Goal: Task Accomplishment & Management: Manage account settings

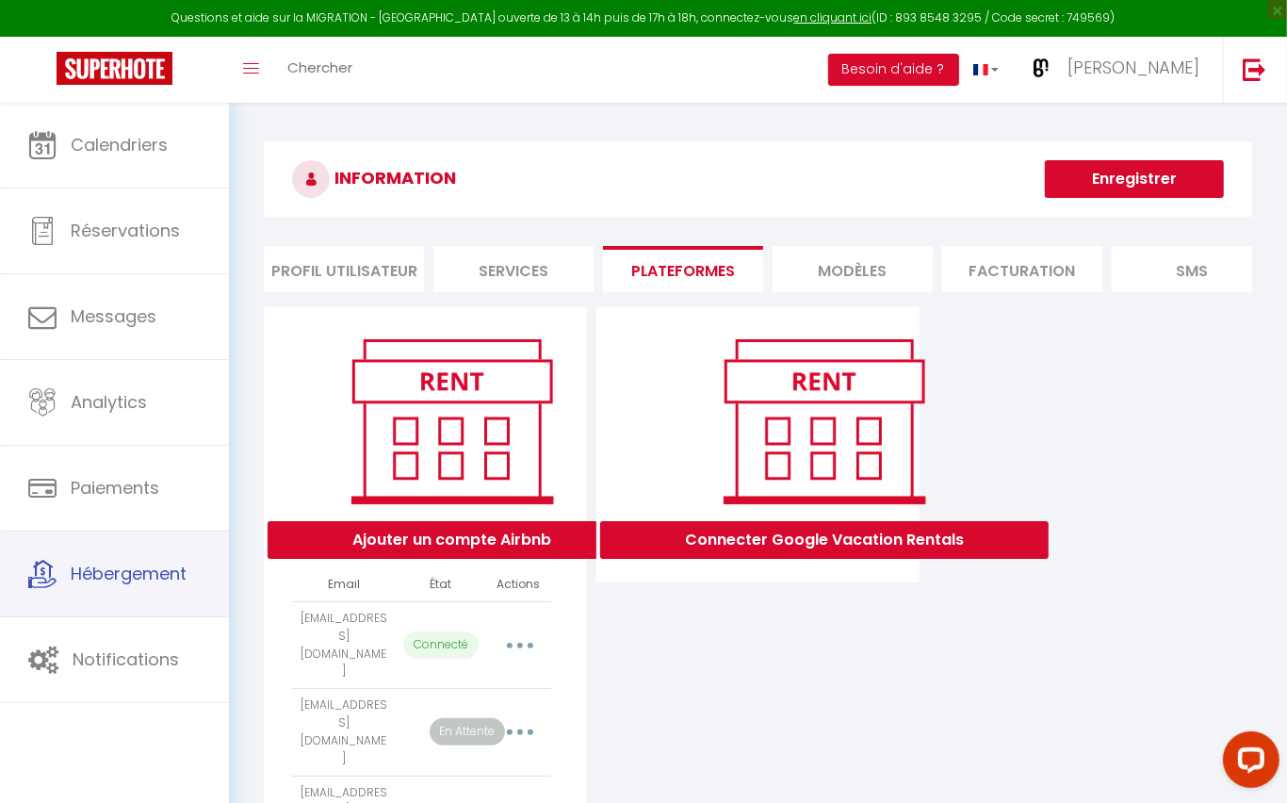
select select "51404"
select select "51405"
select select "51406"
select select "53905"
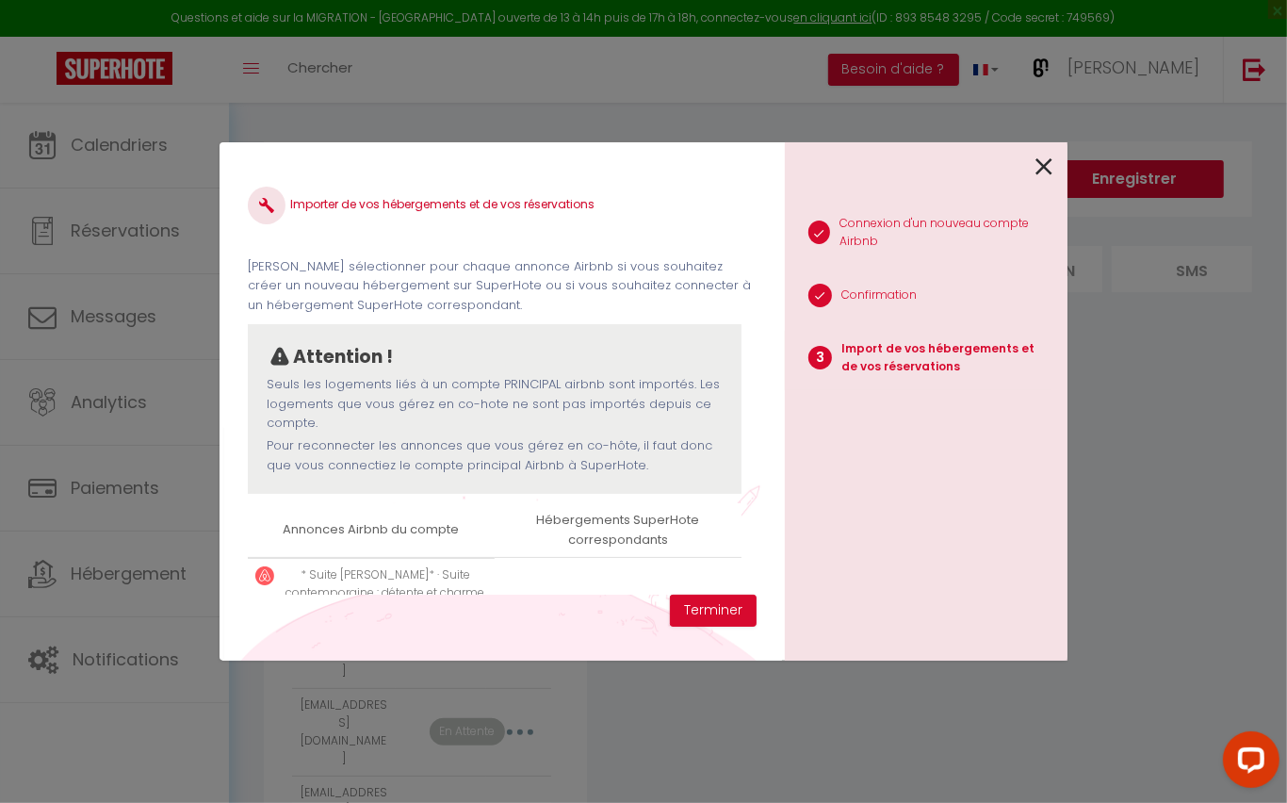
scroll to position [380, 0]
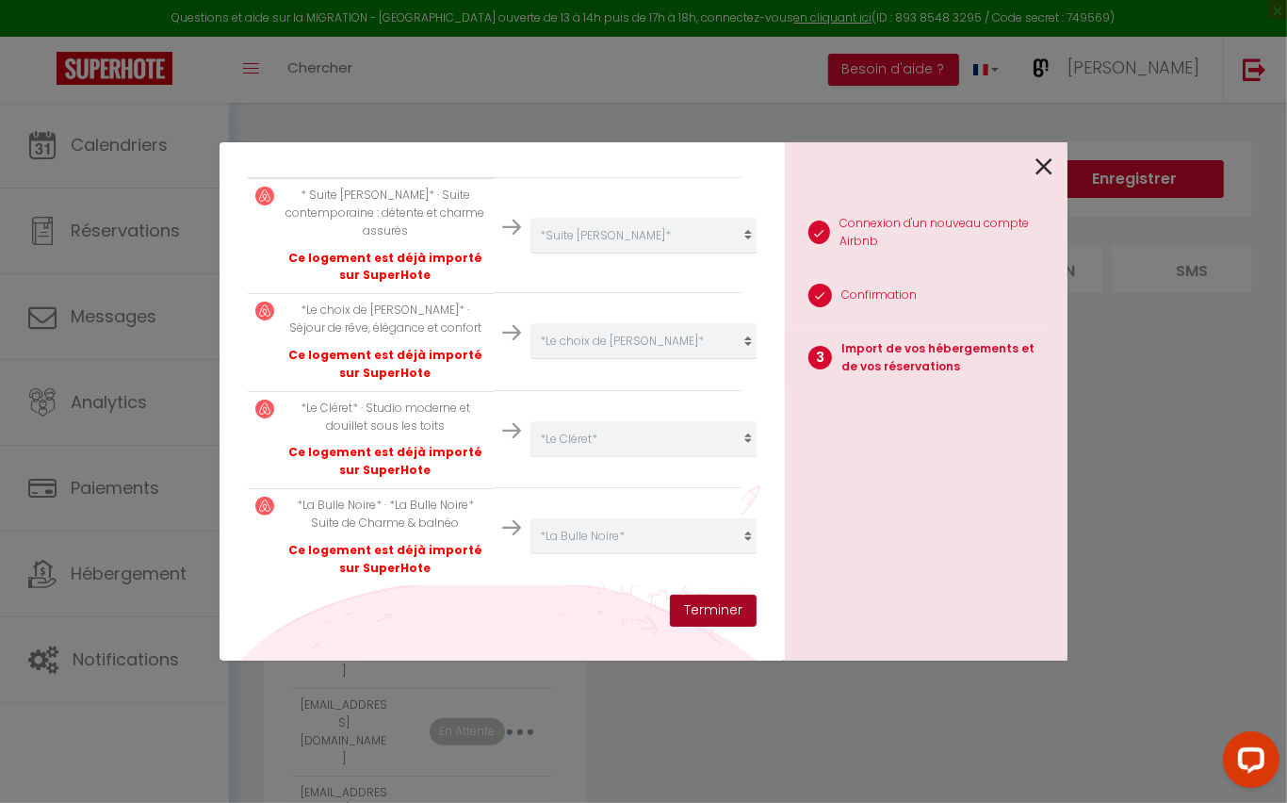
click at [726, 611] on button "Terminer" at bounding box center [713, 611] width 87 height 32
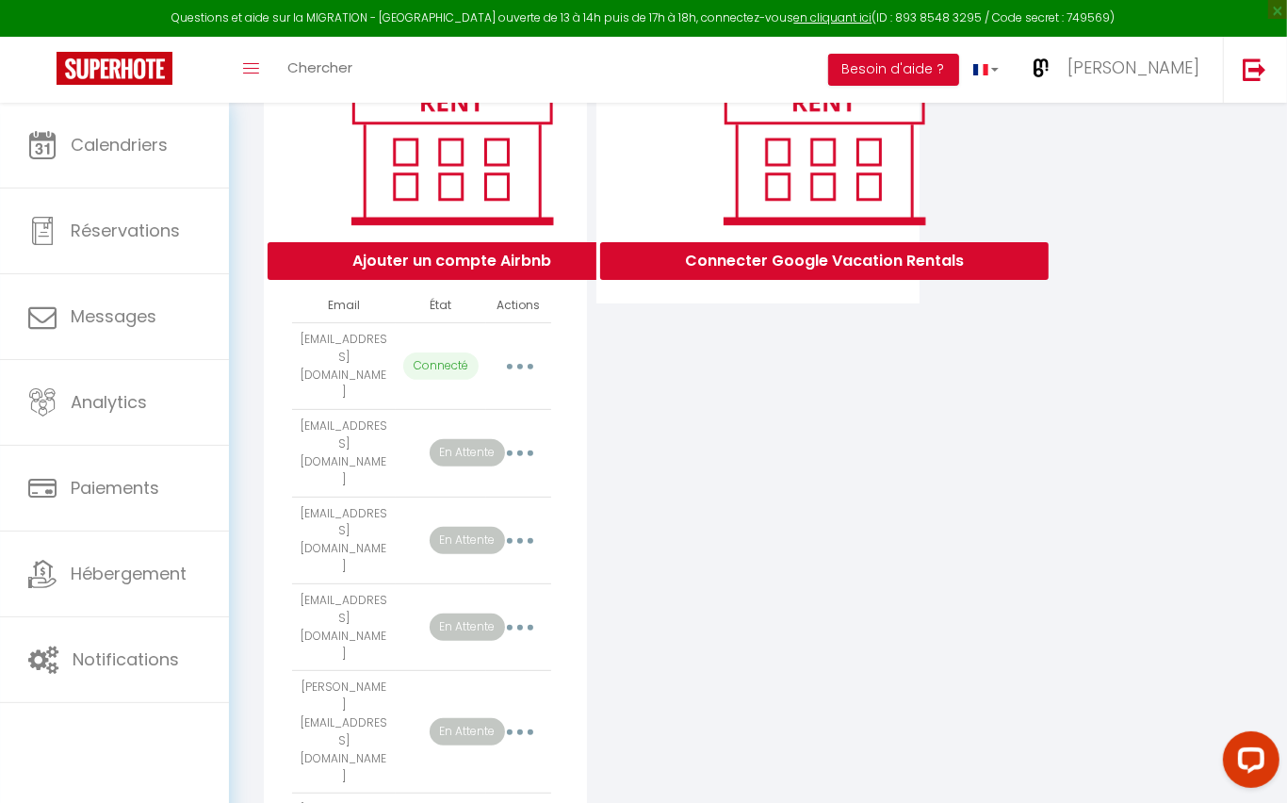
scroll to position [333, 0]
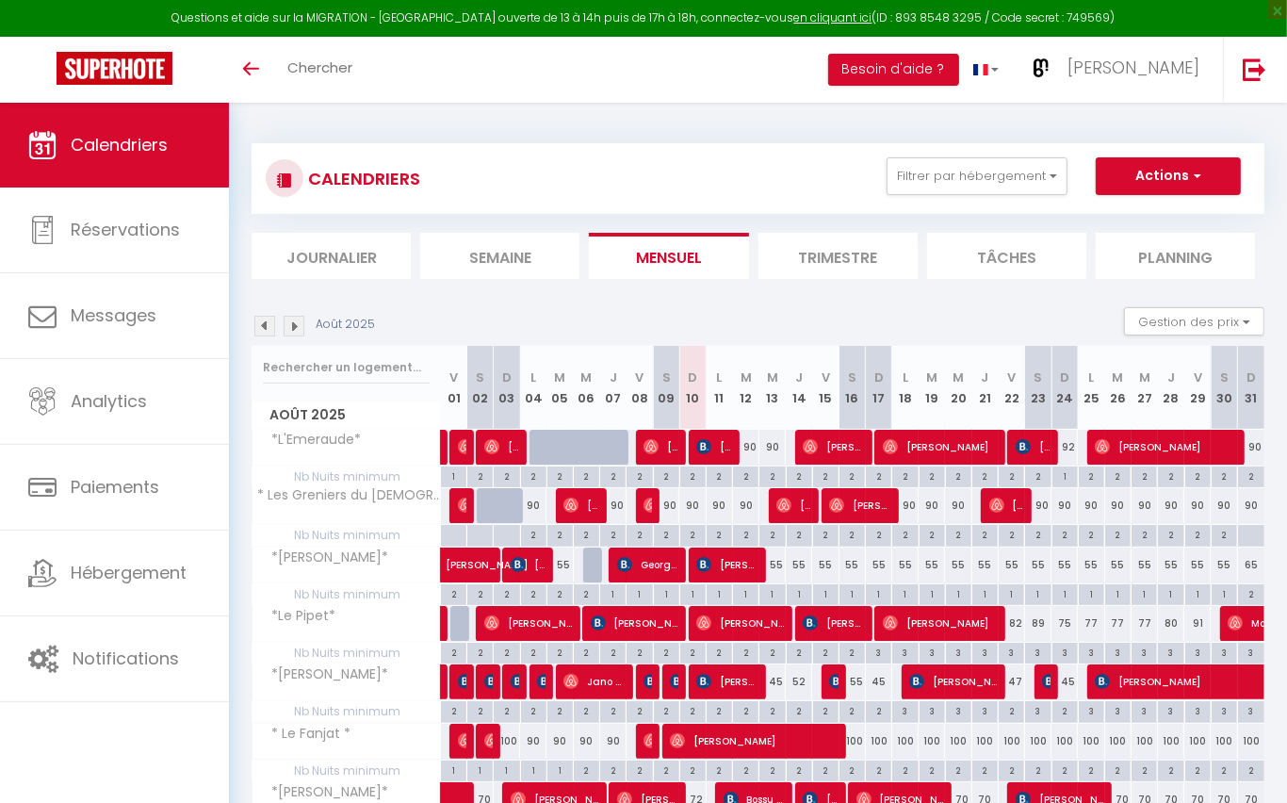
scroll to position [328, 0]
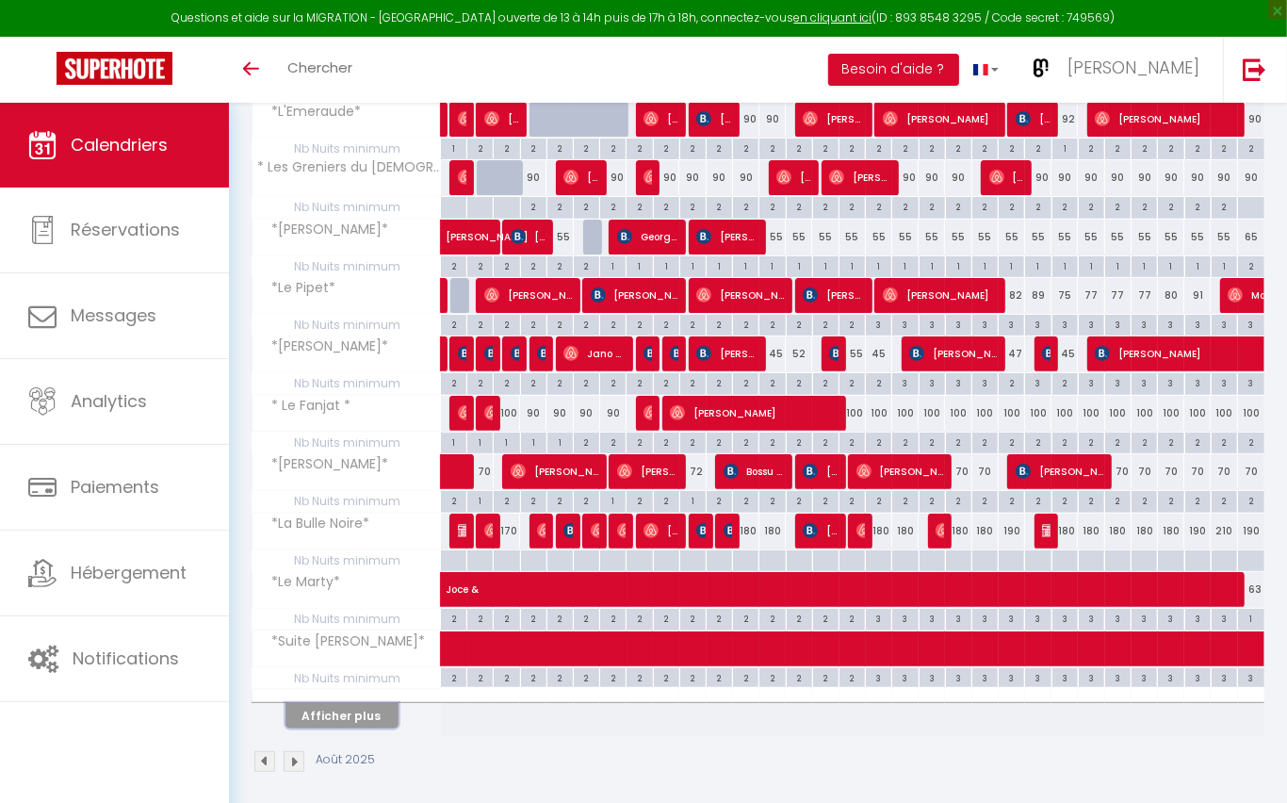
click at [368, 707] on button "Afficher plus" at bounding box center [342, 715] width 113 height 25
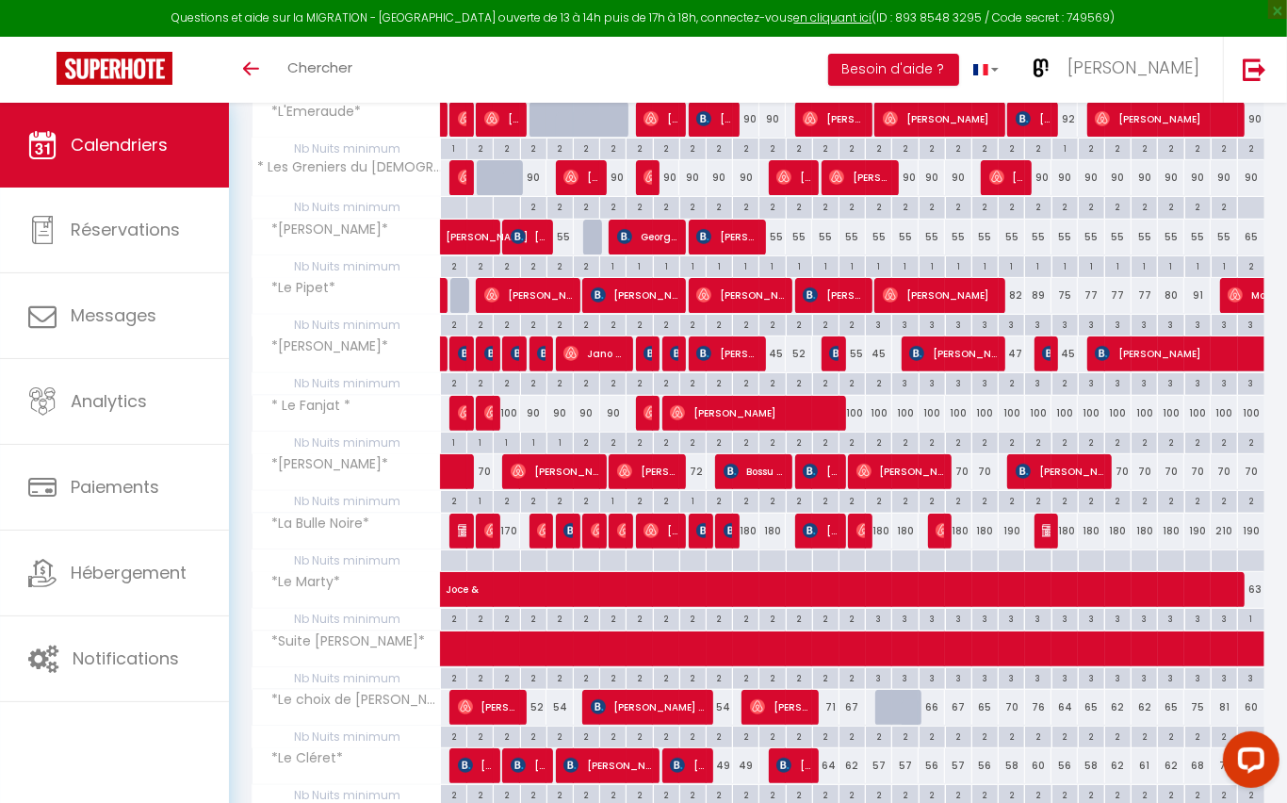
scroll to position [400, 0]
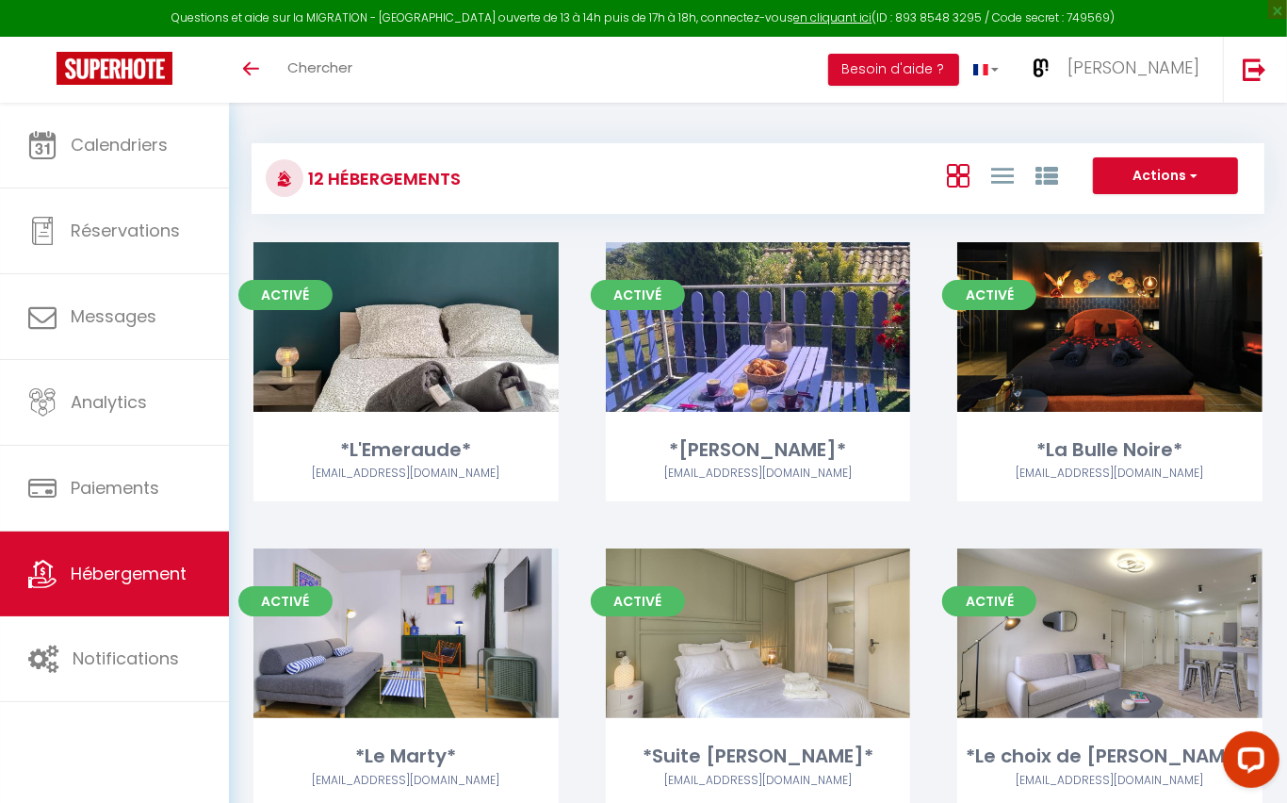
scroll to position [5, 0]
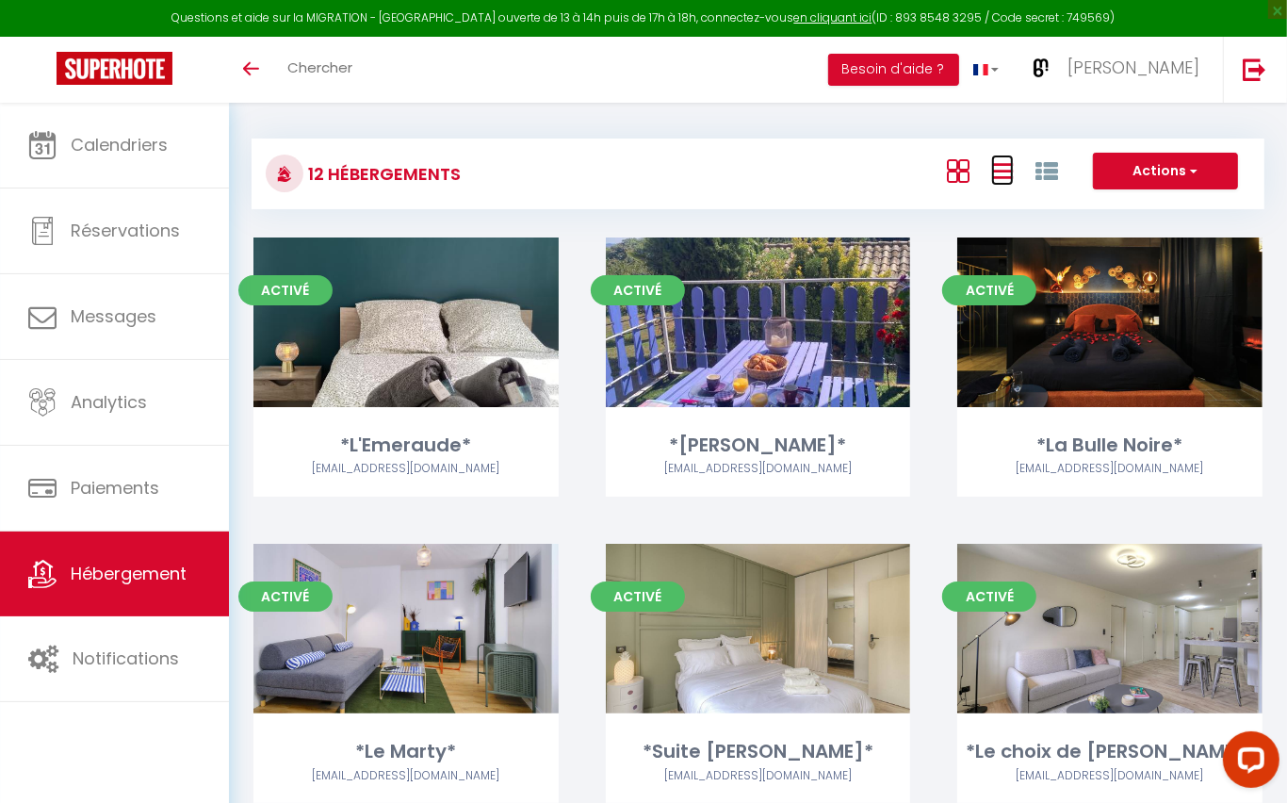
click at [1001, 163] on icon at bounding box center [1002, 171] width 23 height 24
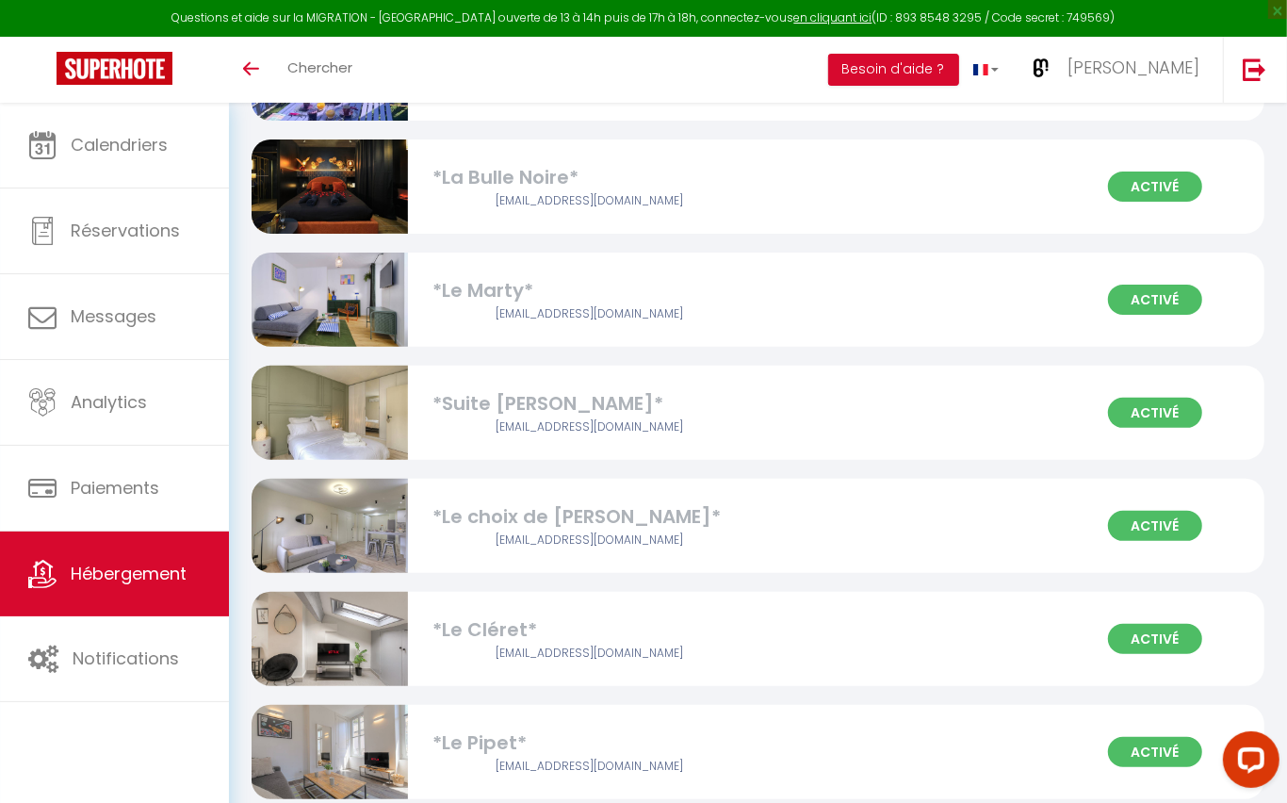
scroll to position [0, 0]
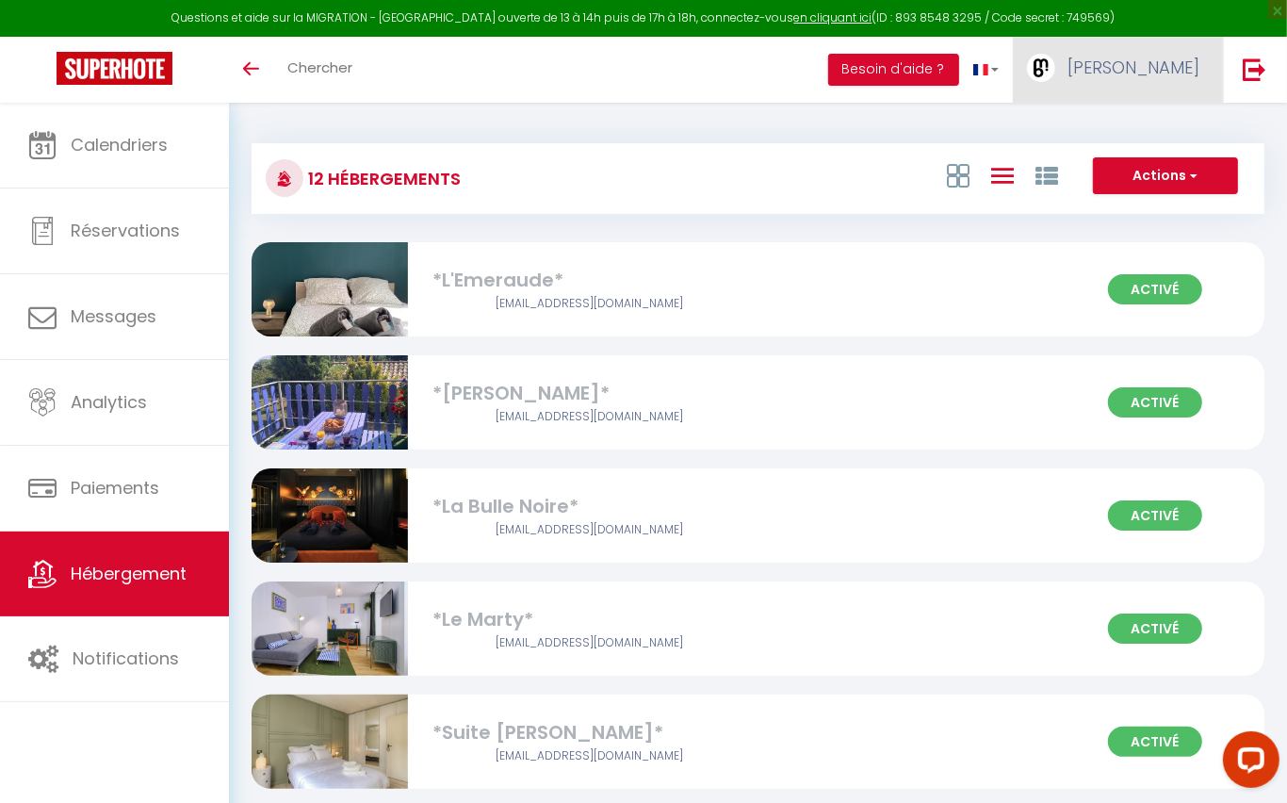
click at [1135, 68] on span "[PERSON_NAME]" at bounding box center [1134, 68] width 132 height 24
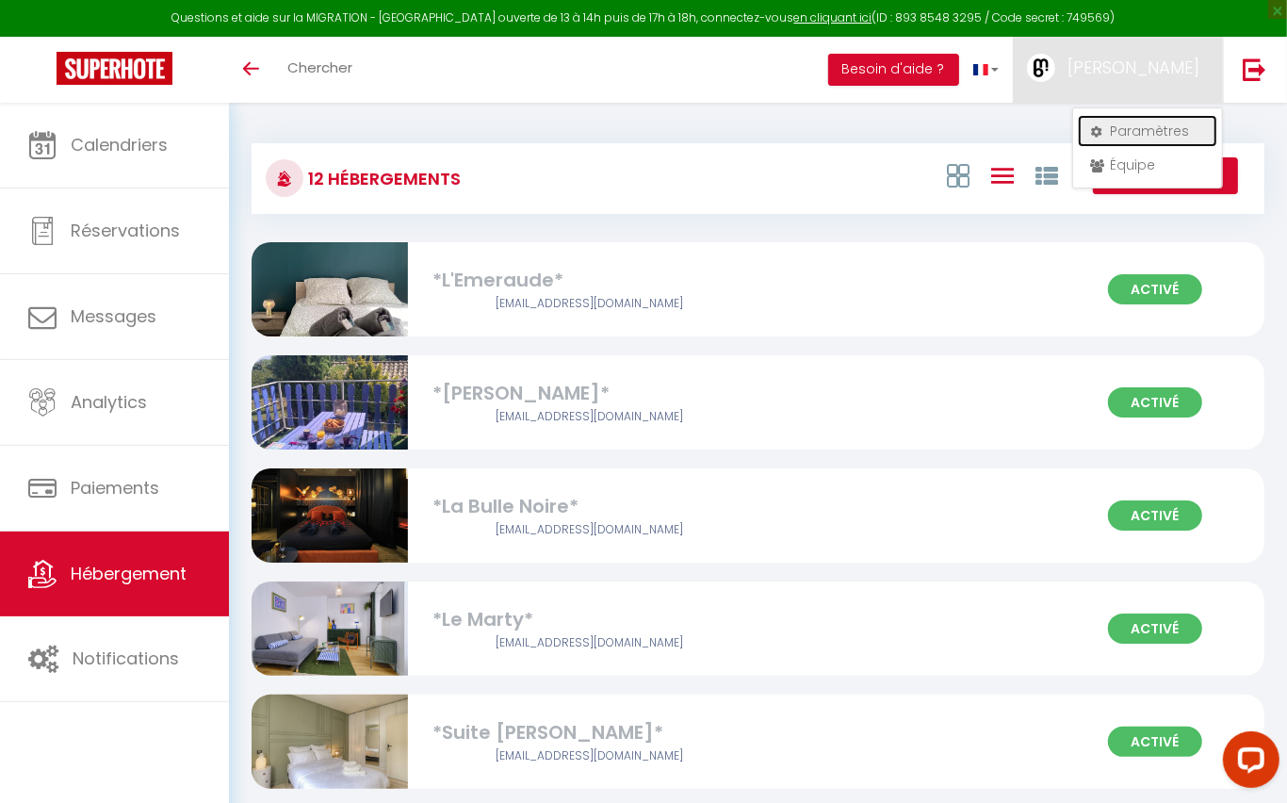
click at [1122, 127] on link "Paramètres" at bounding box center [1147, 131] width 139 height 32
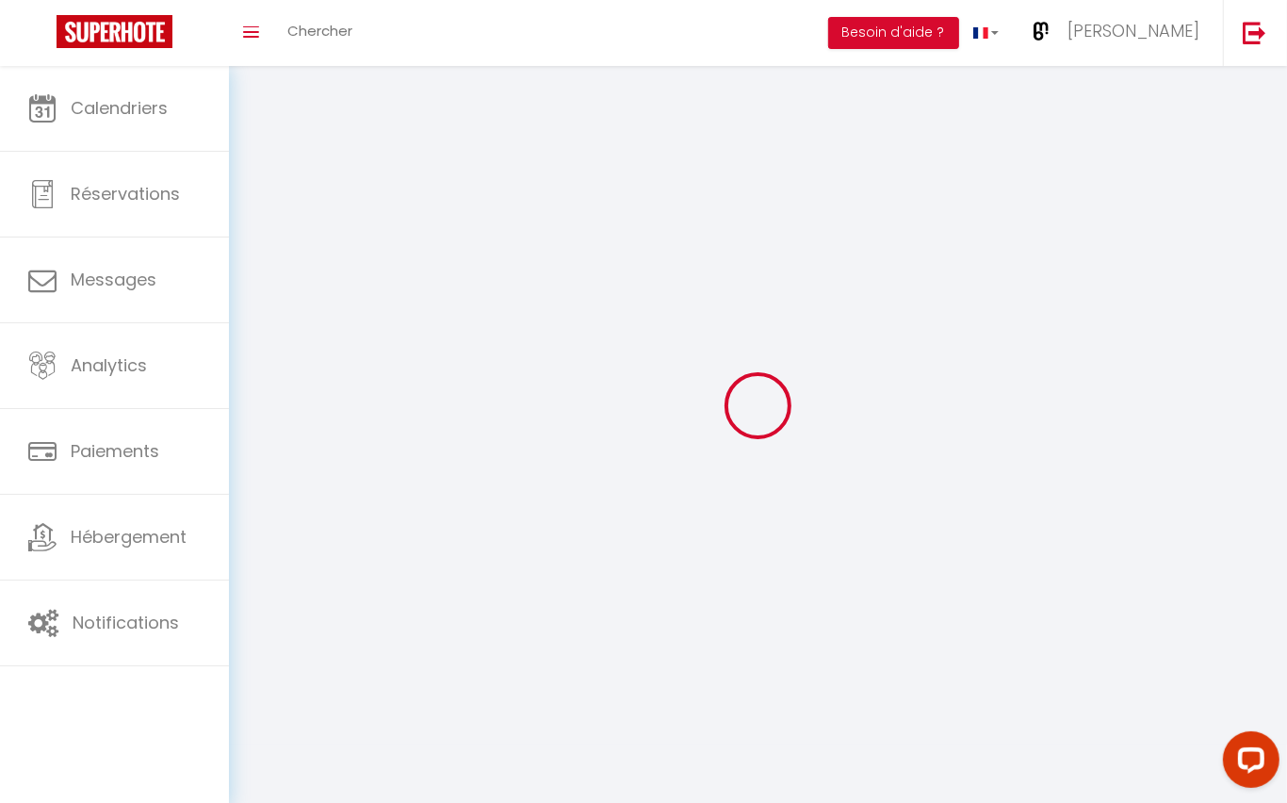
select select "fr"
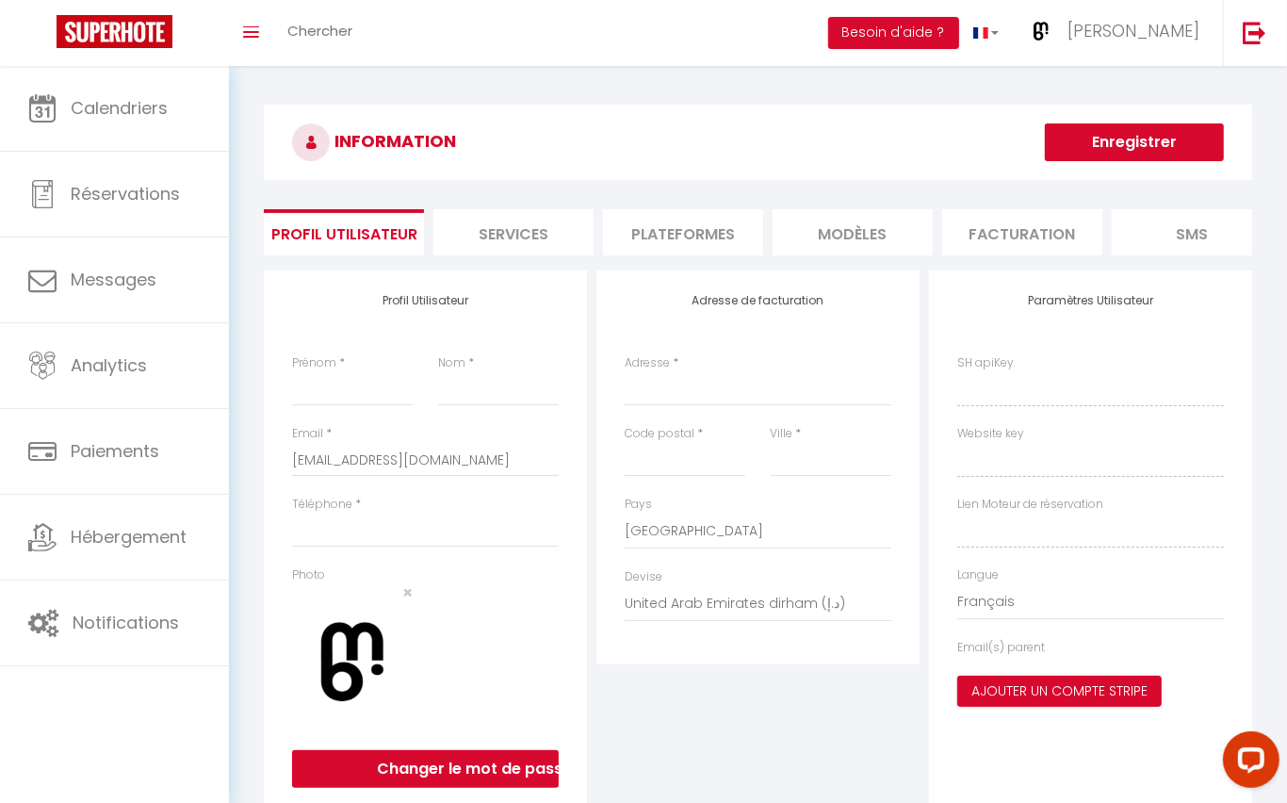
type input "[PERSON_NAME]"
type input "Buchs"
type input "0613884474"
type input "[STREET_ADDRESS][PERSON_NAME]"
type input "38200"
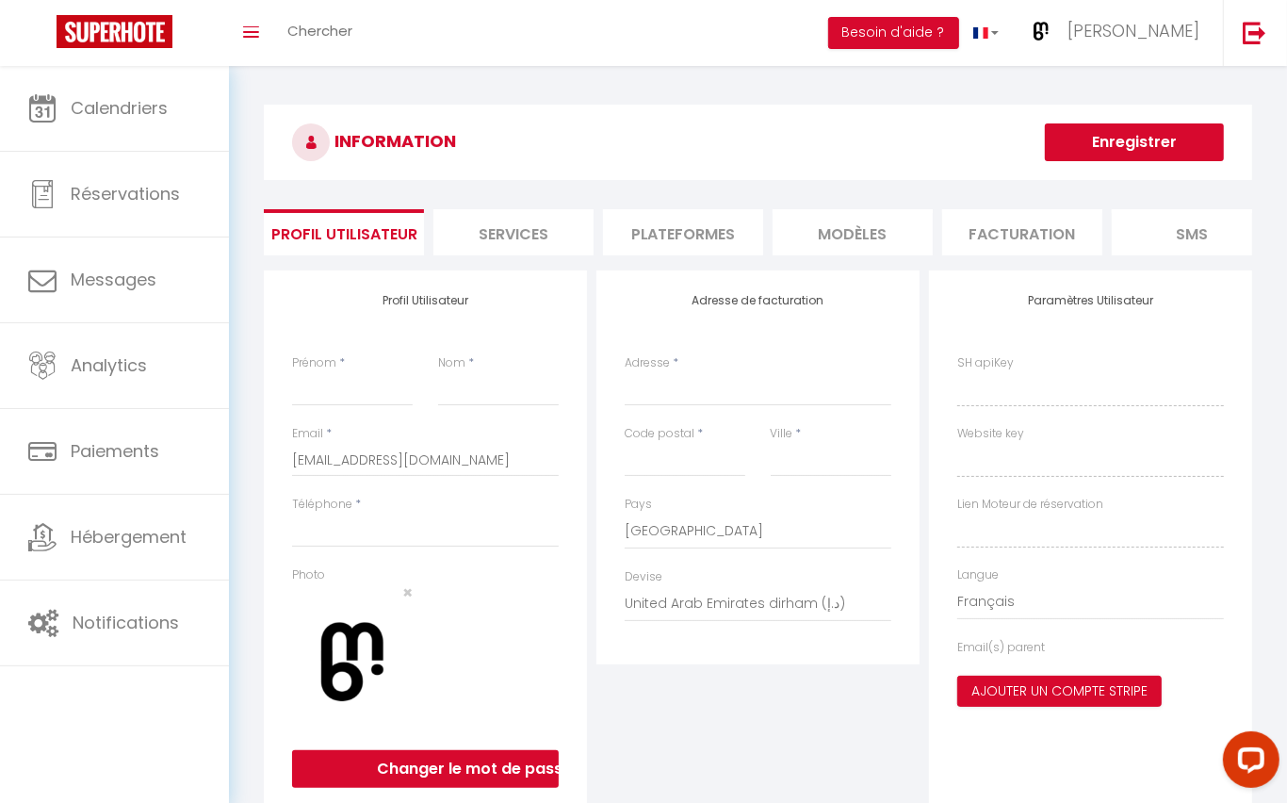
type input "[GEOGRAPHIC_DATA]"
select select "28"
type input "5fEuWrNKwZrLw733OQFwYeUYt"
type input "da3U5z7X8ZN905Y9bNvsm8dwn"
type input "[URL][DOMAIN_NAME]"
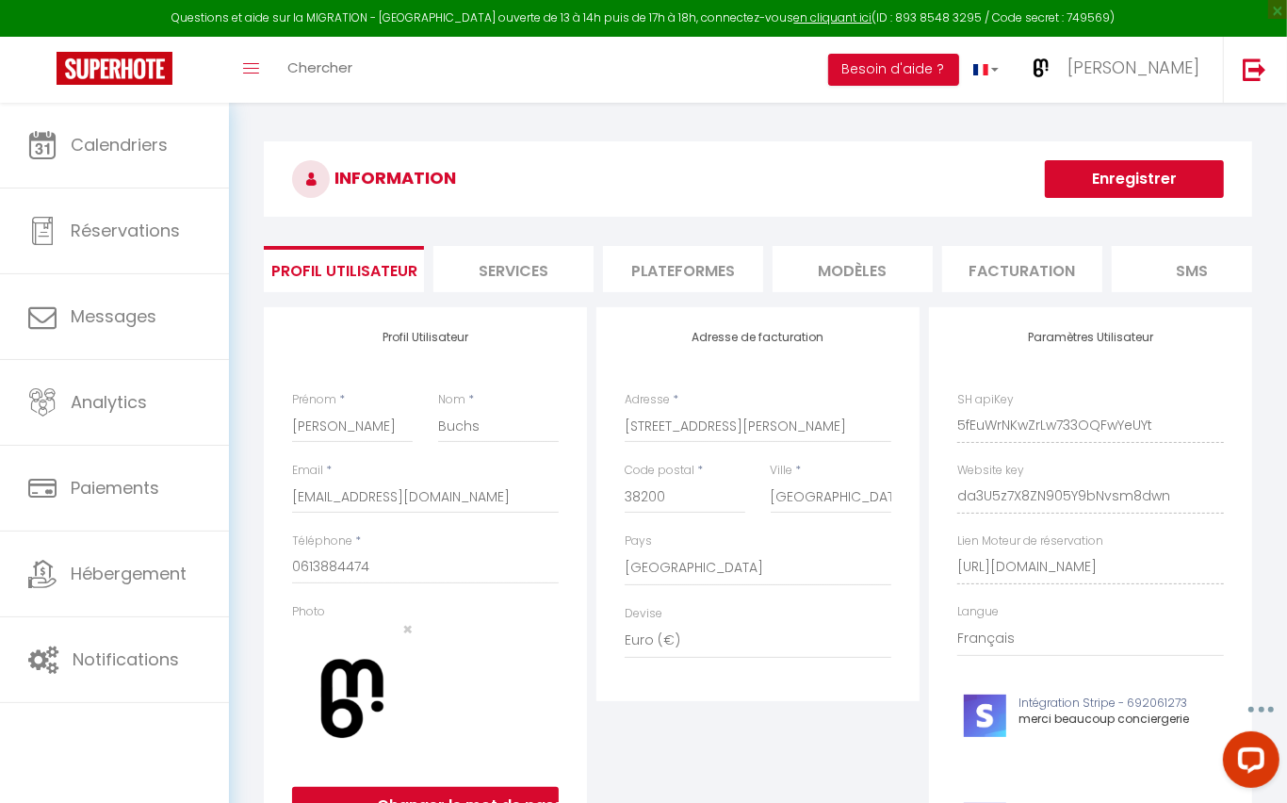
click at [708, 267] on li "Plateformes" at bounding box center [683, 269] width 160 height 46
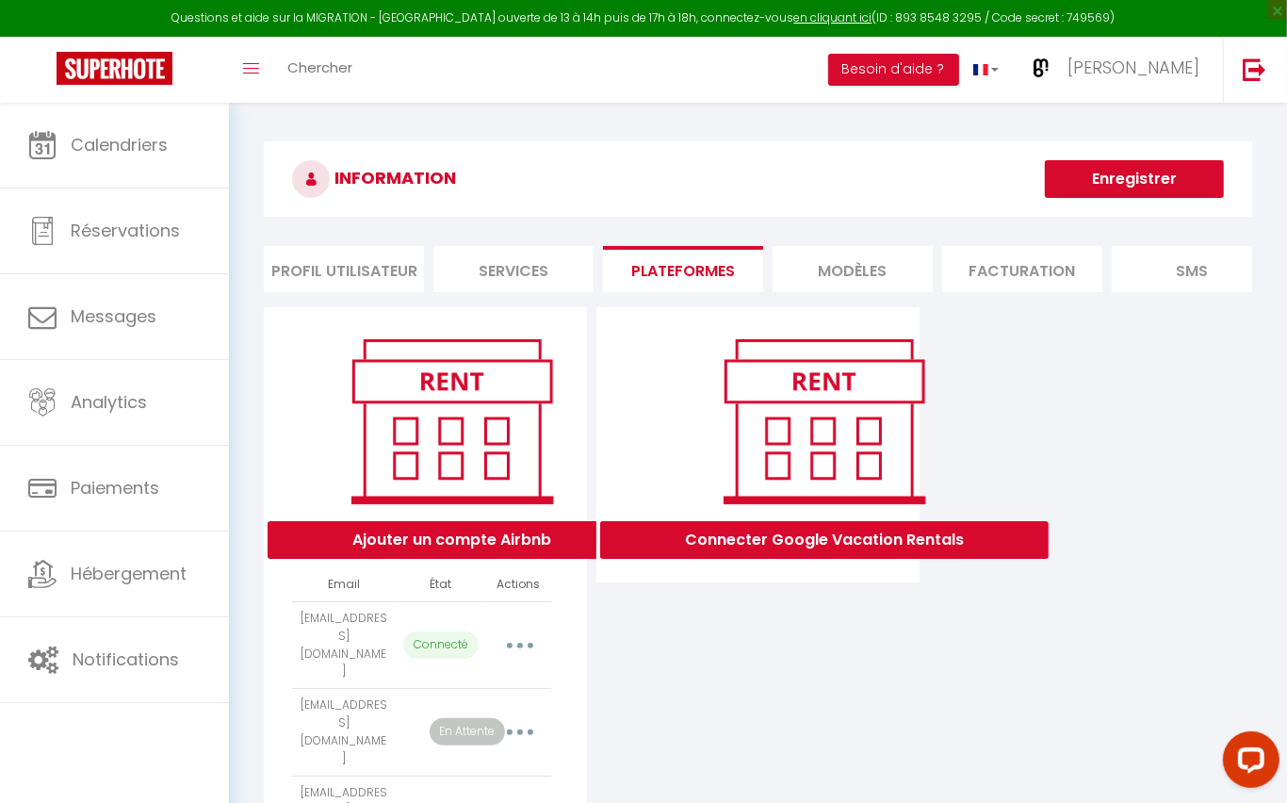
click at [1117, 172] on button "Enregistrer" at bounding box center [1134, 179] width 179 height 38
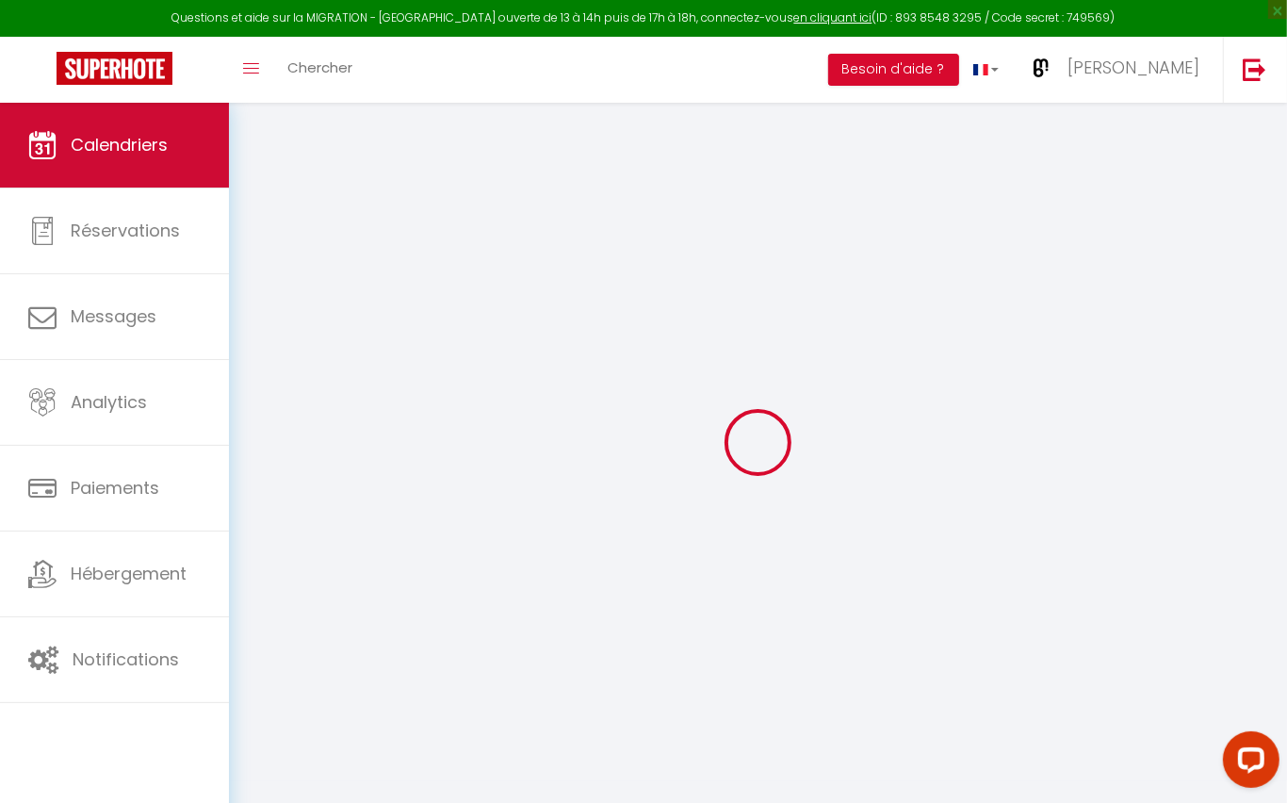
scroll to position [1, 0]
click at [155, 143] on span "Calendriers" at bounding box center [119, 145] width 97 height 24
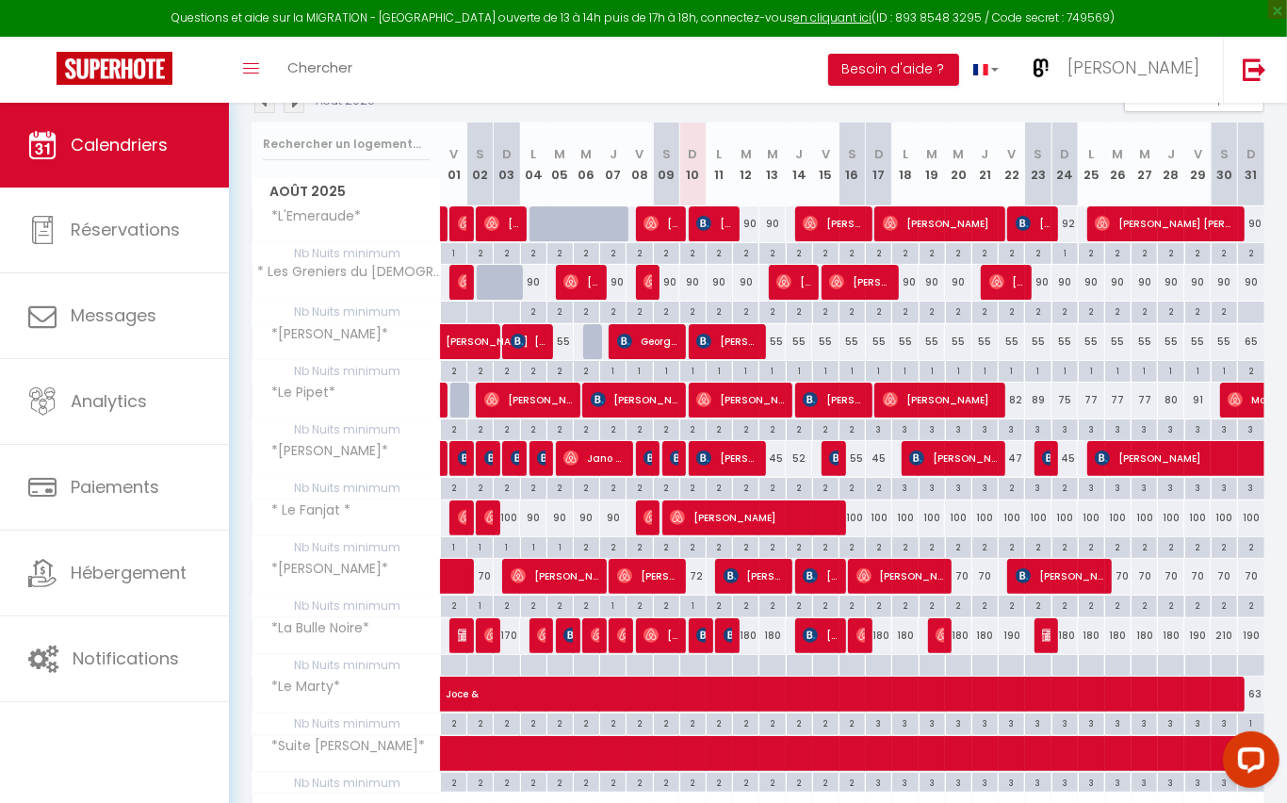
scroll to position [328, 0]
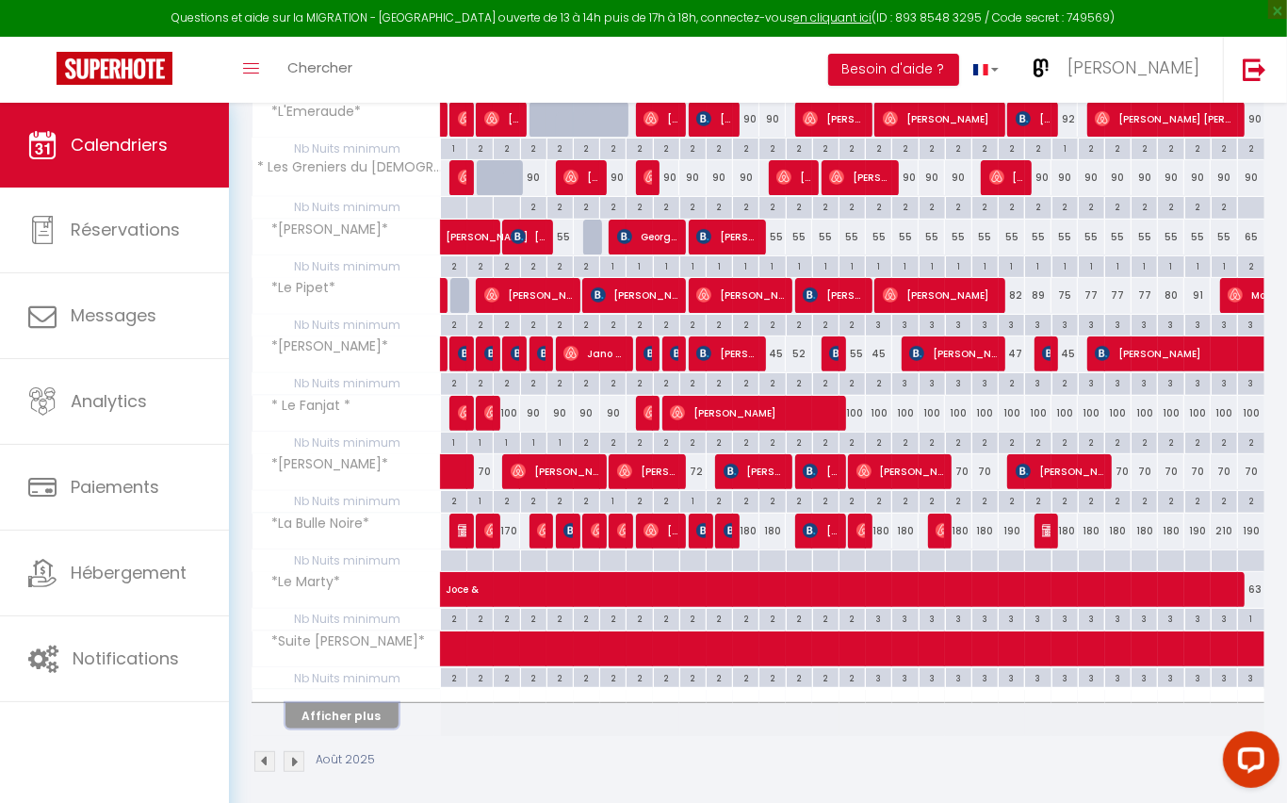
click at [338, 703] on button "Afficher plus" at bounding box center [342, 715] width 113 height 25
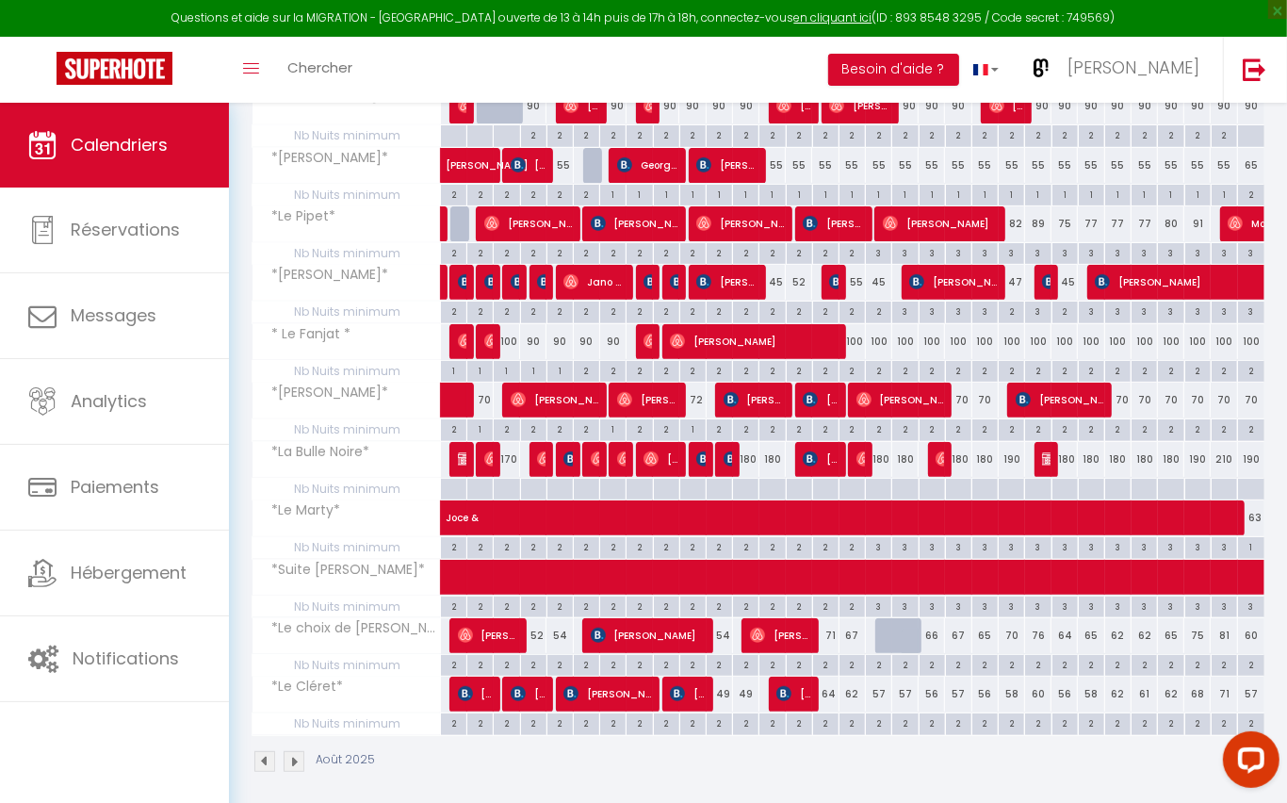
scroll to position [364, 0]
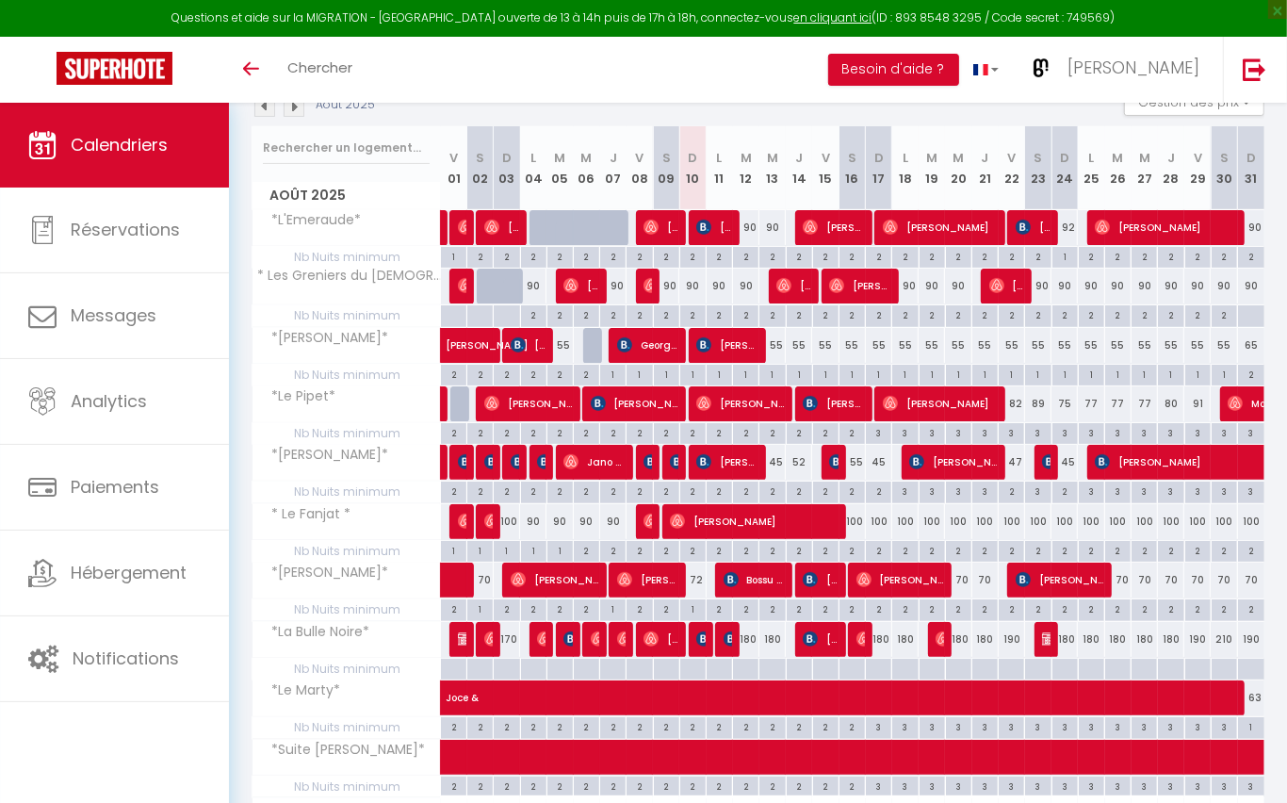
scroll to position [328, 0]
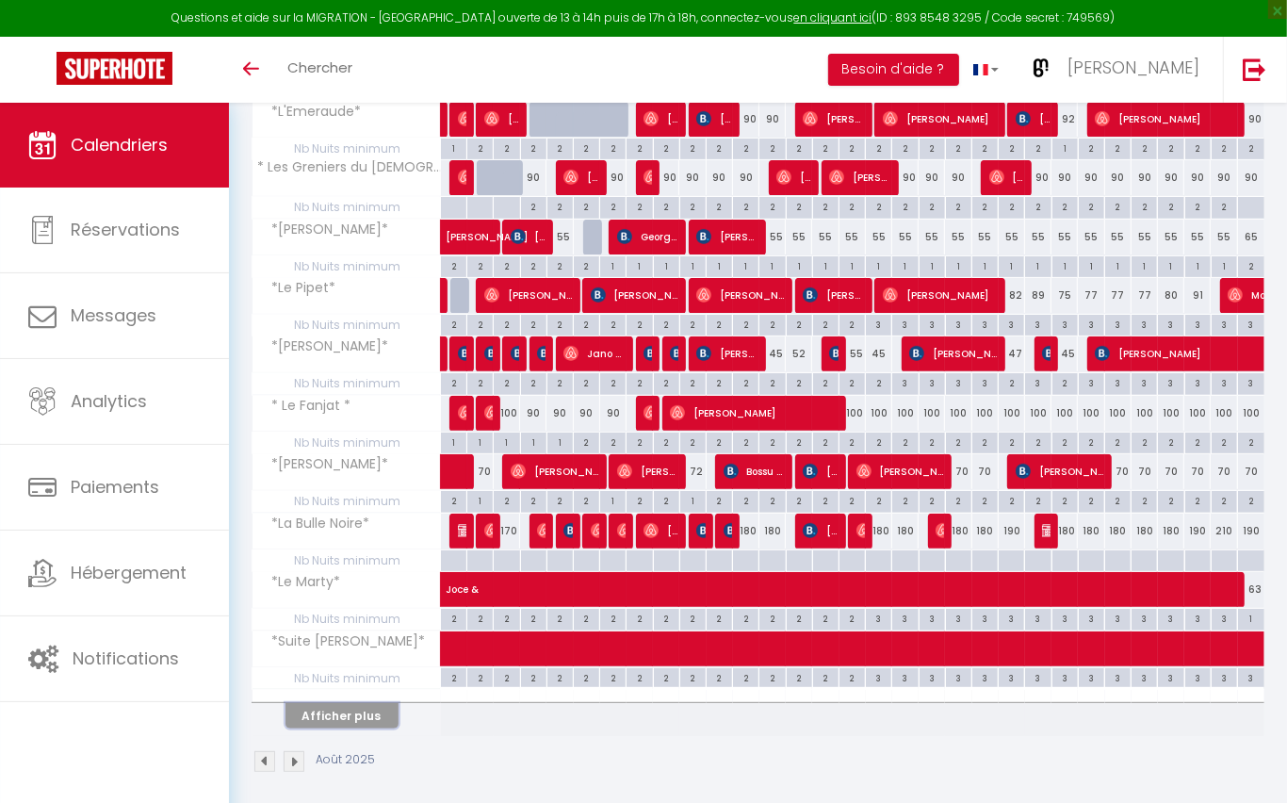
click at [370, 711] on button "Afficher plus" at bounding box center [342, 715] width 113 height 25
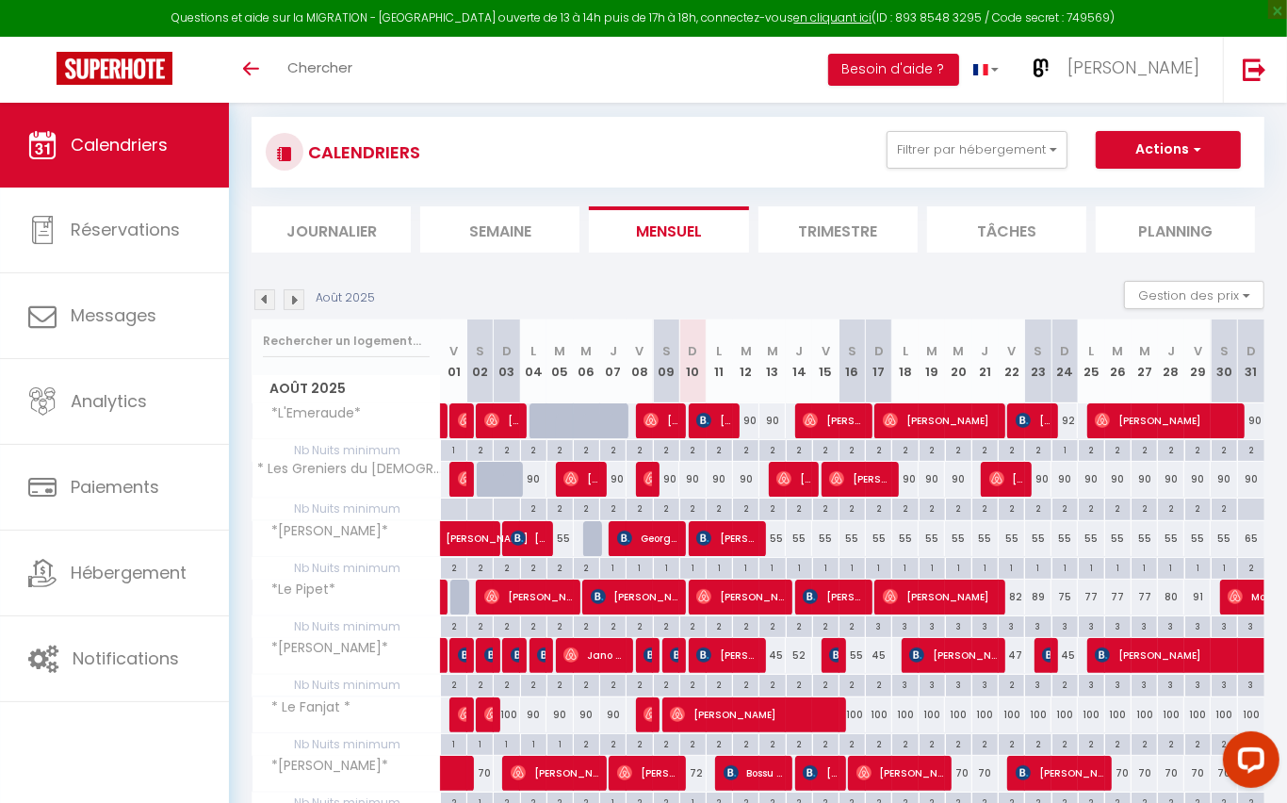
scroll to position [0, 0]
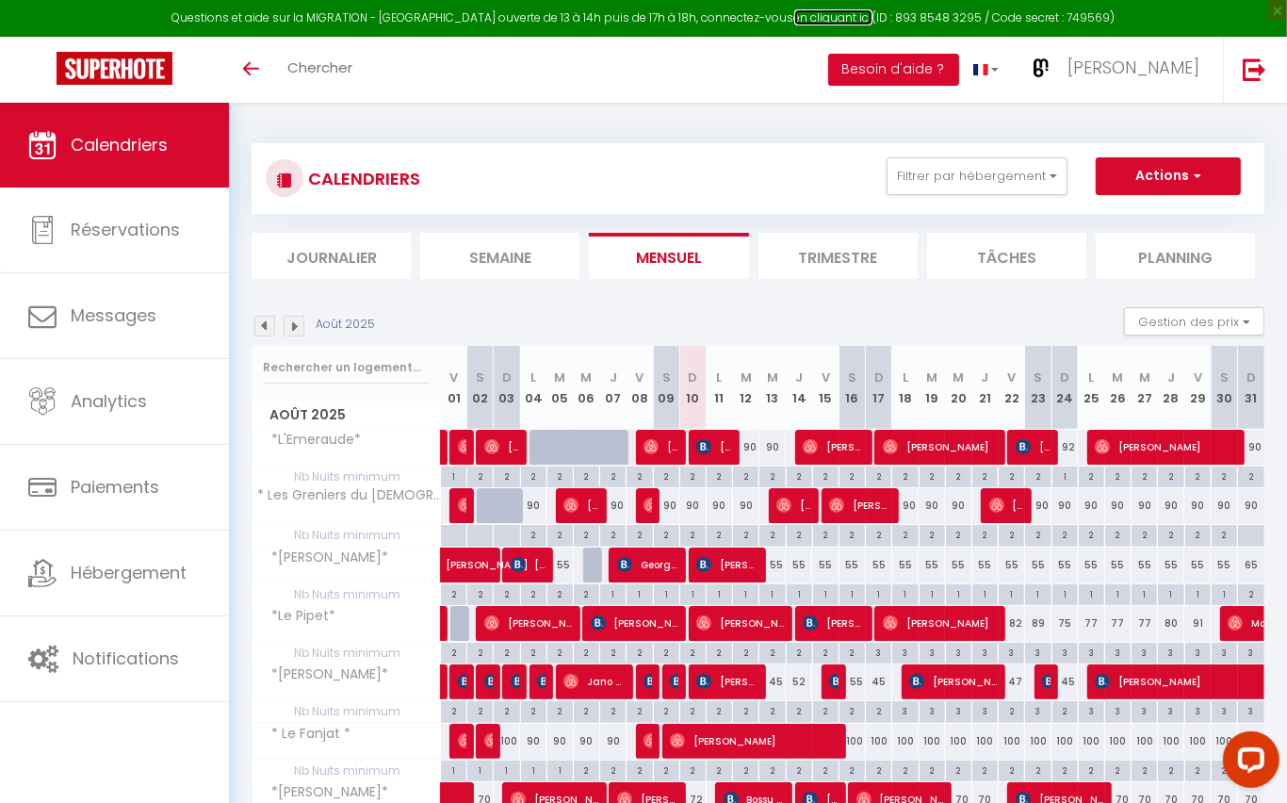
click at [827, 18] on link "en cliquant ici" at bounding box center [833, 17] width 78 height 16
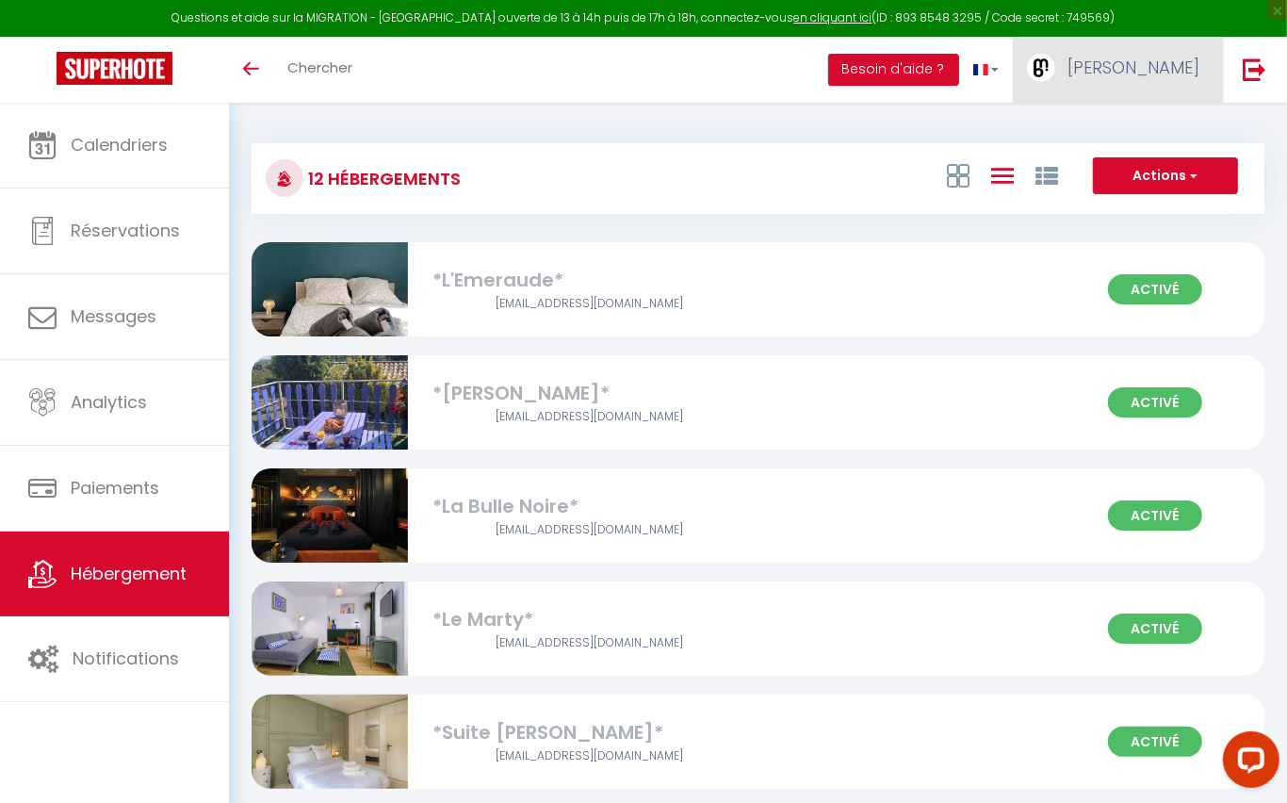
click at [1168, 64] on span "[PERSON_NAME]" at bounding box center [1134, 68] width 132 height 24
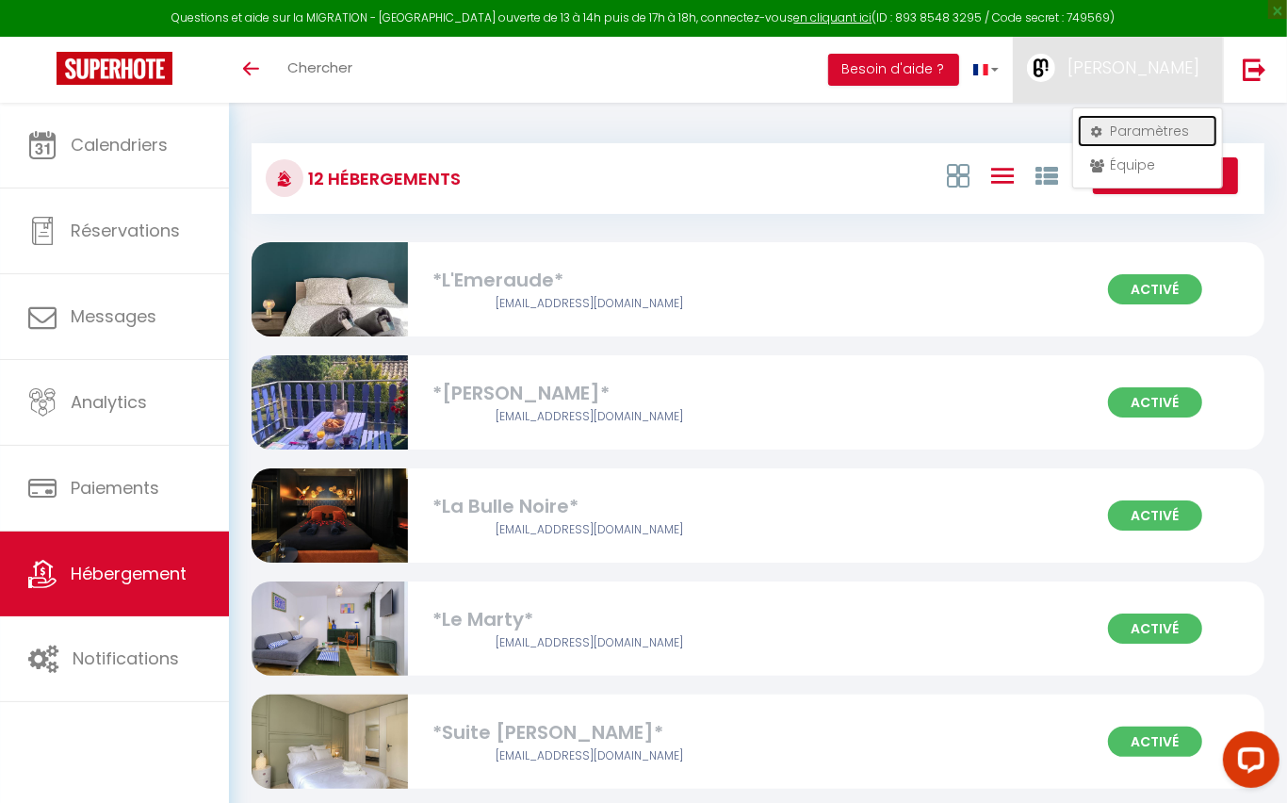
click at [1124, 126] on link "Paramètres" at bounding box center [1147, 131] width 139 height 32
select select "fr"
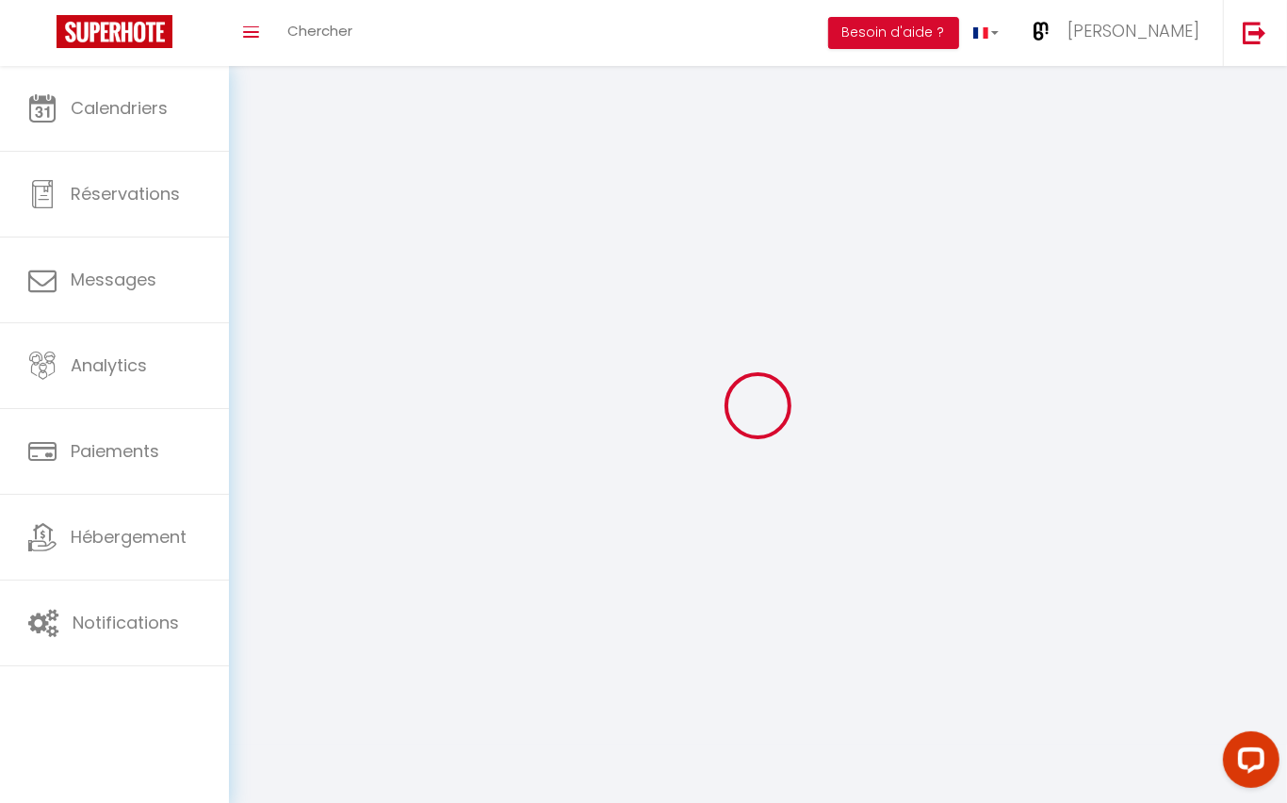
select select "fr"
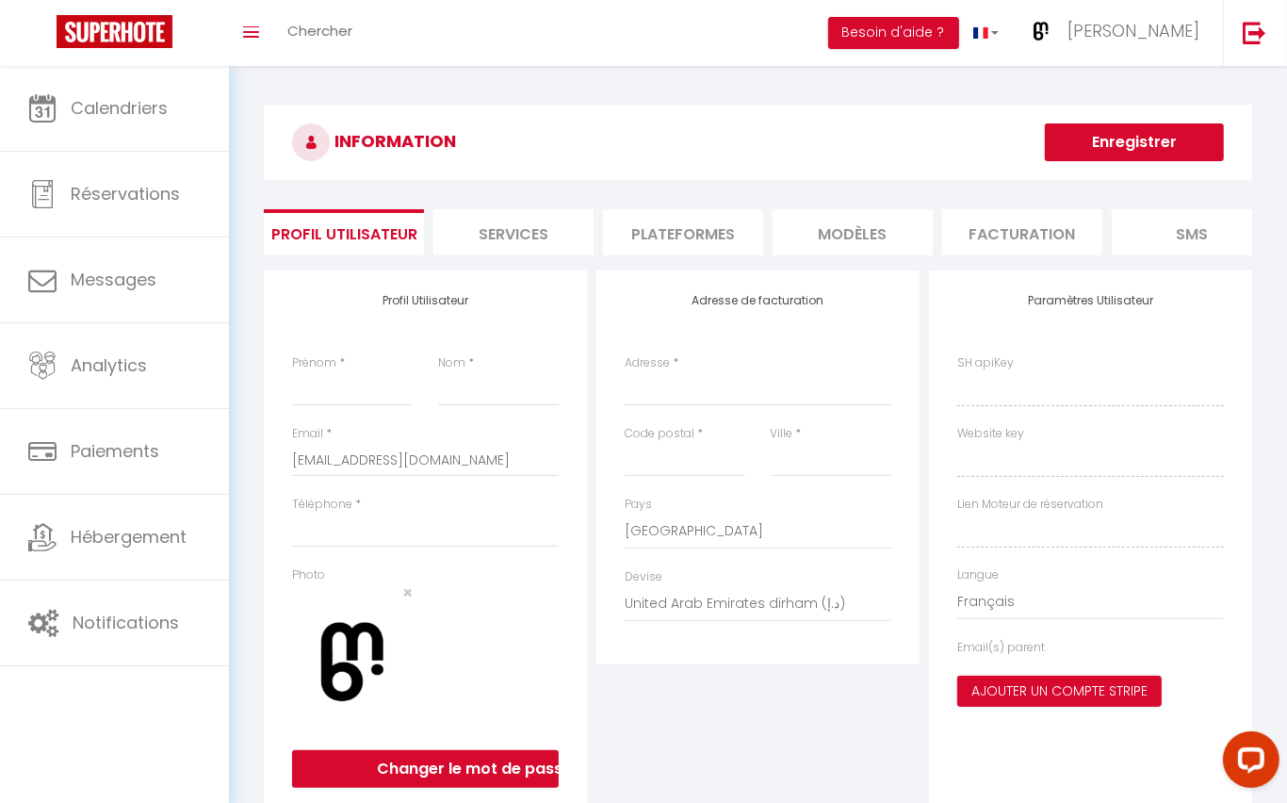
type input "[PERSON_NAME]"
type input "Buchs"
type input "0613884474"
type input "[STREET_ADDRESS][PERSON_NAME]"
type input "38200"
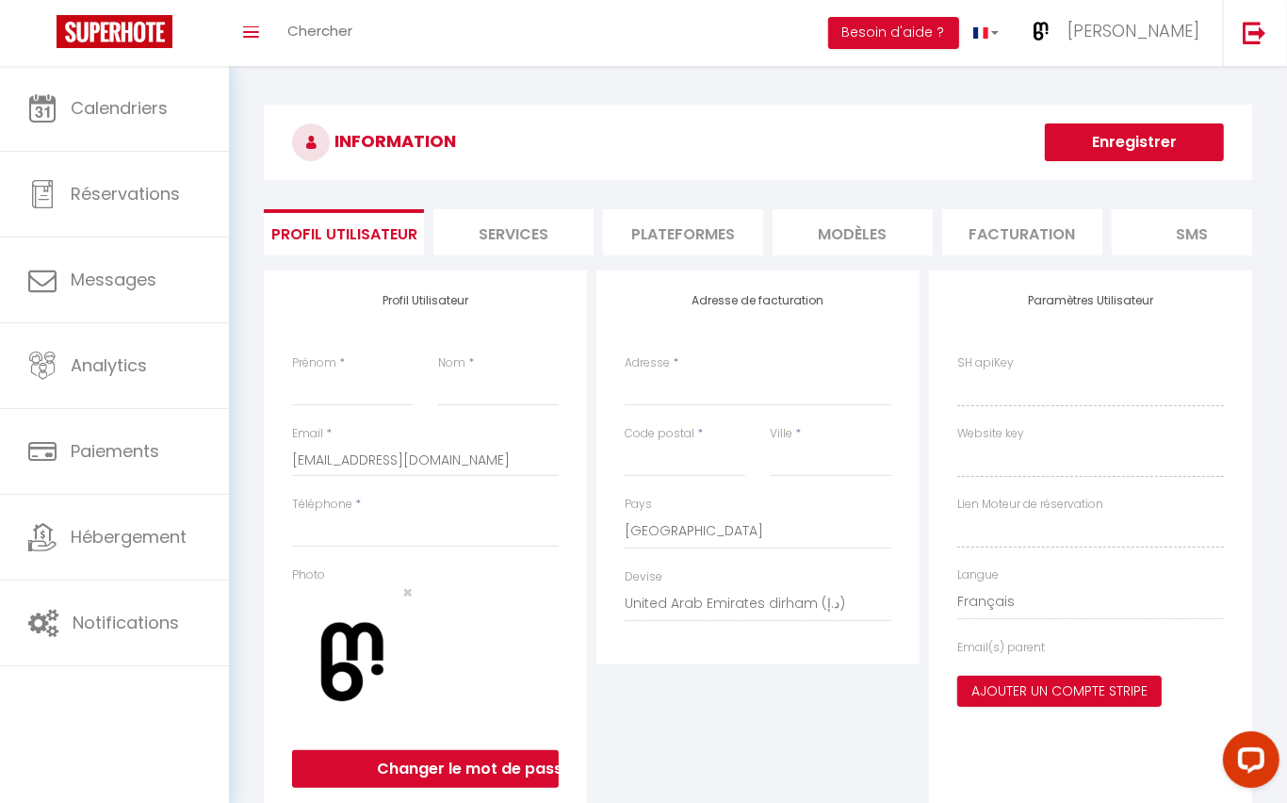
type input "[GEOGRAPHIC_DATA]"
select select "28"
type input "5fEuWrNKwZrLw733OQFwYeUYt"
type input "da3U5z7X8ZN905Y9bNvsm8dwn"
type input "[URL][DOMAIN_NAME]"
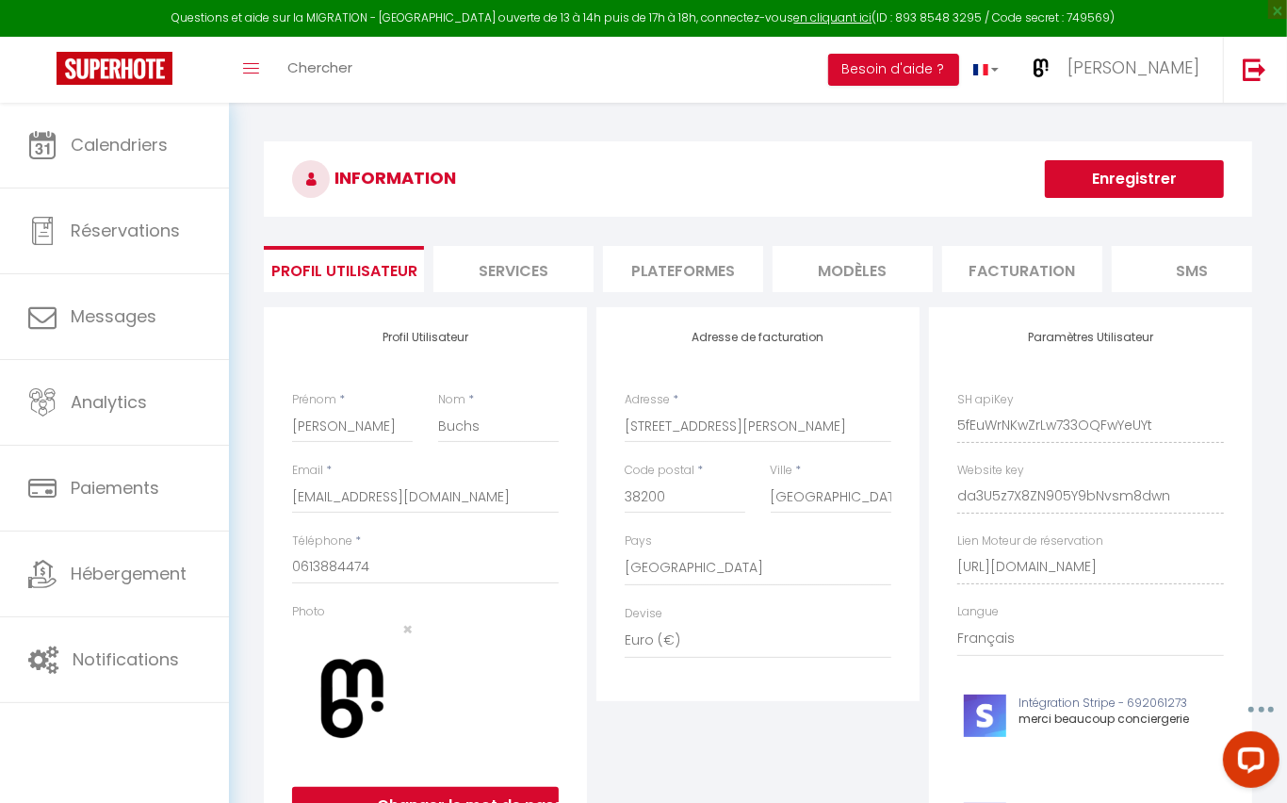
click at [672, 259] on li "Plateformes" at bounding box center [683, 269] width 160 height 46
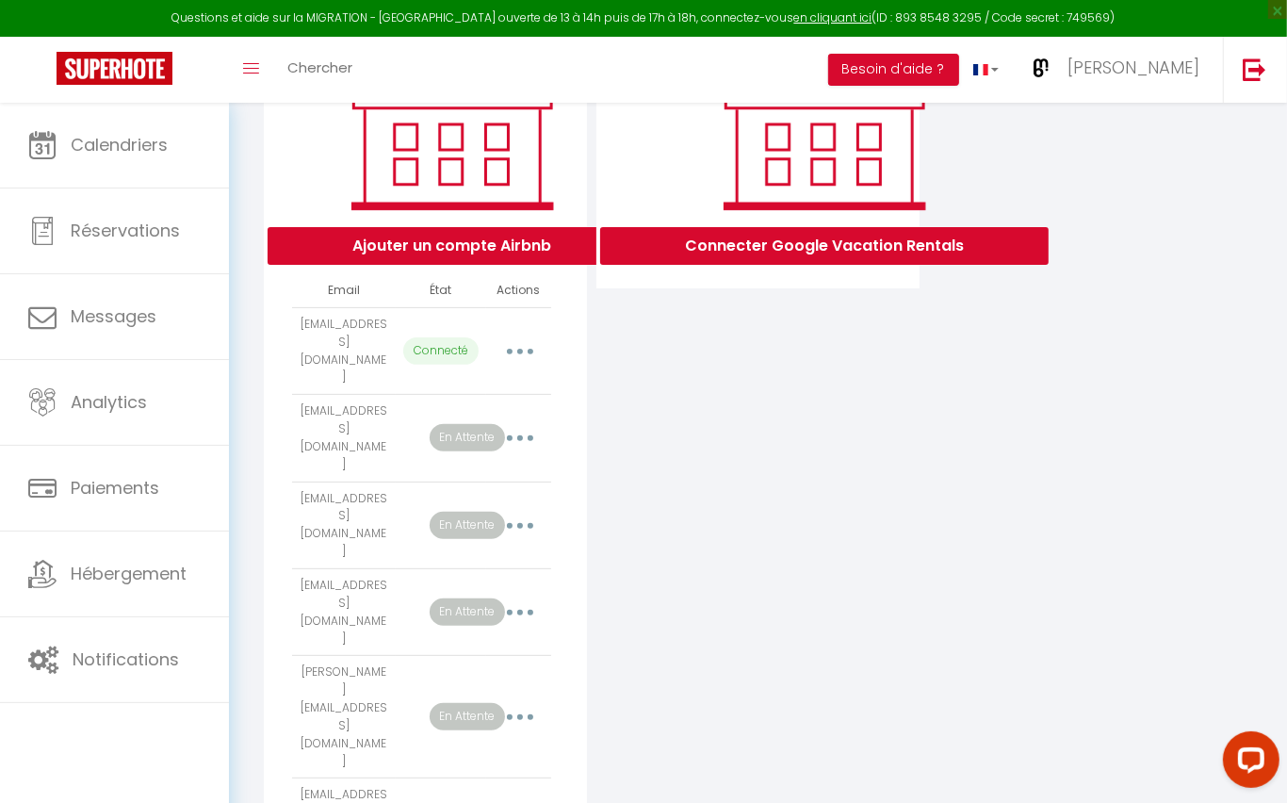
scroll to position [333, 0]
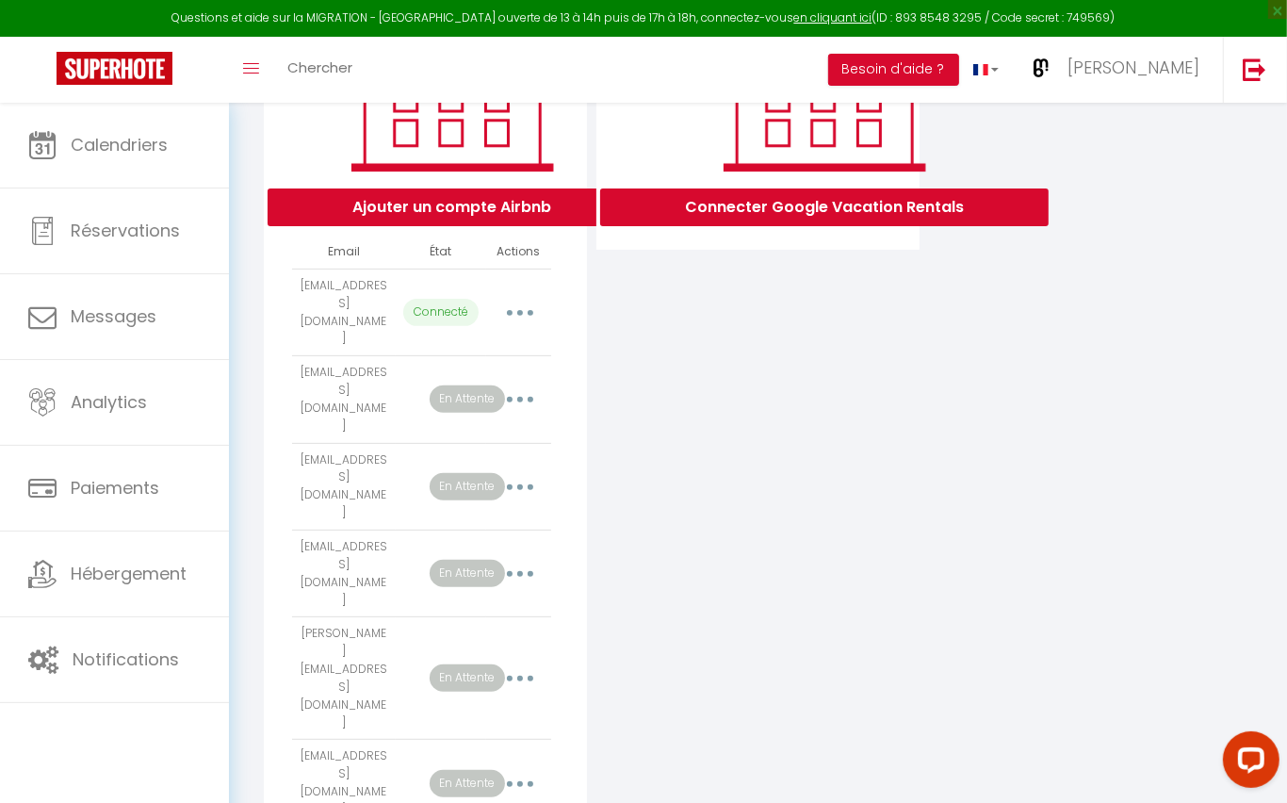
click at [524, 298] on button "button" at bounding box center [520, 313] width 53 height 30
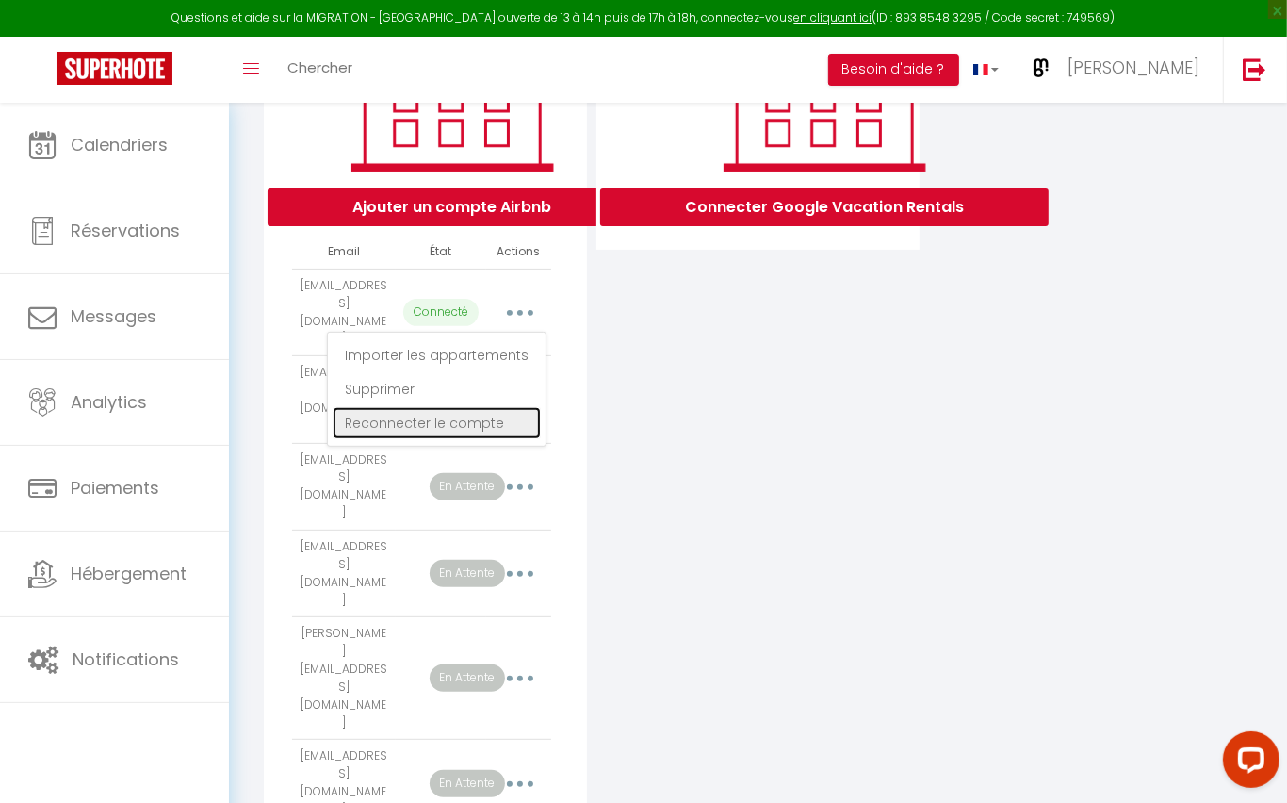
click at [457, 407] on link "Reconnecter le compte" at bounding box center [437, 423] width 208 height 32
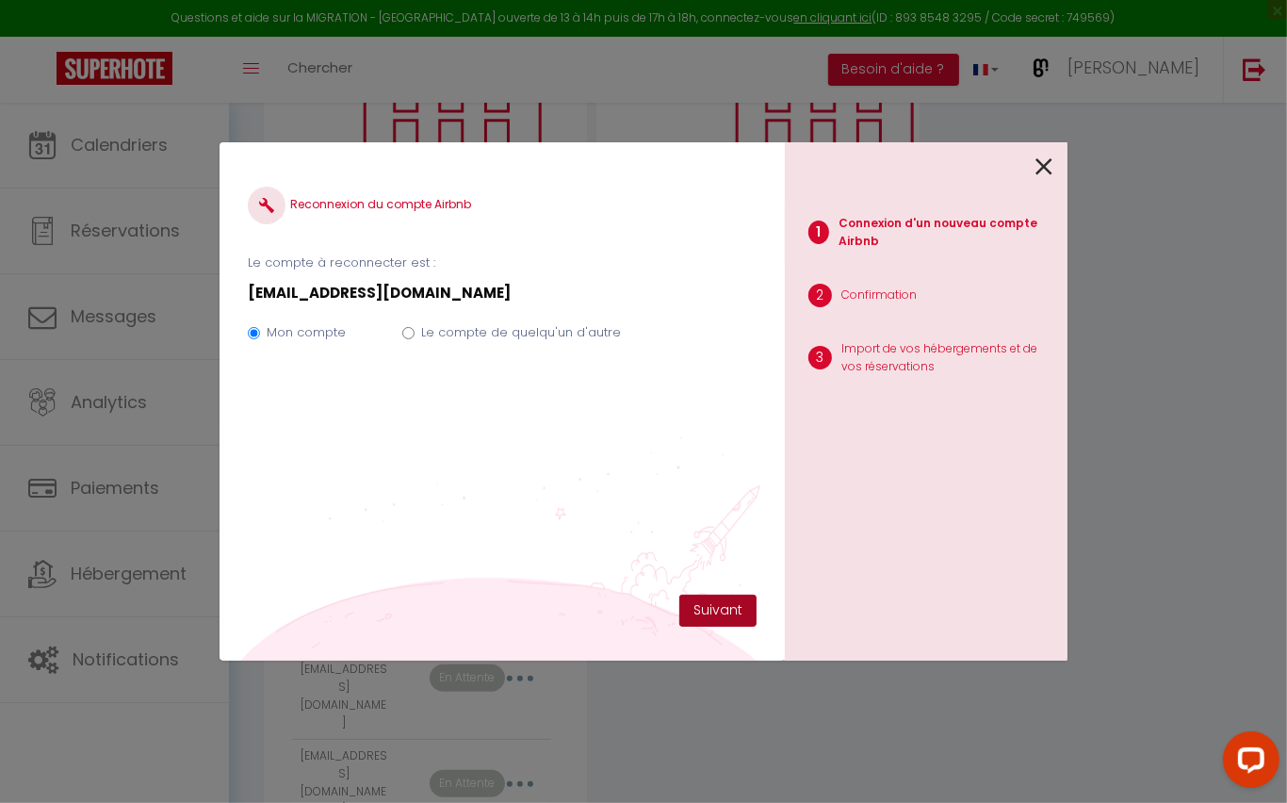
click at [723, 610] on button "Suivant" at bounding box center [717, 611] width 77 height 32
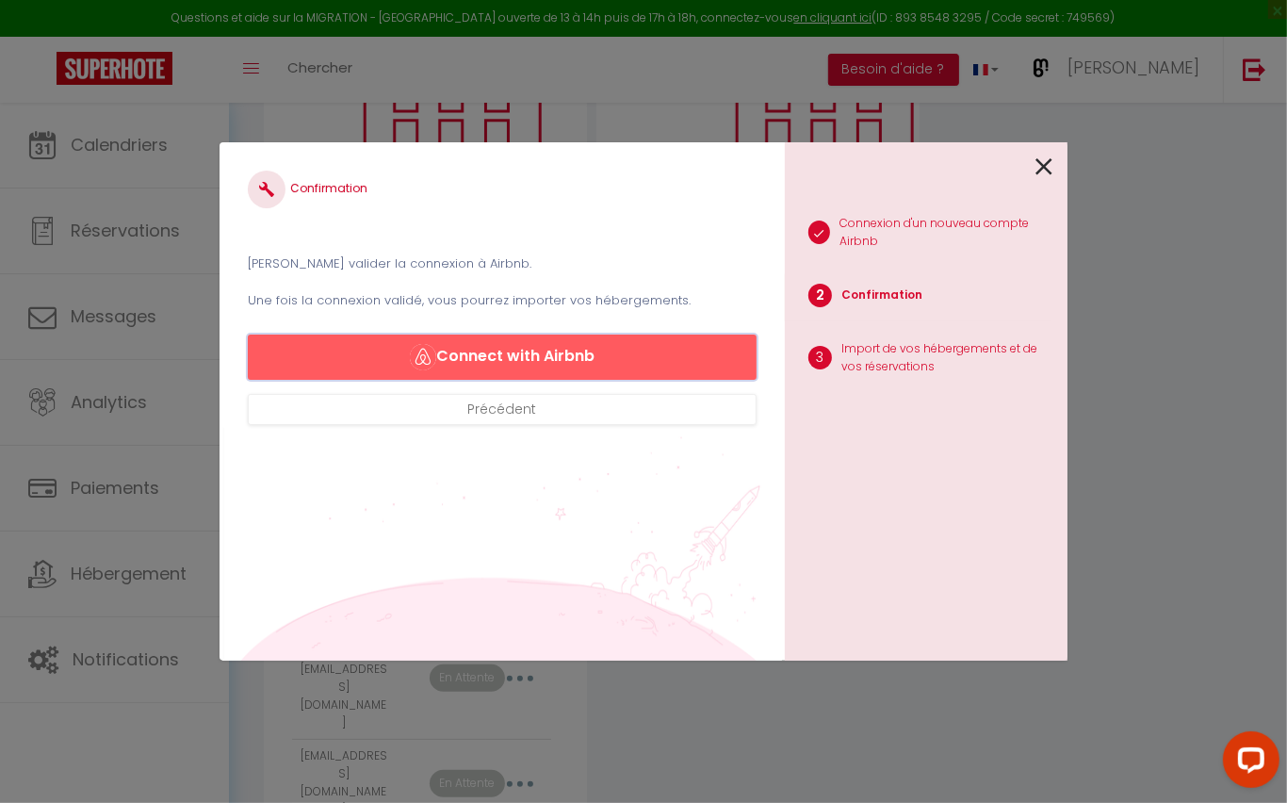
click at [562, 348] on button "Connect with Airbnb" at bounding box center [502, 357] width 509 height 45
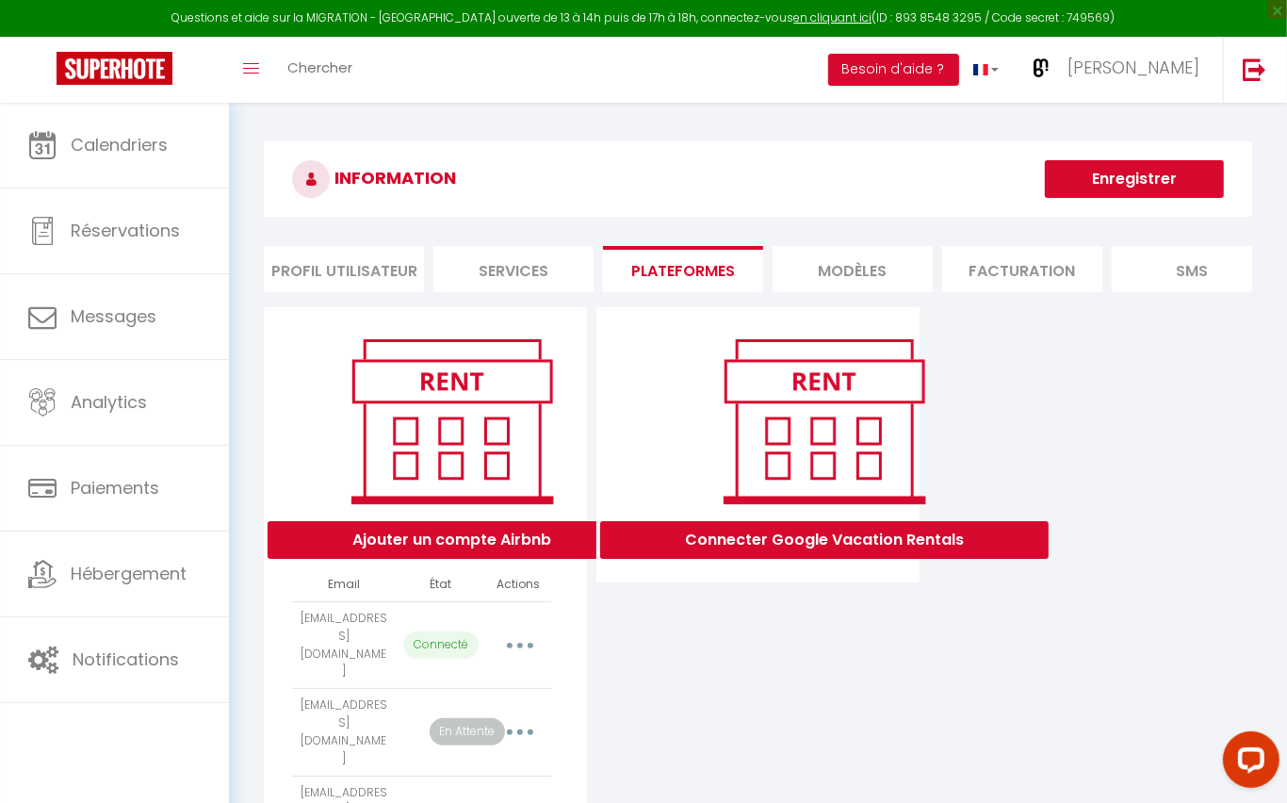
select select "51404"
select select "51405"
select select "51406"
select select "53905"
select select "49924"
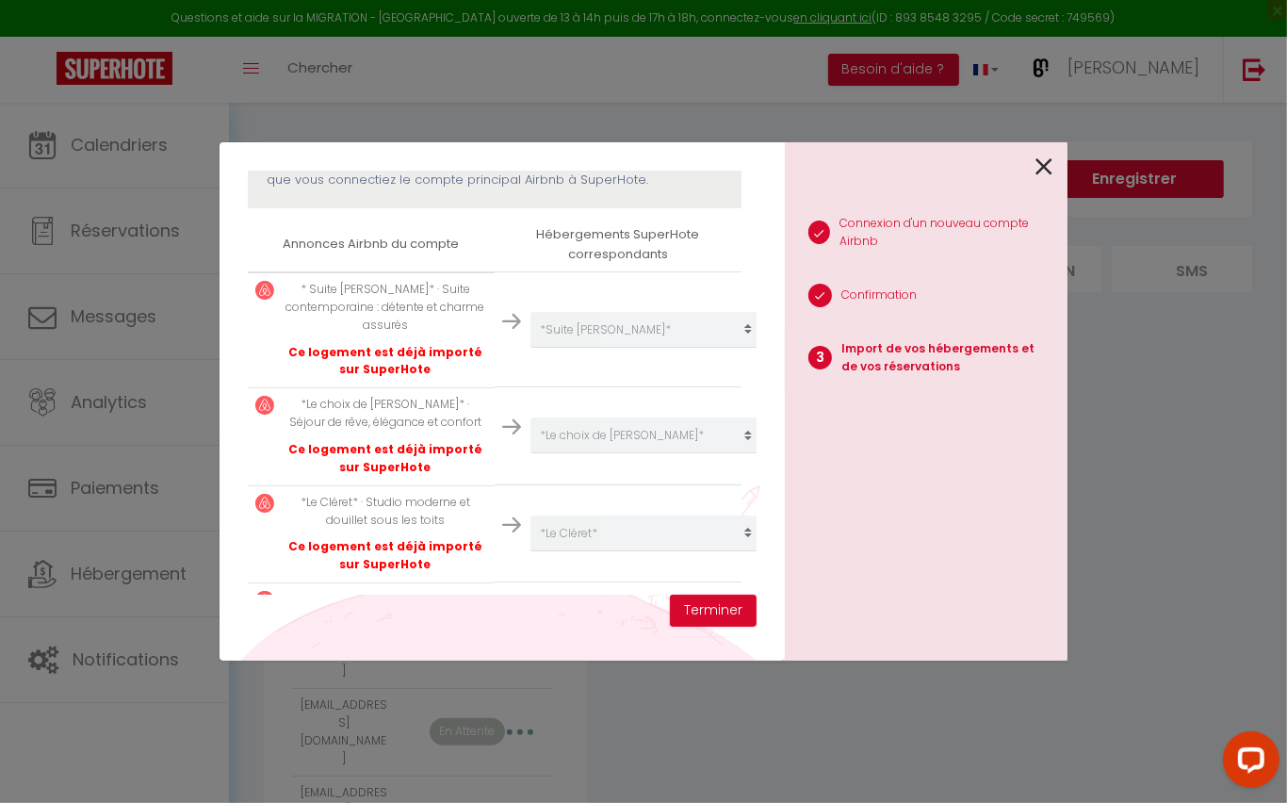
scroll to position [237, 0]
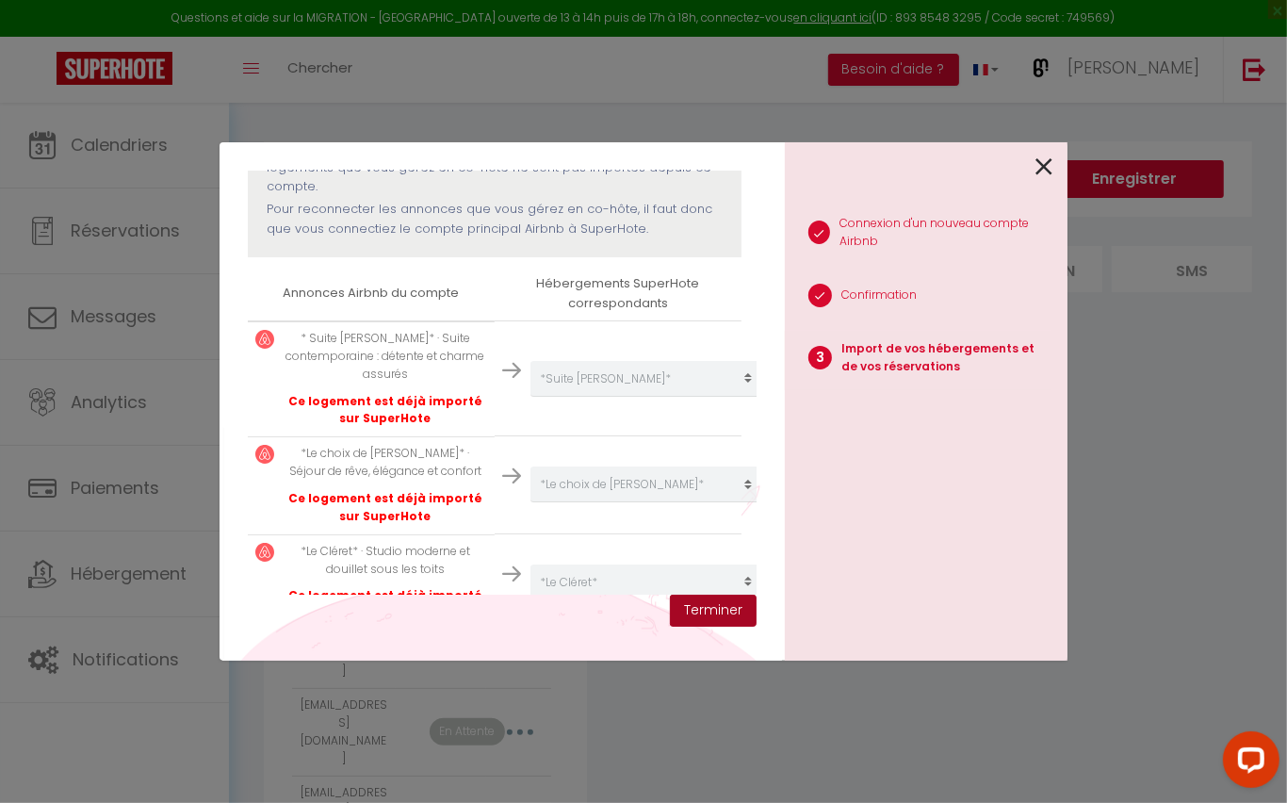
click at [716, 606] on button "Terminer" at bounding box center [713, 611] width 87 height 32
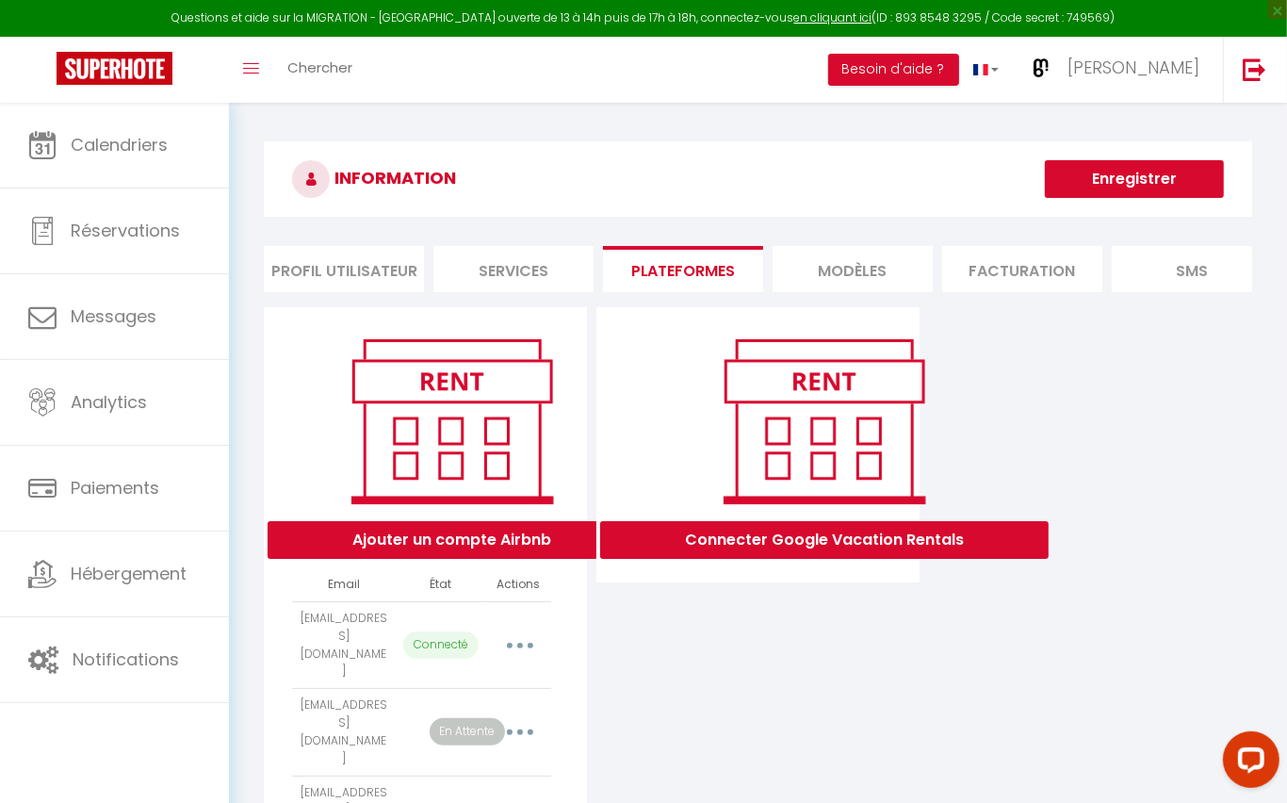
click at [1163, 178] on button "Enregistrer" at bounding box center [1134, 179] width 179 height 38
click at [1118, 177] on button "Enregistrer" at bounding box center [1134, 179] width 179 height 38
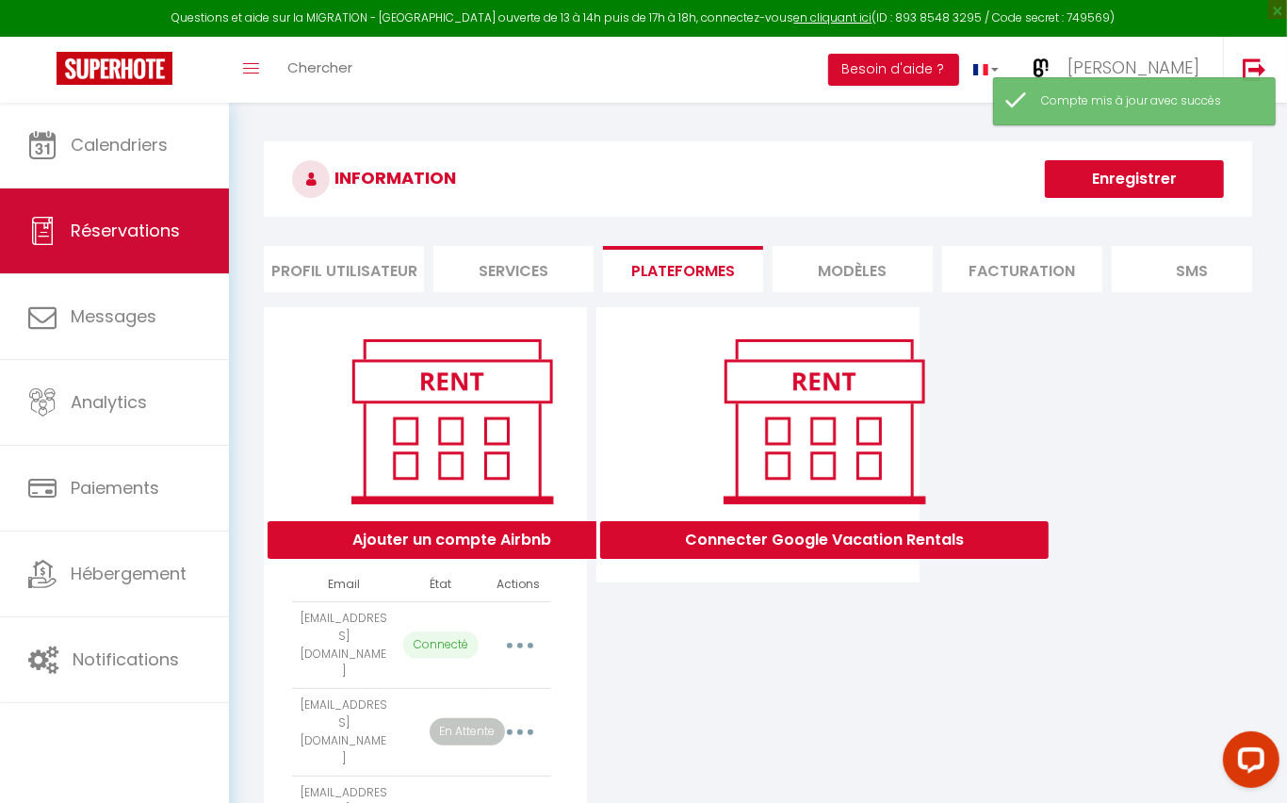
click at [100, 217] on link "Réservations" at bounding box center [114, 230] width 229 height 85
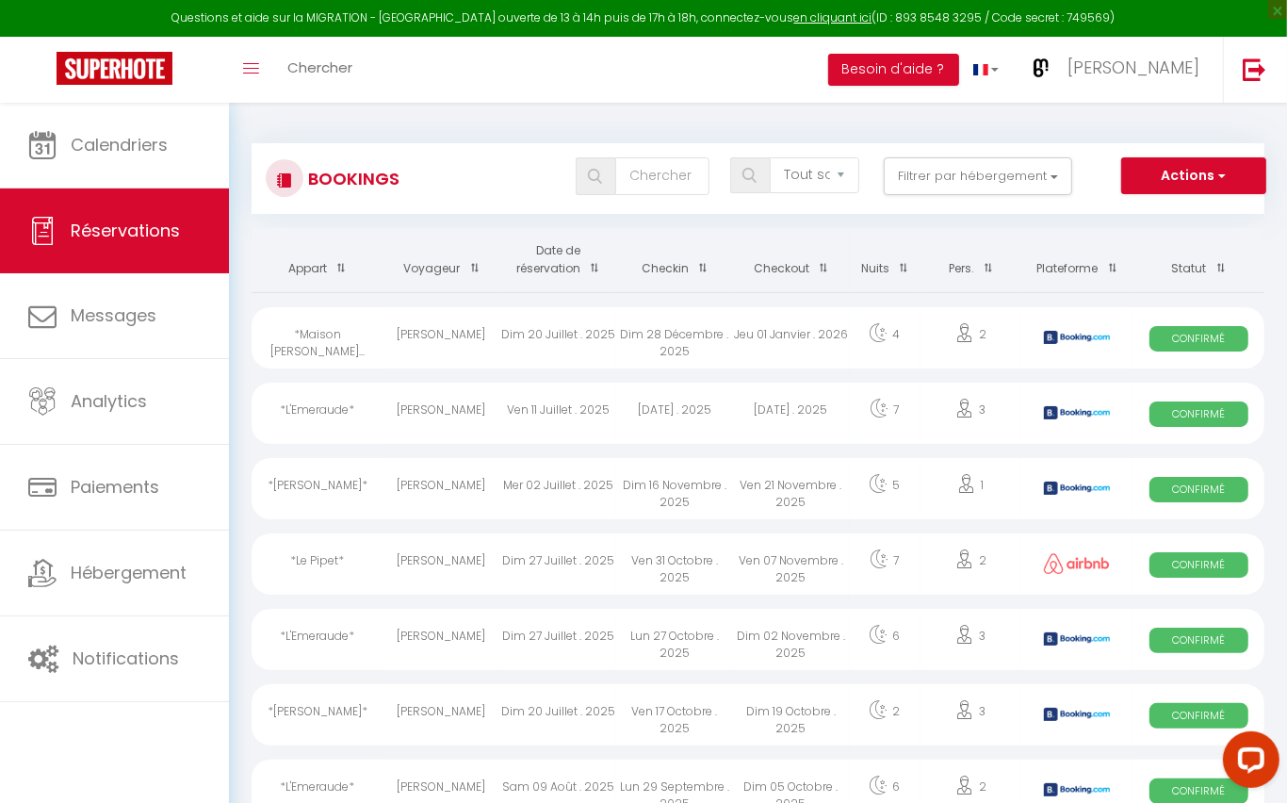
click at [588, 269] on span at bounding box center [589, 268] width 19 height 35
click at [1221, 175] on span "button" at bounding box center [1220, 175] width 11 height 19
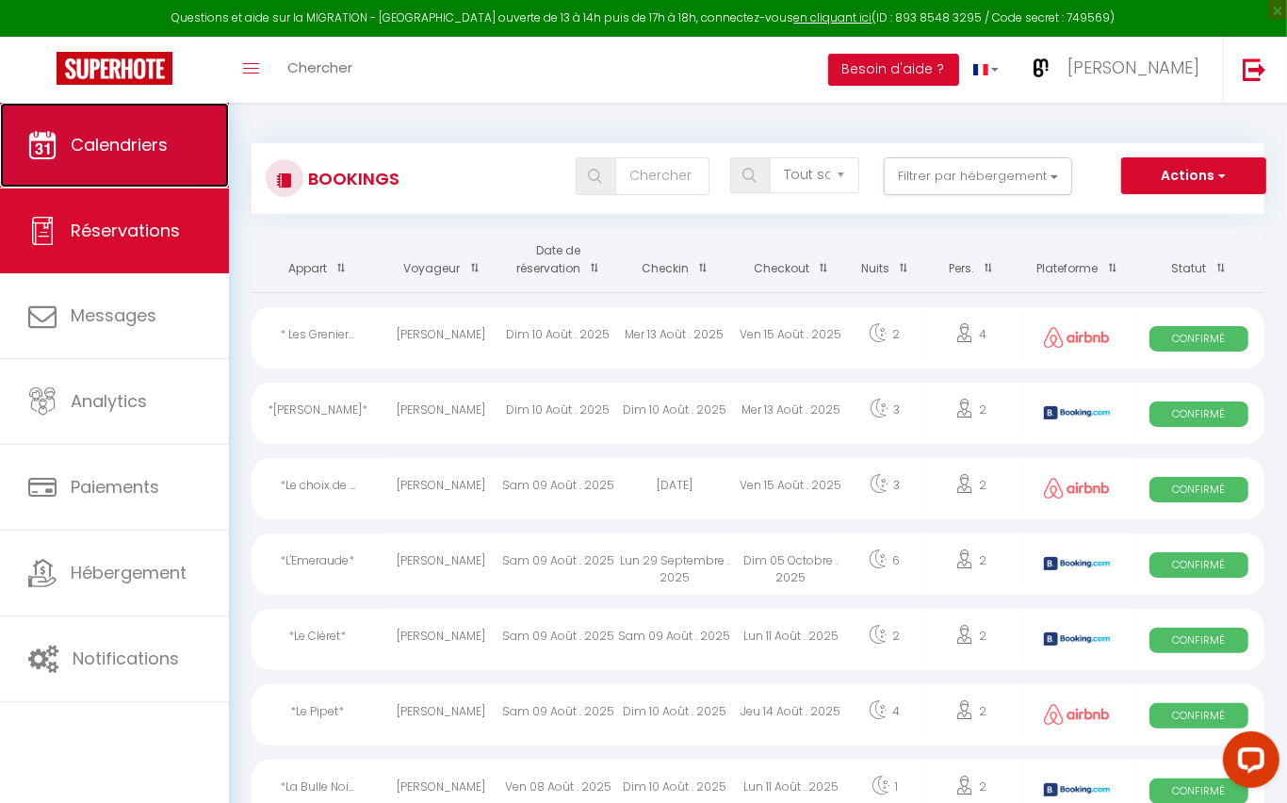
click at [113, 135] on span "Calendriers" at bounding box center [119, 145] width 97 height 24
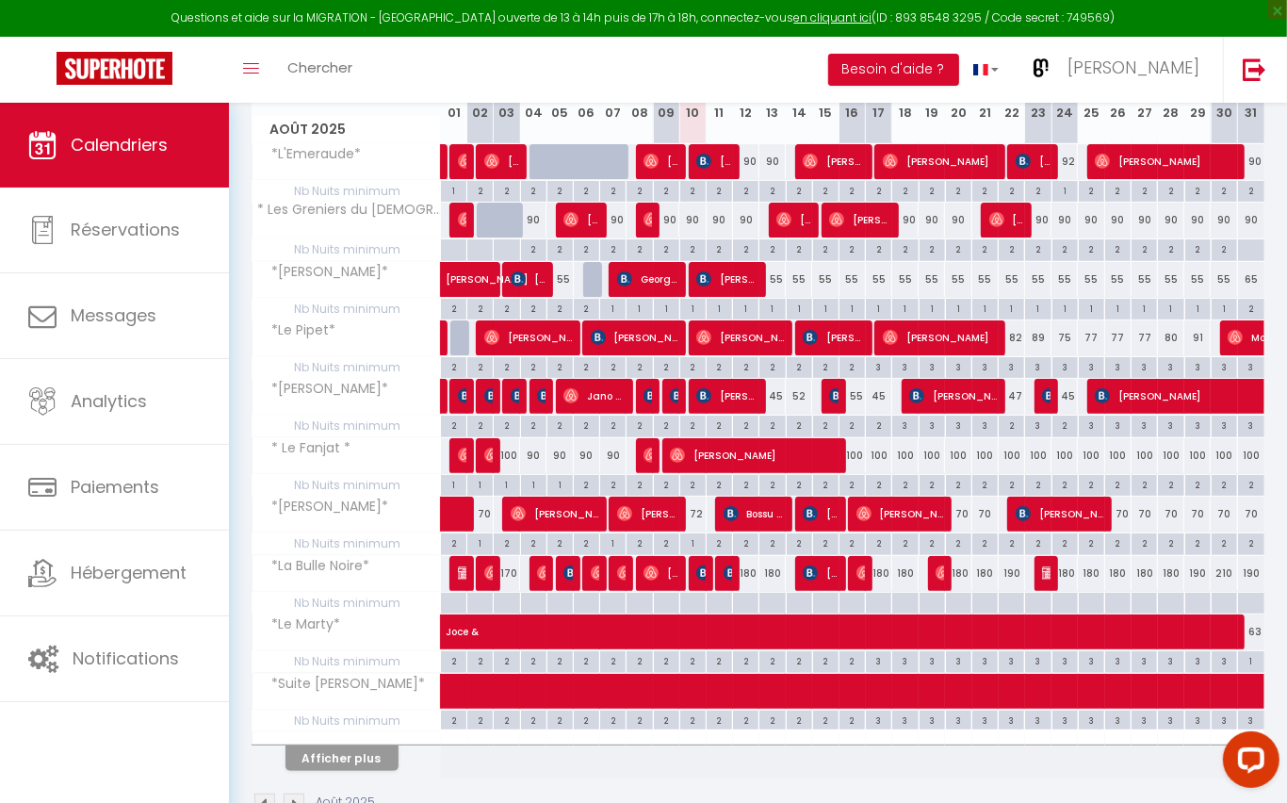
scroll to position [328, 0]
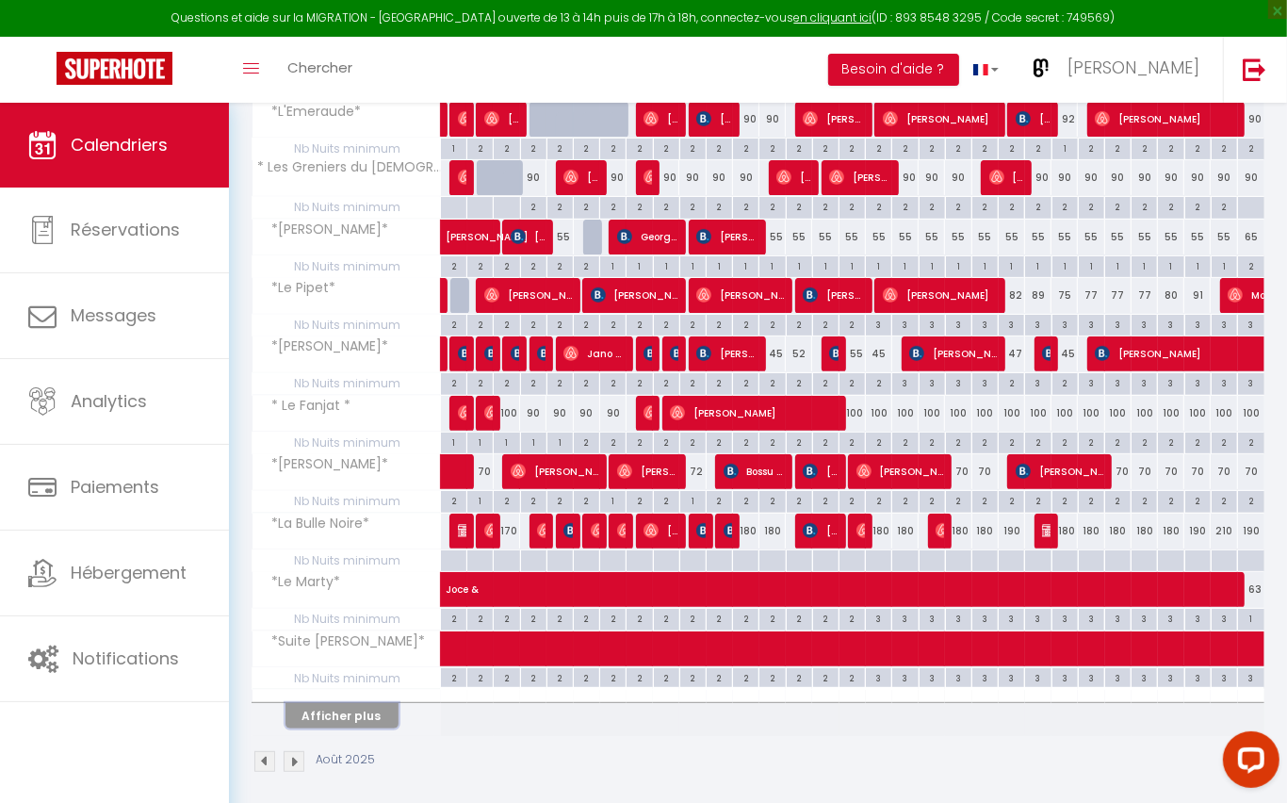
click at [377, 707] on button "Afficher plus" at bounding box center [342, 715] width 113 height 25
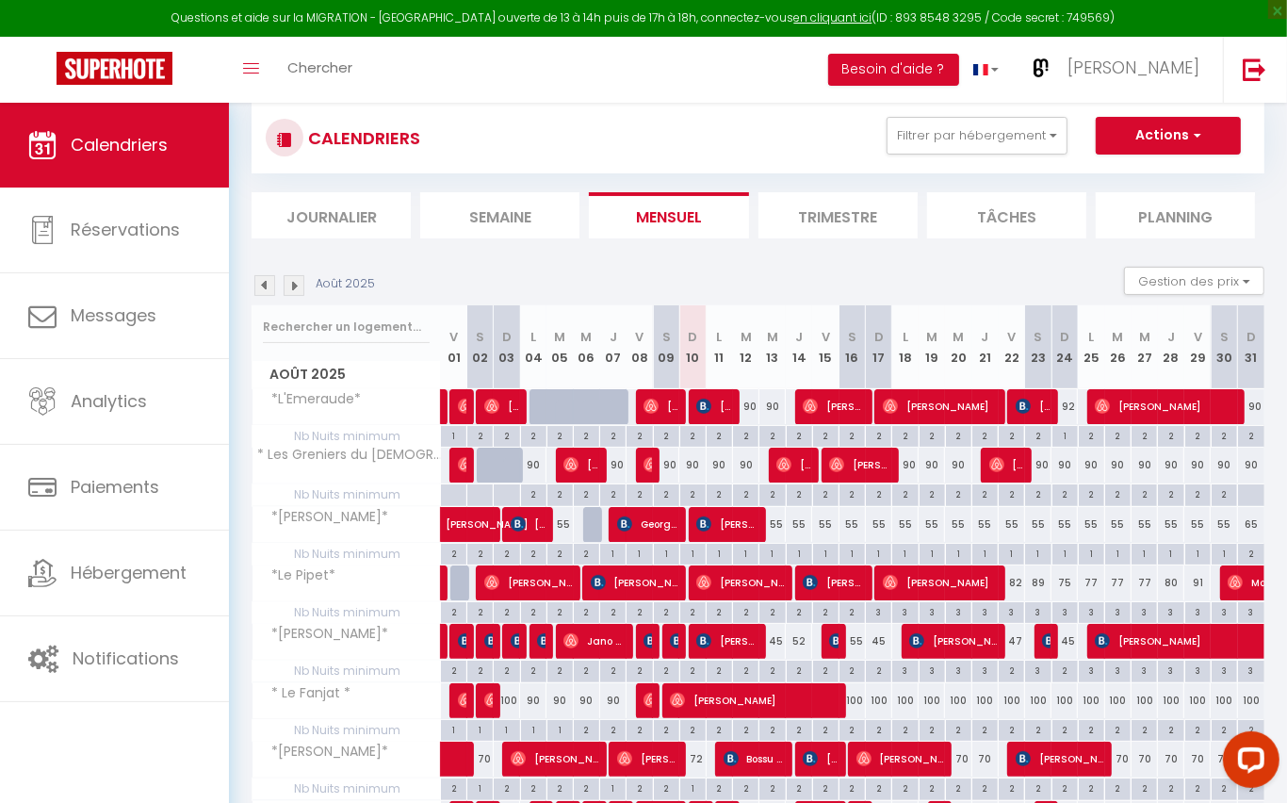
scroll to position [0, 0]
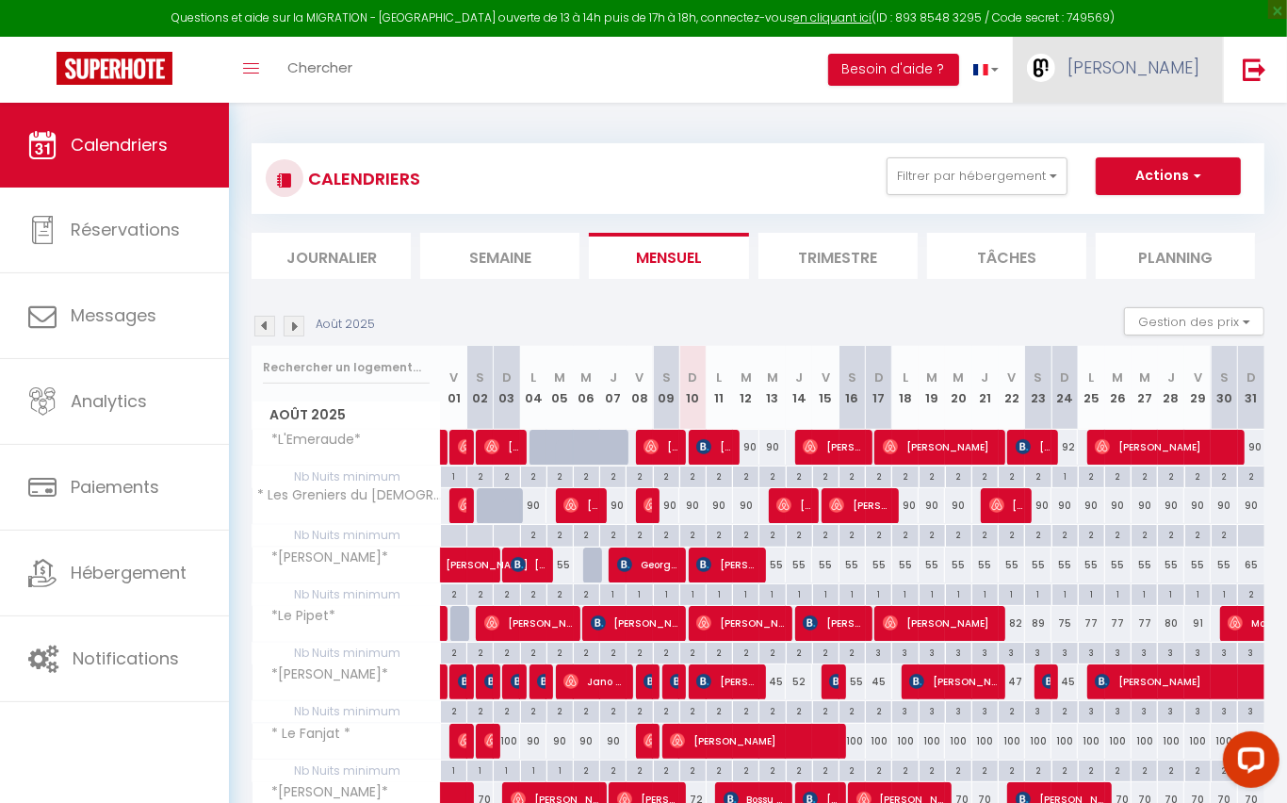
click at [1136, 73] on span "[PERSON_NAME]" at bounding box center [1134, 68] width 132 height 24
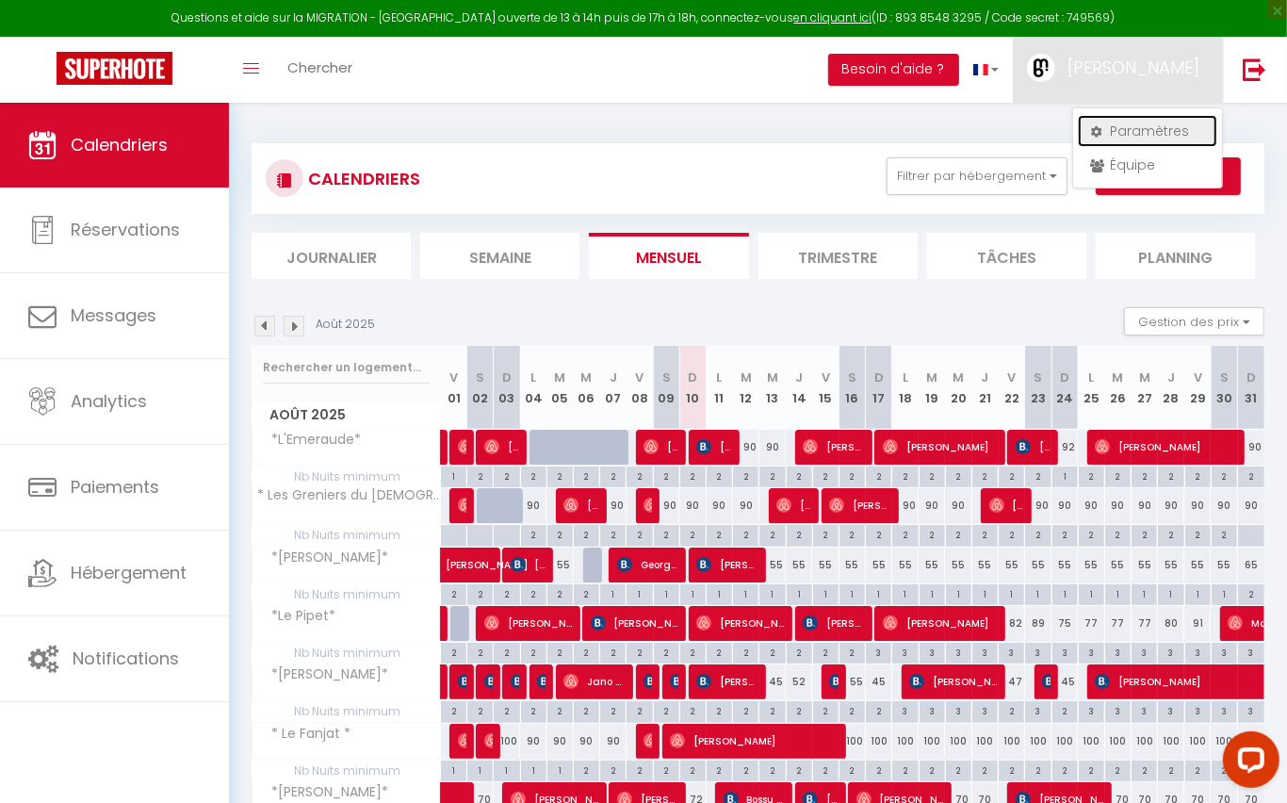
click at [1133, 126] on link "Paramètres" at bounding box center [1147, 131] width 139 height 32
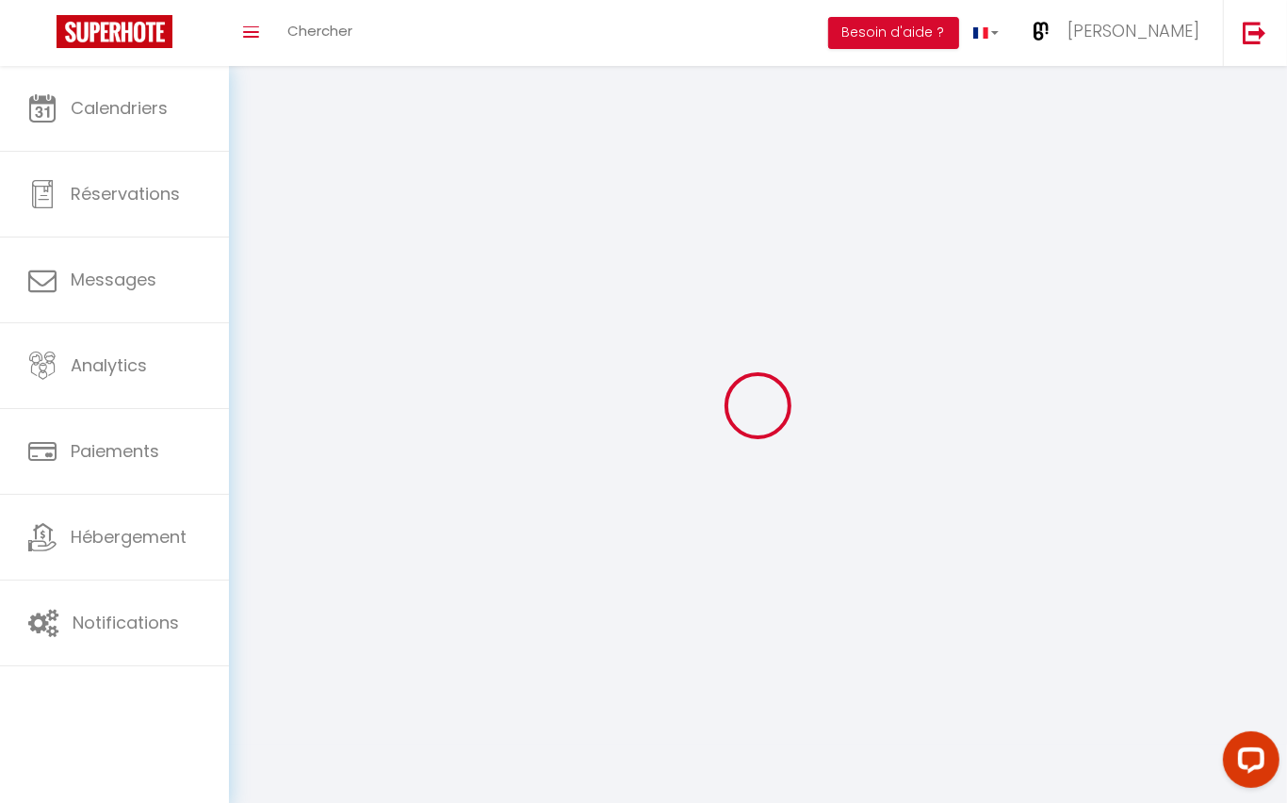
select select "fr"
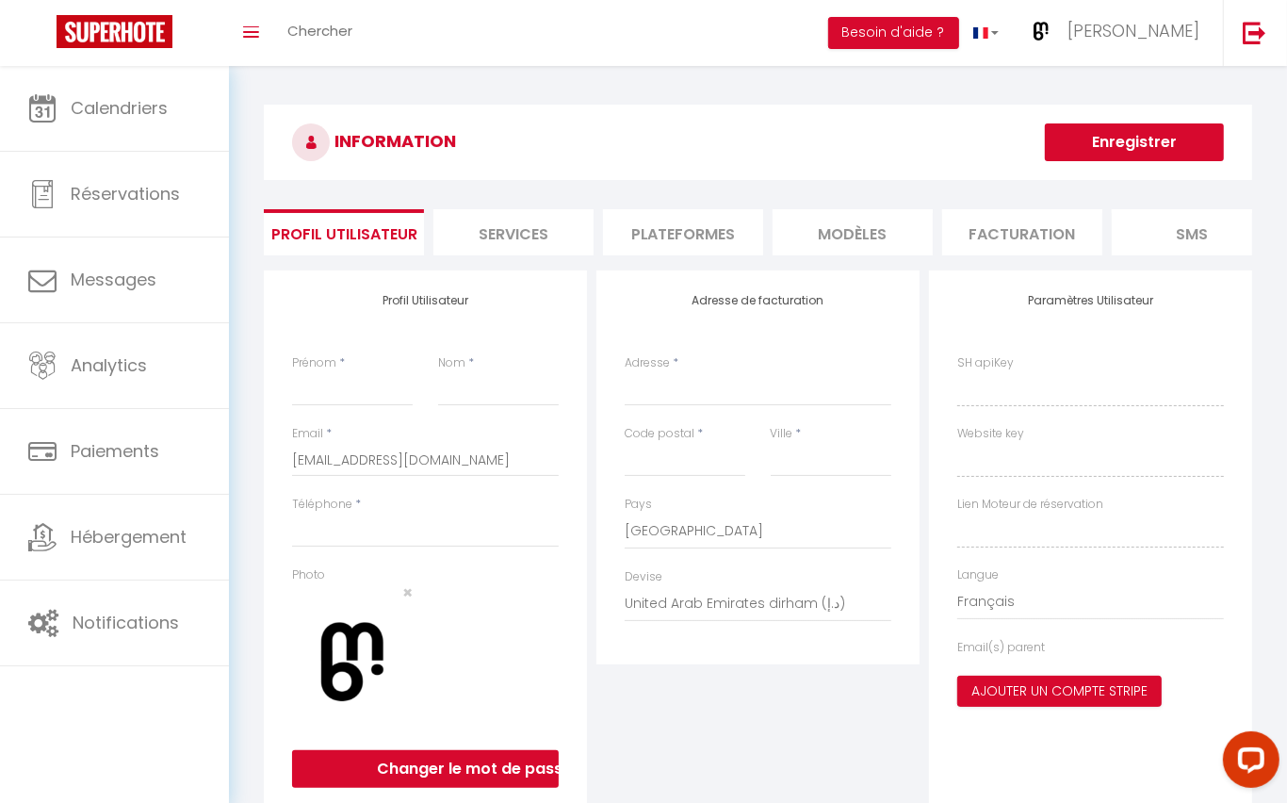
type input "[PERSON_NAME]"
type input "Buchs"
type input "0613884474"
type input "[STREET_ADDRESS][PERSON_NAME]"
type input "38200"
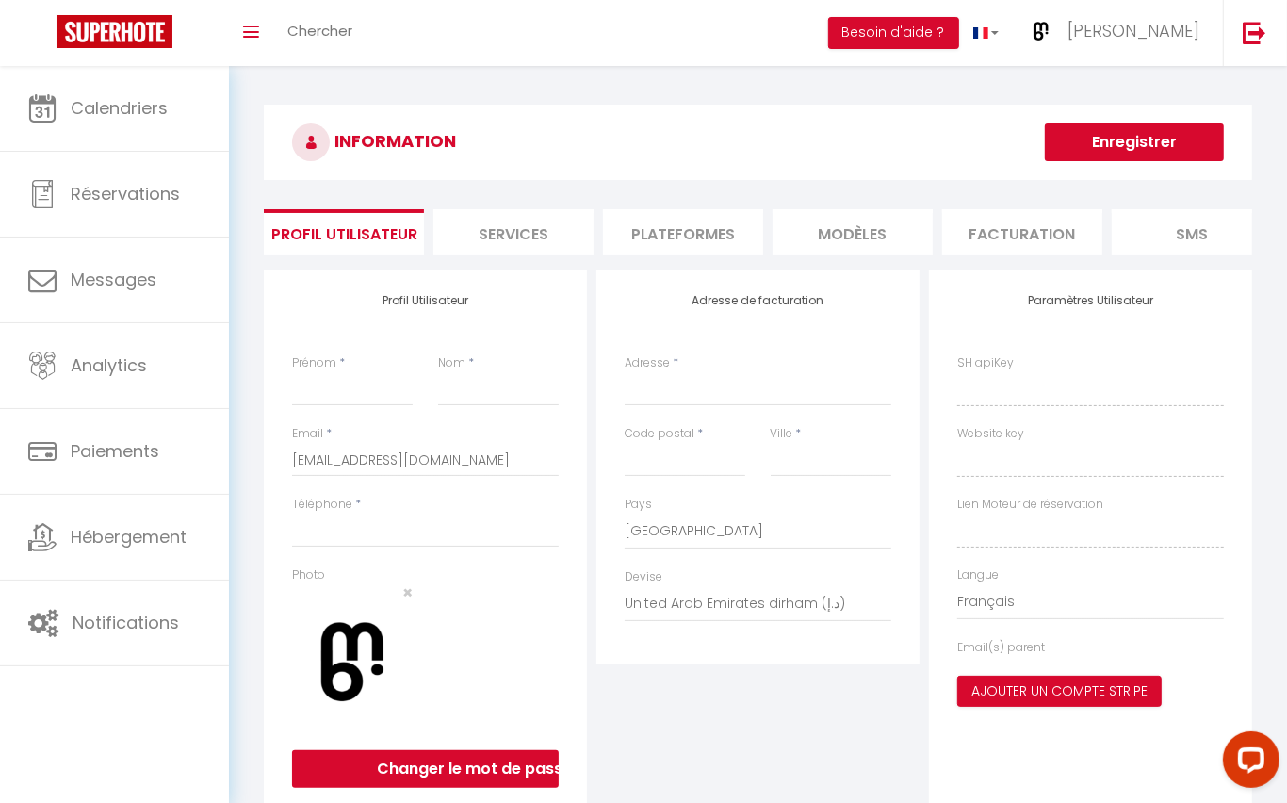
type input "[GEOGRAPHIC_DATA]"
select select "28"
type input "5fEuWrNKwZrLw733OQFwYeUYt"
type input "da3U5z7X8ZN905Y9bNvsm8dwn"
type input "[URL][DOMAIN_NAME]"
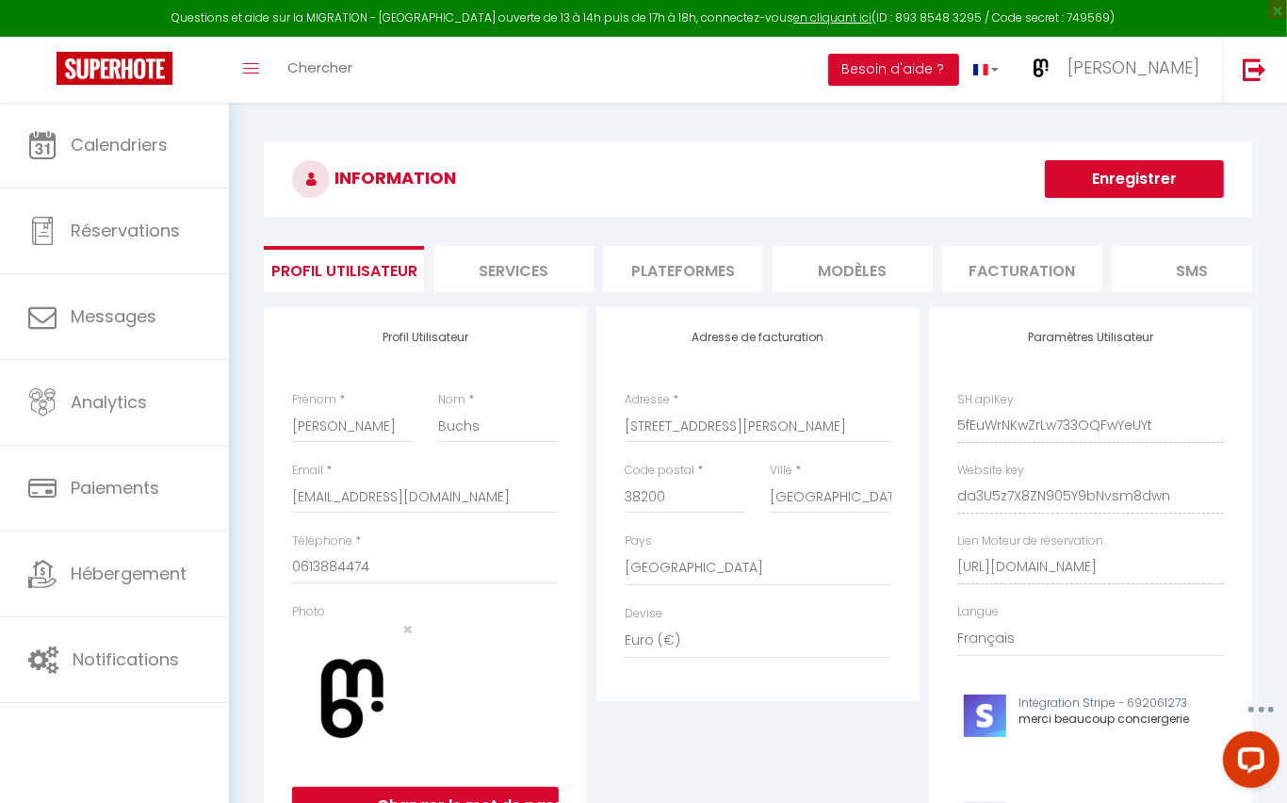
click at [718, 270] on li "Plateformes" at bounding box center [683, 269] width 160 height 46
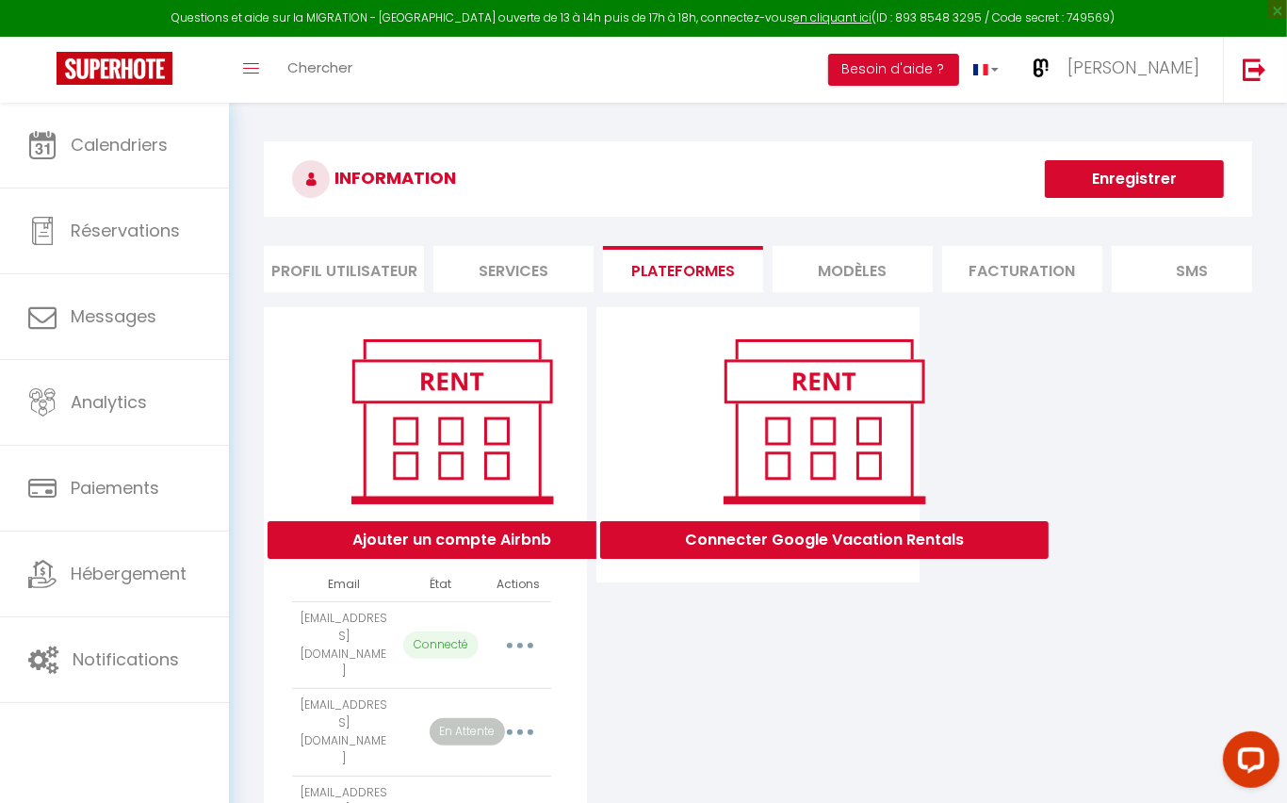
click at [517, 643] on icon "button" at bounding box center [520, 646] width 6 height 6
click at [479, 740] on link "Reconnecter le compte" at bounding box center [437, 756] width 208 height 32
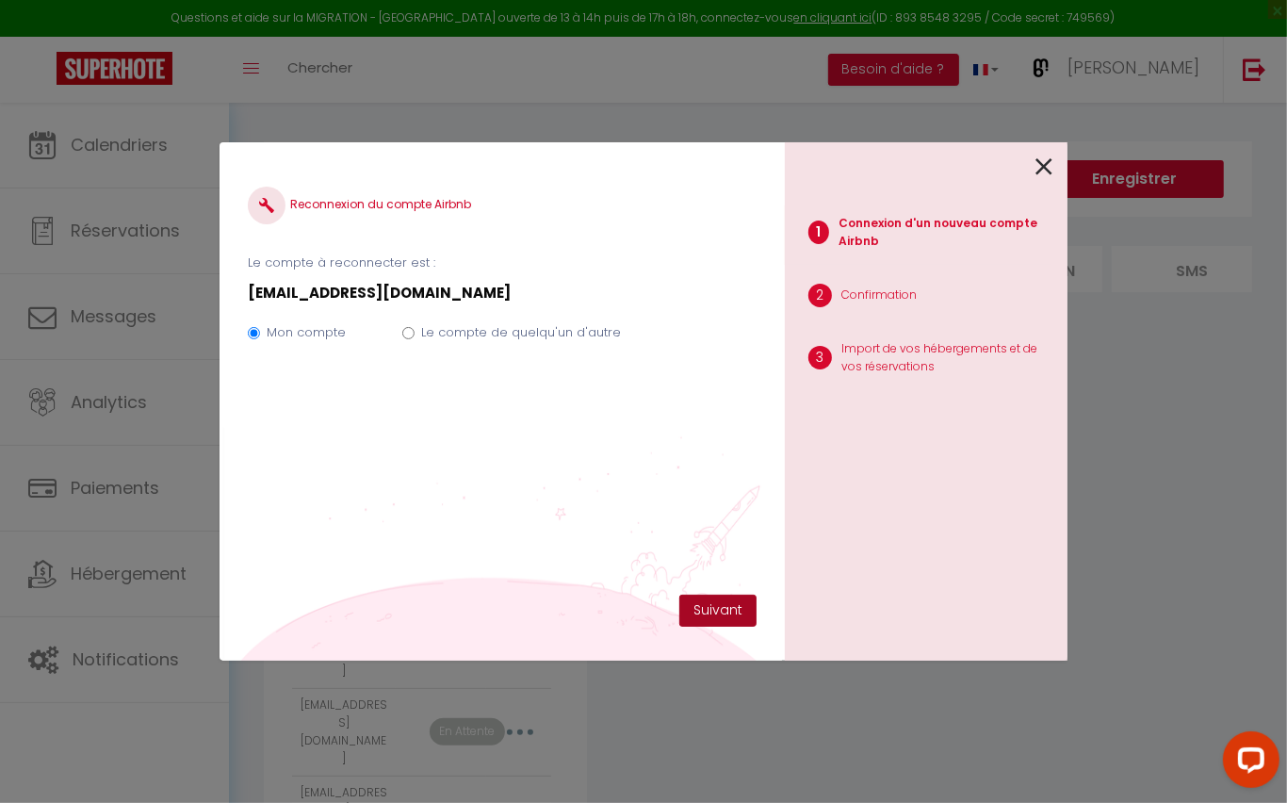
click at [718, 611] on button "Suivant" at bounding box center [717, 611] width 77 height 32
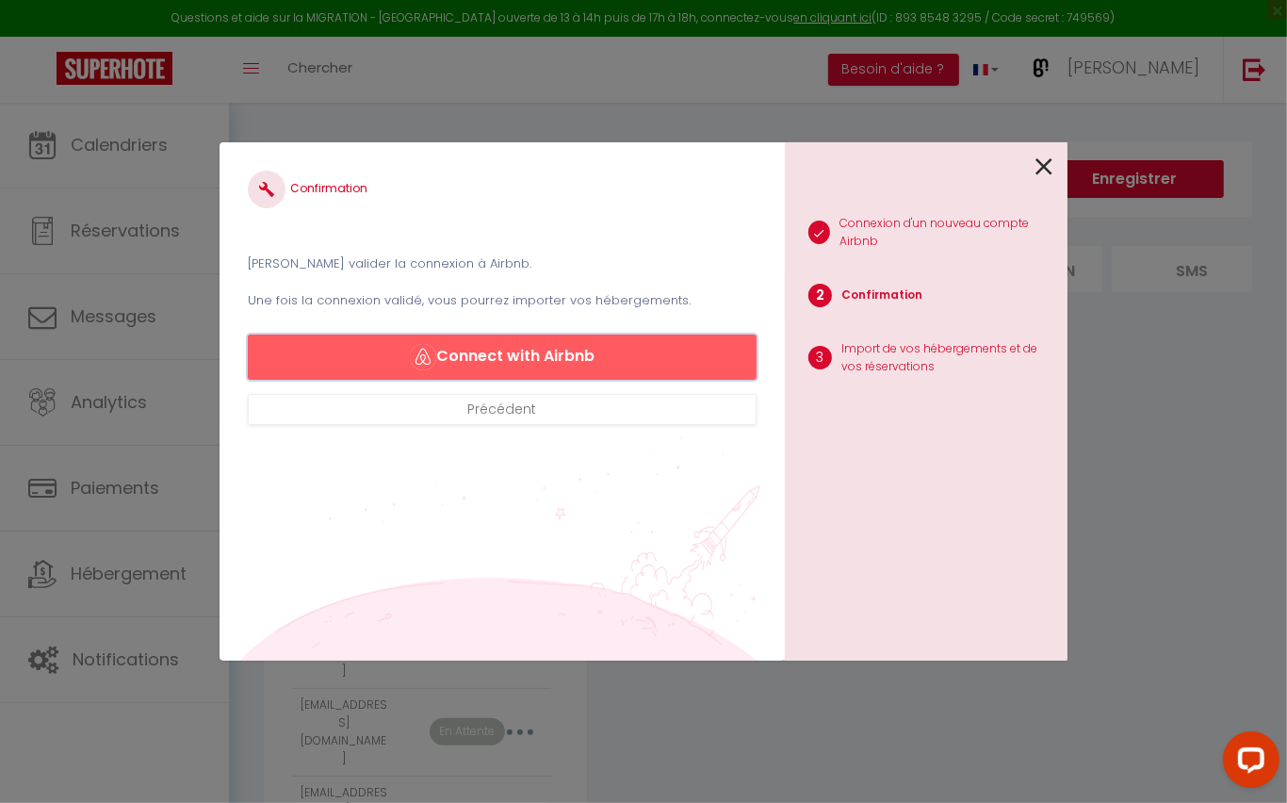
click at [570, 346] on button "Connect with Airbnb" at bounding box center [502, 357] width 509 height 45
click at [1043, 166] on icon at bounding box center [1044, 167] width 17 height 28
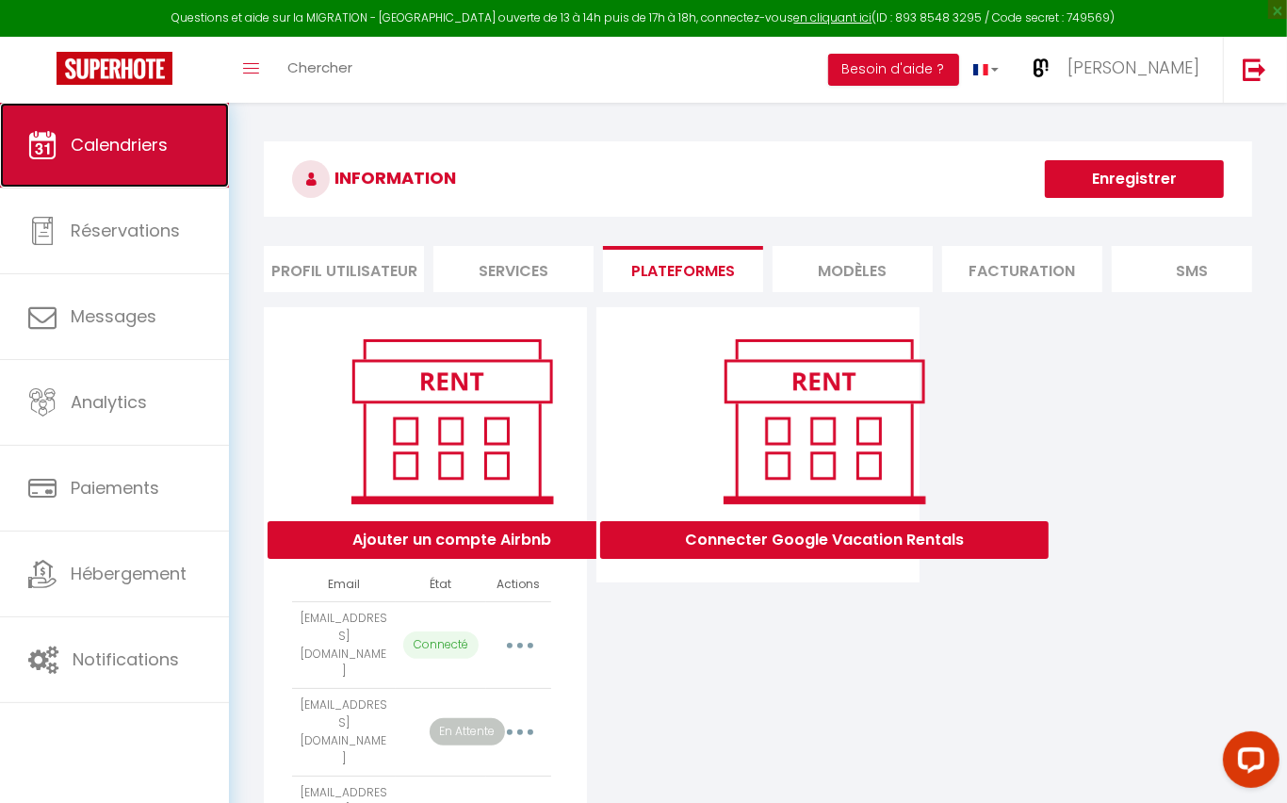
click at [123, 139] on span "Calendriers" at bounding box center [119, 145] width 97 height 24
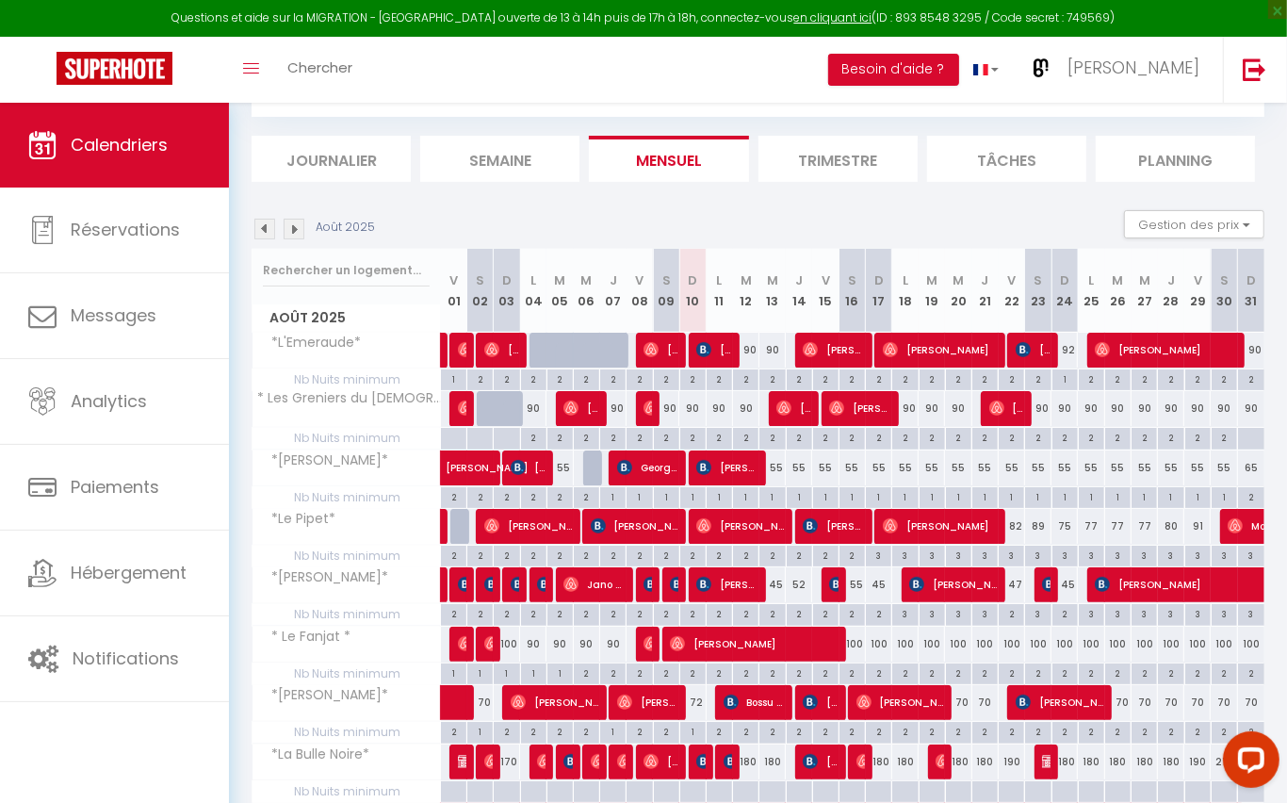
scroll to position [101, 0]
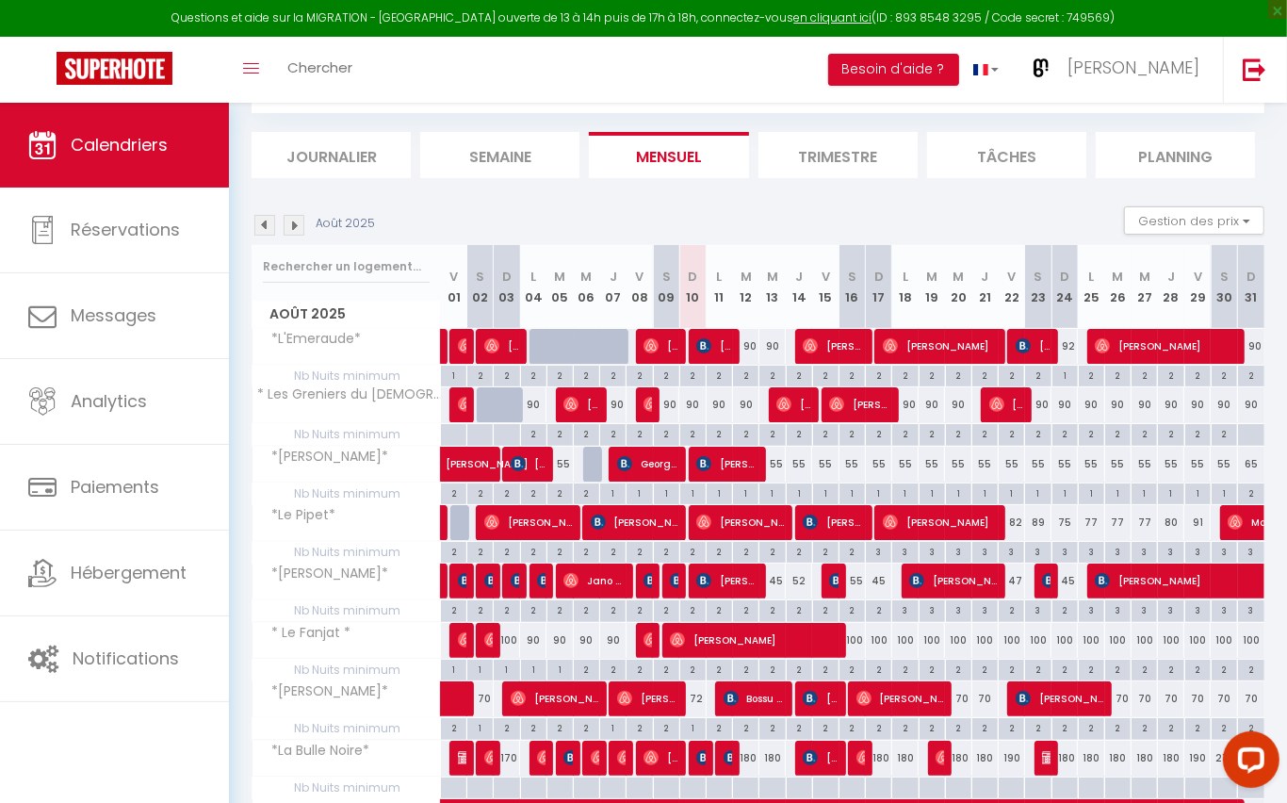
click at [299, 225] on img at bounding box center [294, 225] width 21 height 21
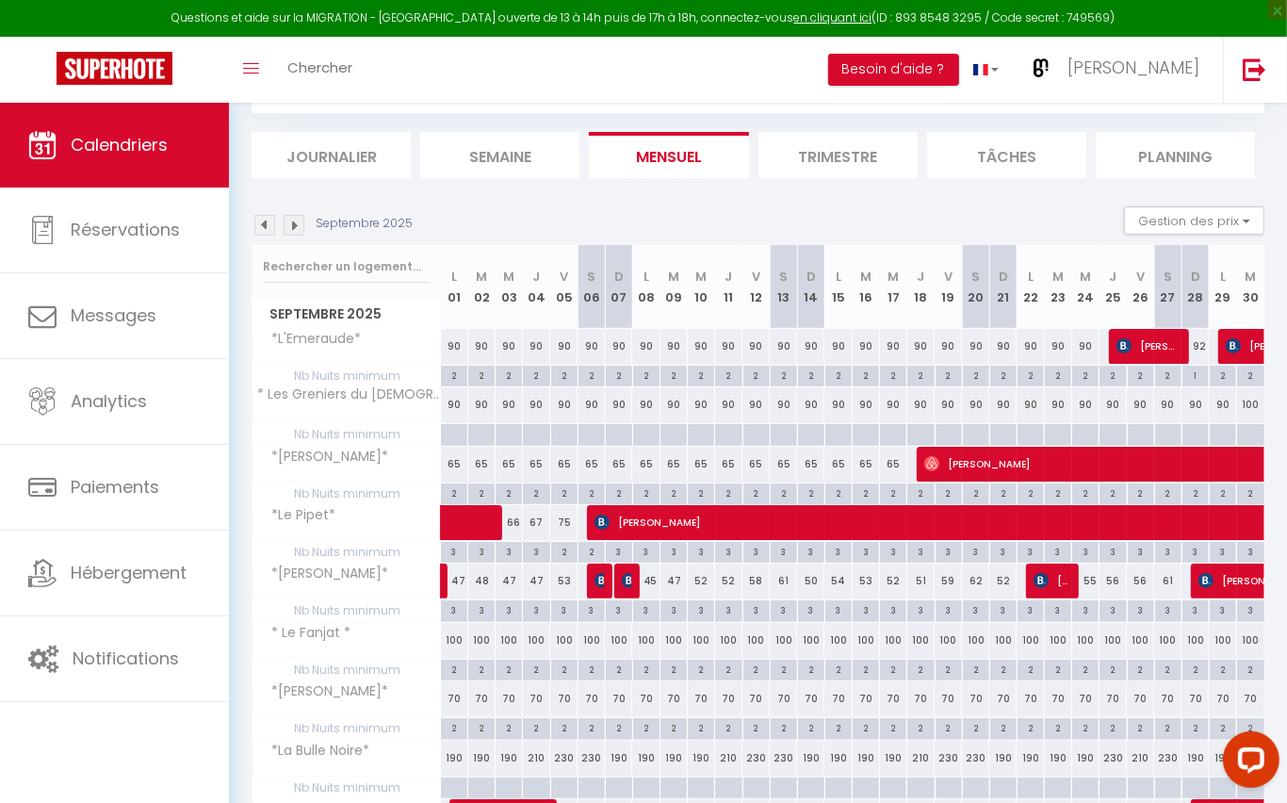
click at [293, 225] on img at bounding box center [294, 225] width 21 height 21
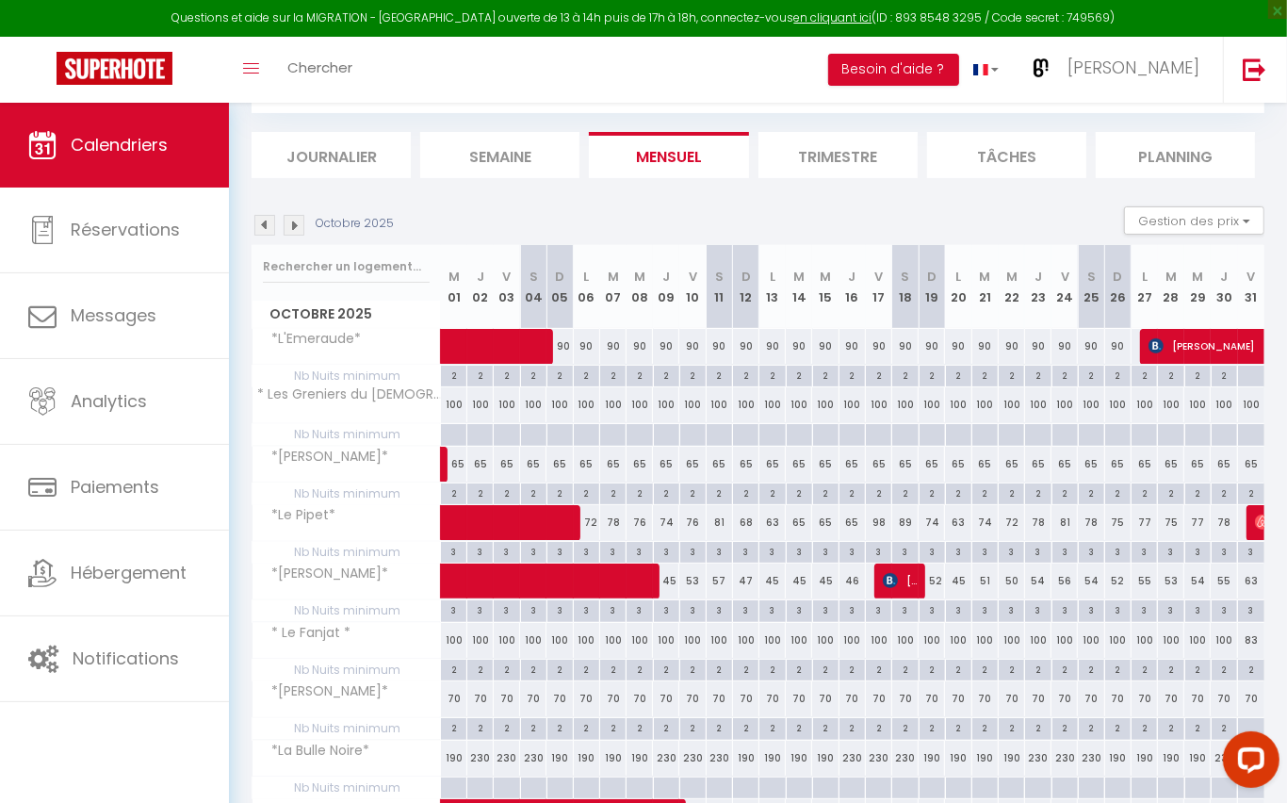
click at [293, 225] on img at bounding box center [294, 225] width 21 height 21
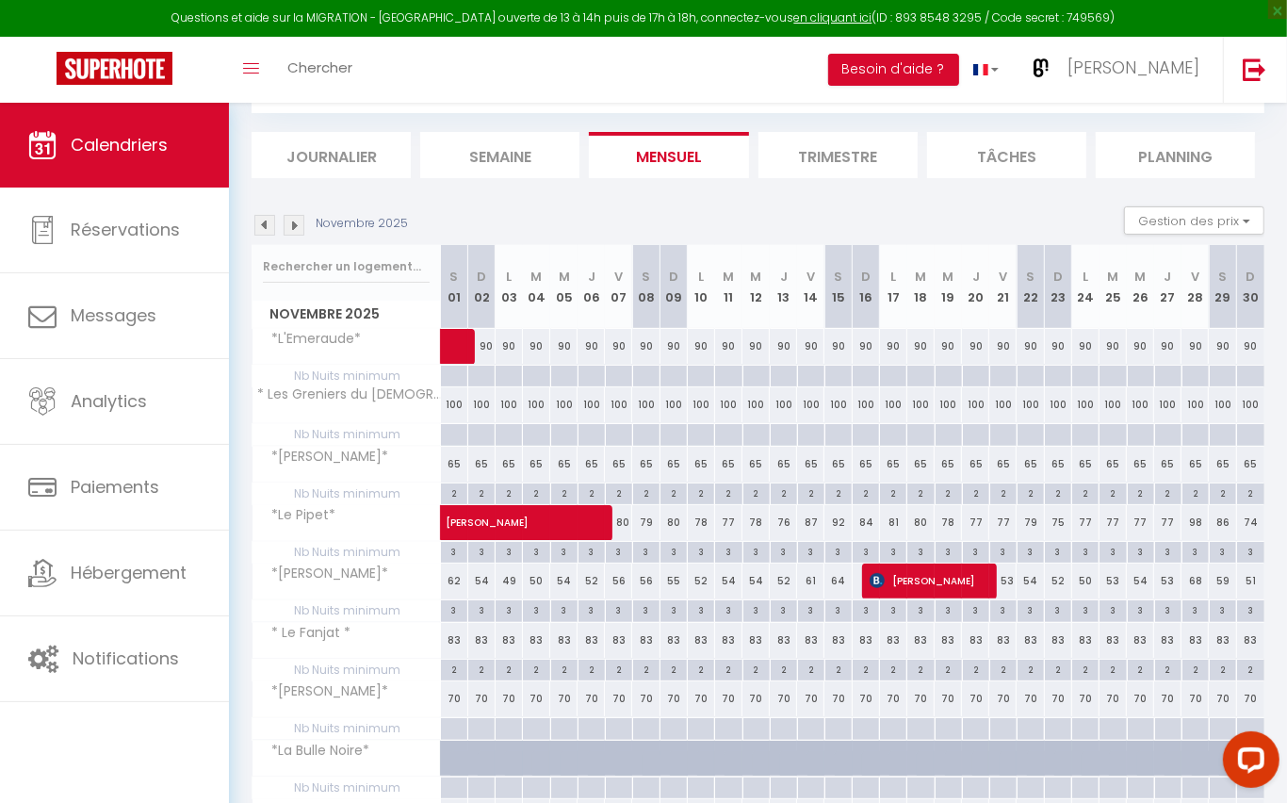
click at [1055, 402] on div "100" at bounding box center [1058, 404] width 27 height 35
type input "100"
type input "Dim 23 Novembre 2025"
type input "Lun 24 Novembre 2025"
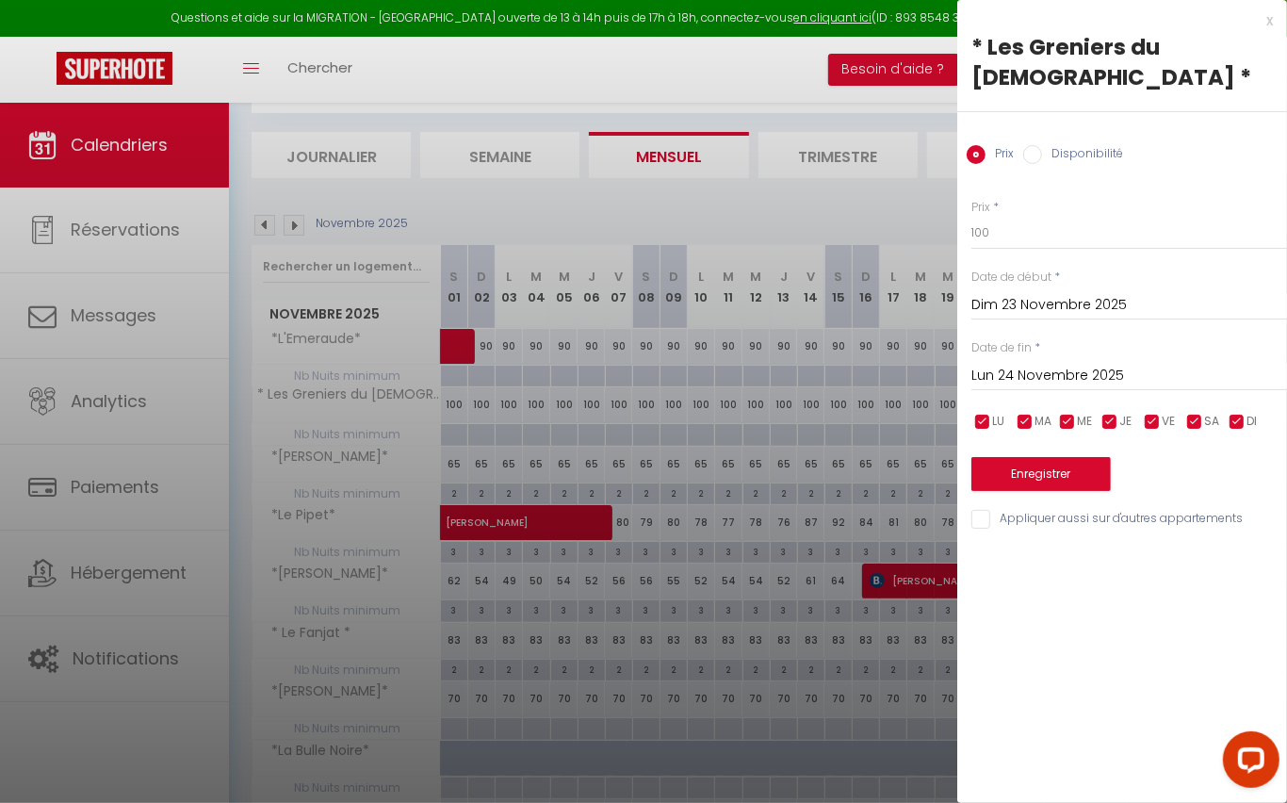
click at [1030, 145] on input "Disponibilité" at bounding box center [1032, 154] width 19 height 19
radio input "true"
radio input "false"
click at [1102, 216] on select "Disponible Indisponible" at bounding box center [1130, 234] width 316 height 36
select select "0"
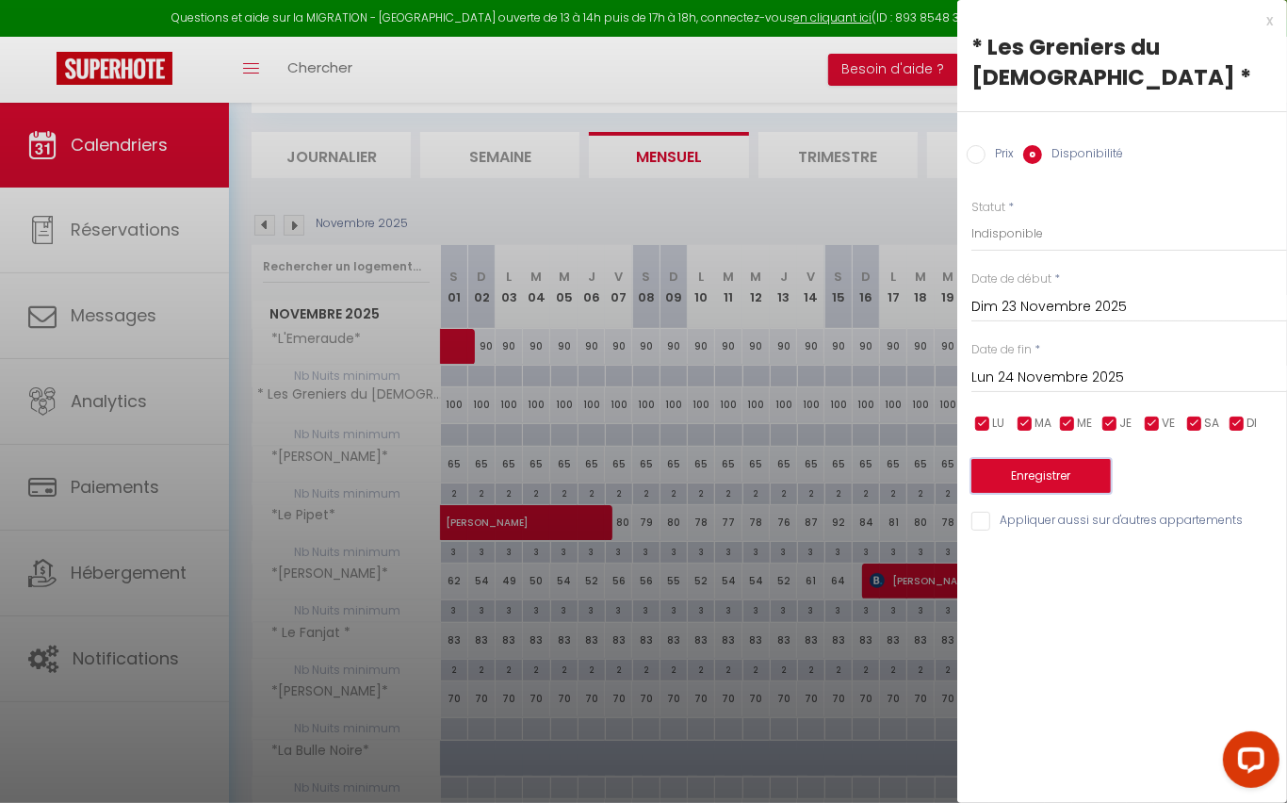
click at [1053, 459] on button "Enregistrer" at bounding box center [1041, 476] width 139 height 34
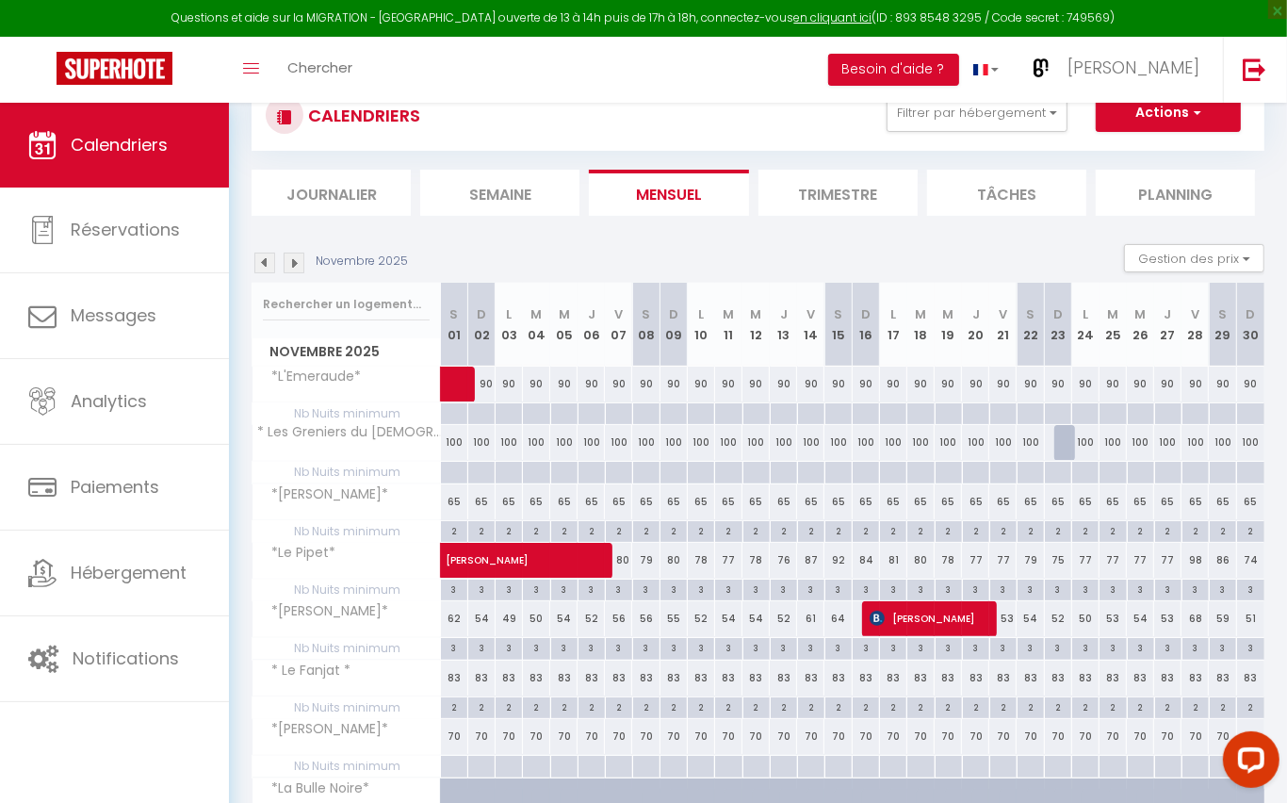
scroll to position [0, 0]
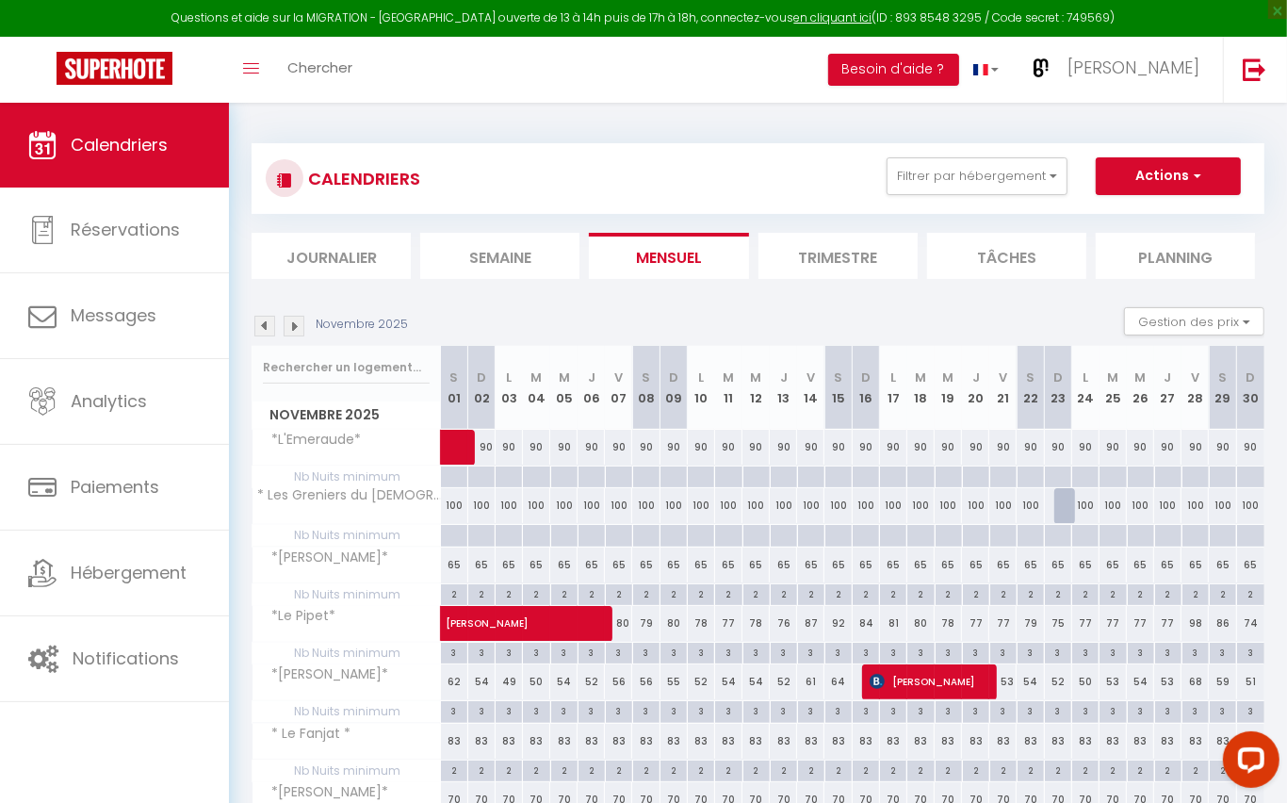
click at [258, 323] on img at bounding box center [264, 326] width 21 height 21
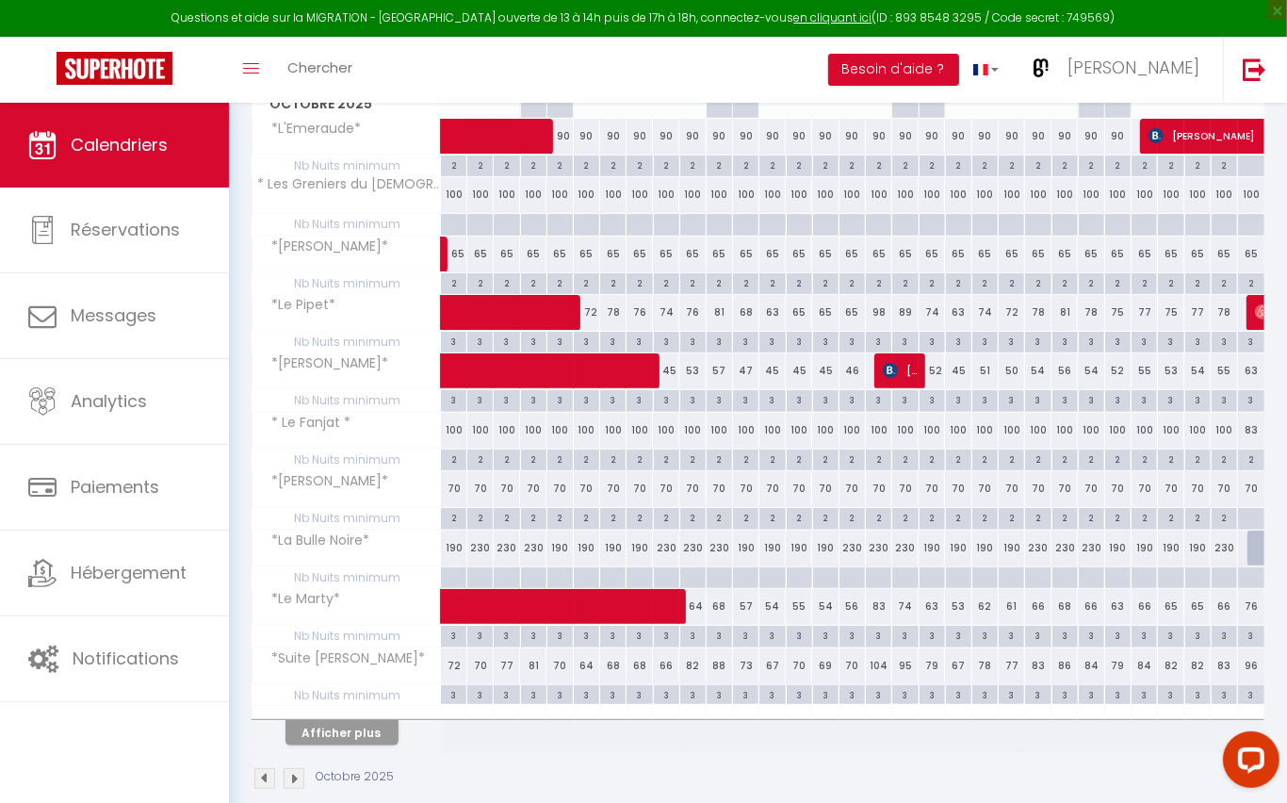
scroll to position [320, 0]
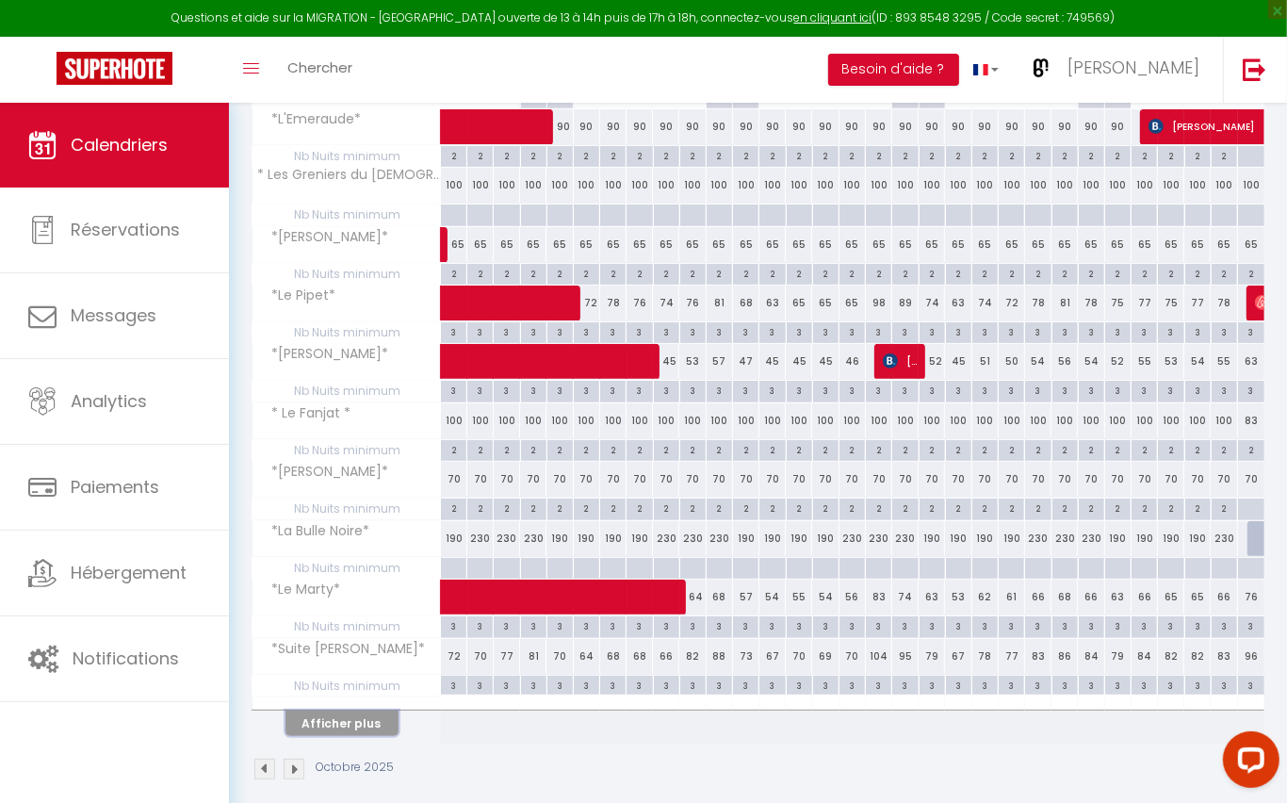
click at [357, 711] on button "Afficher plus" at bounding box center [342, 723] width 113 height 25
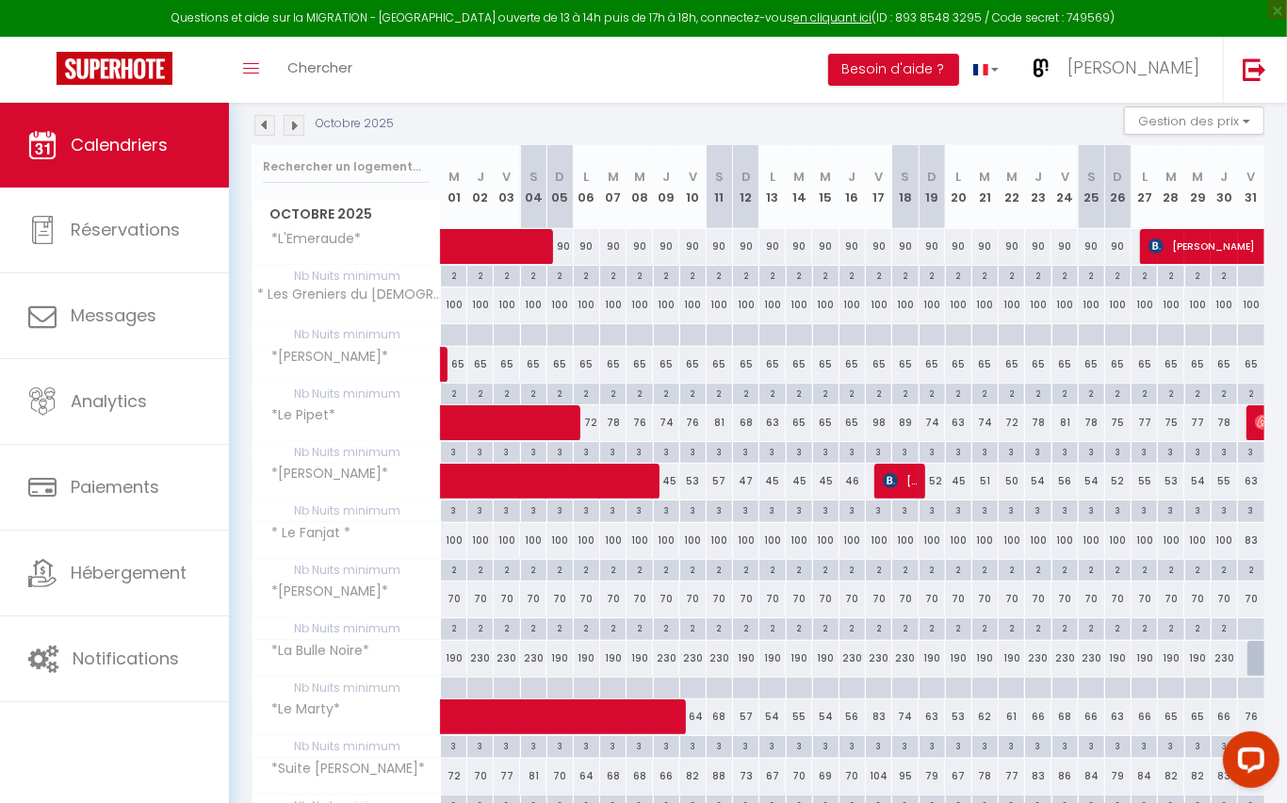
scroll to position [194, 0]
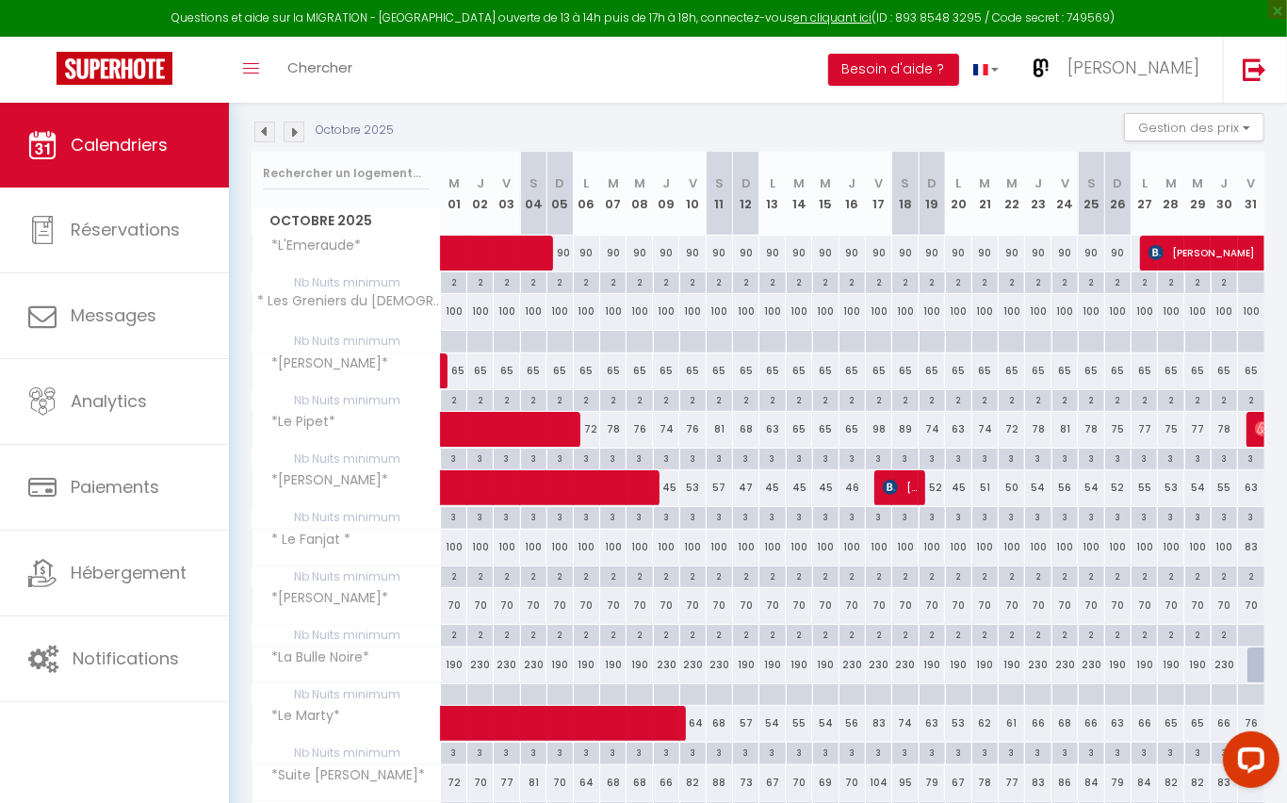
click at [264, 133] on img at bounding box center [264, 132] width 21 height 21
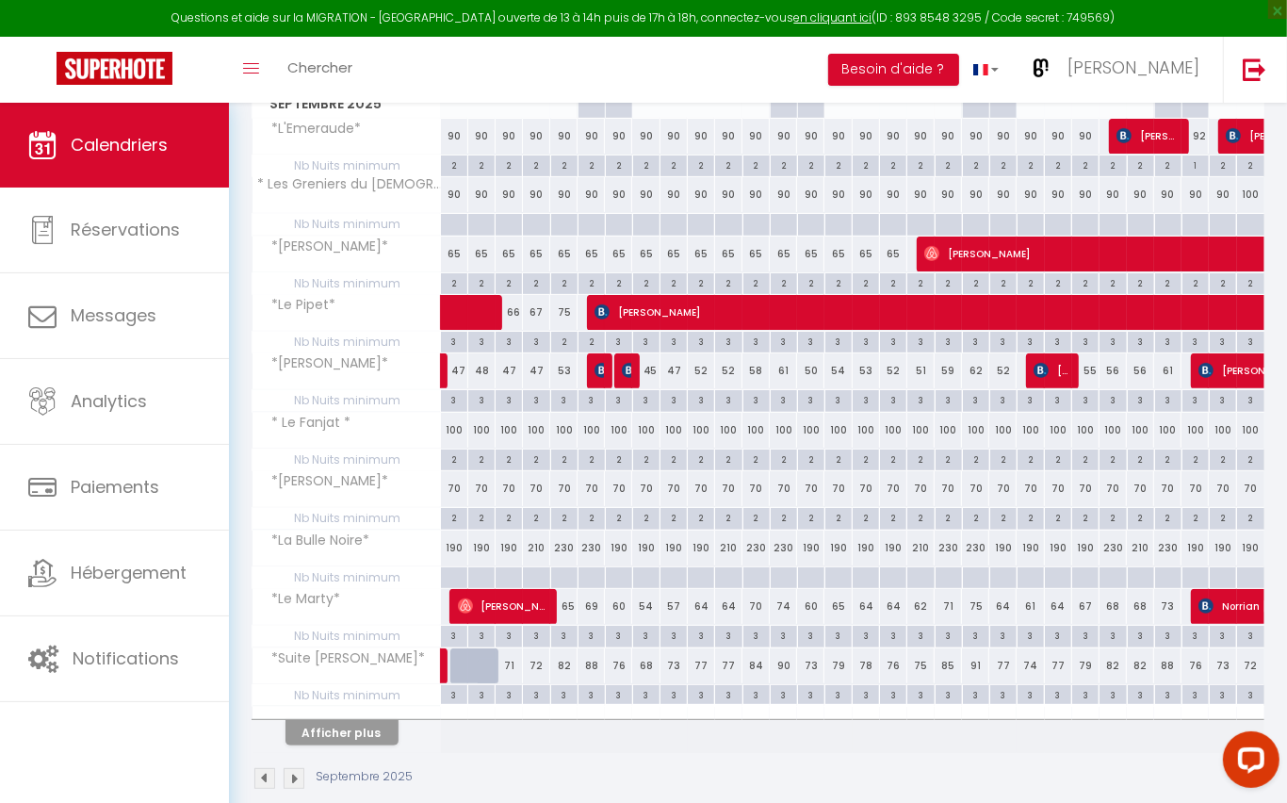
scroll to position [328, 0]
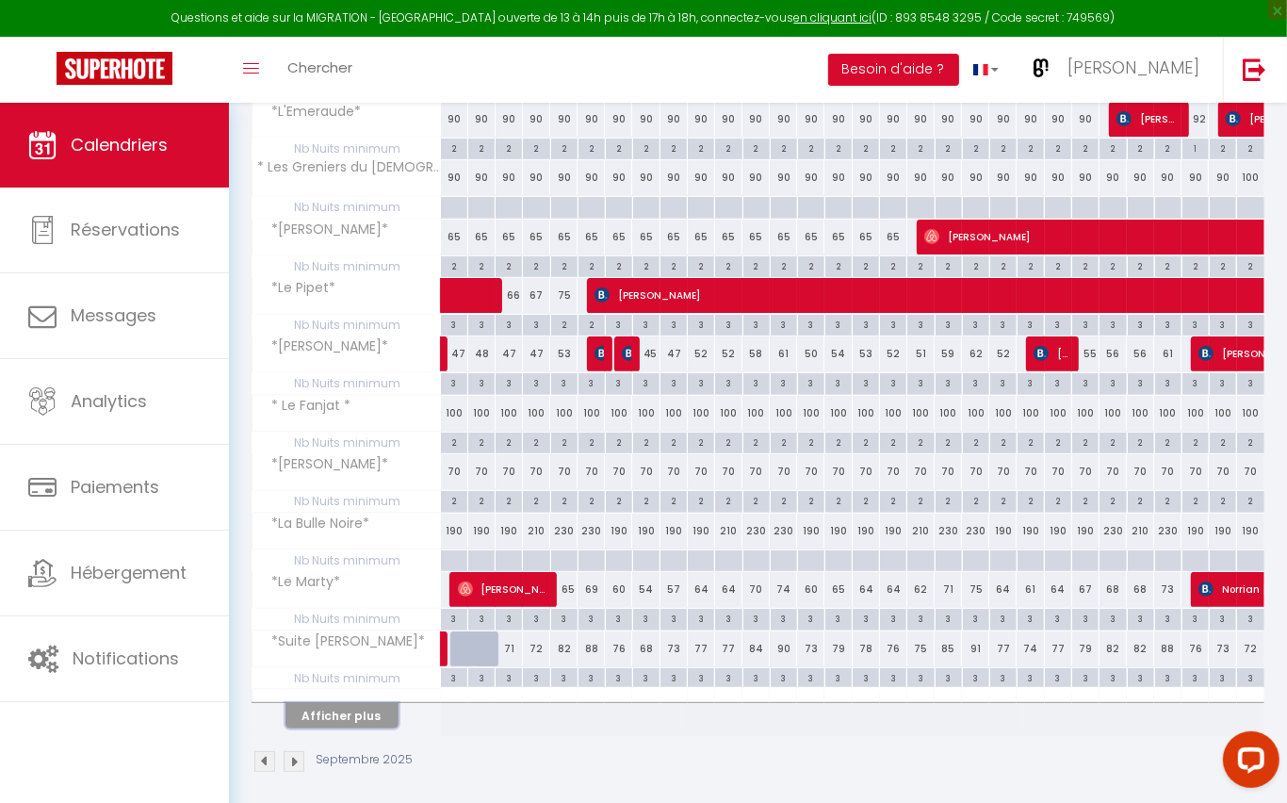
click at [339, 707] on button "Afficher plus" at bounding box center [342, 715] width 113 height 25
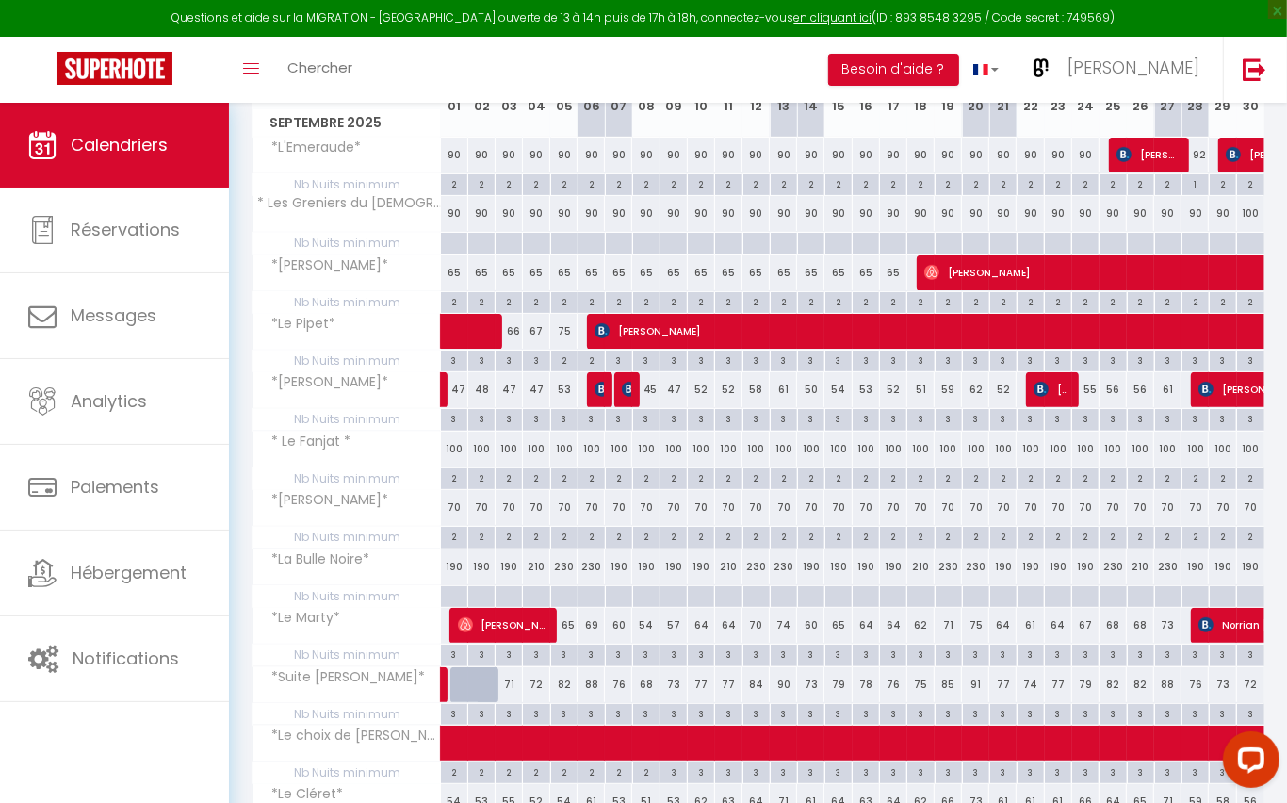
scroll to position [400, 0]
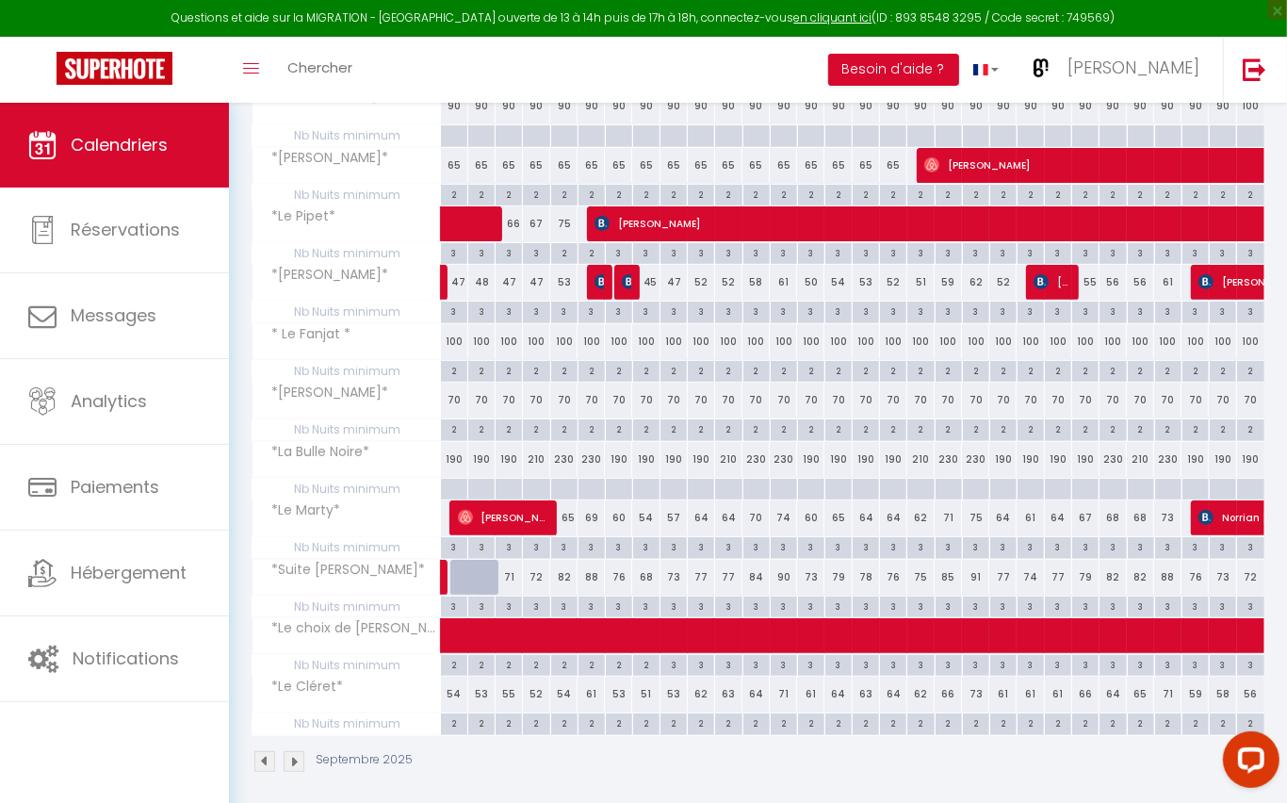
click at [261, 751] on img at bounding box center [264, 761] width 21 height 21
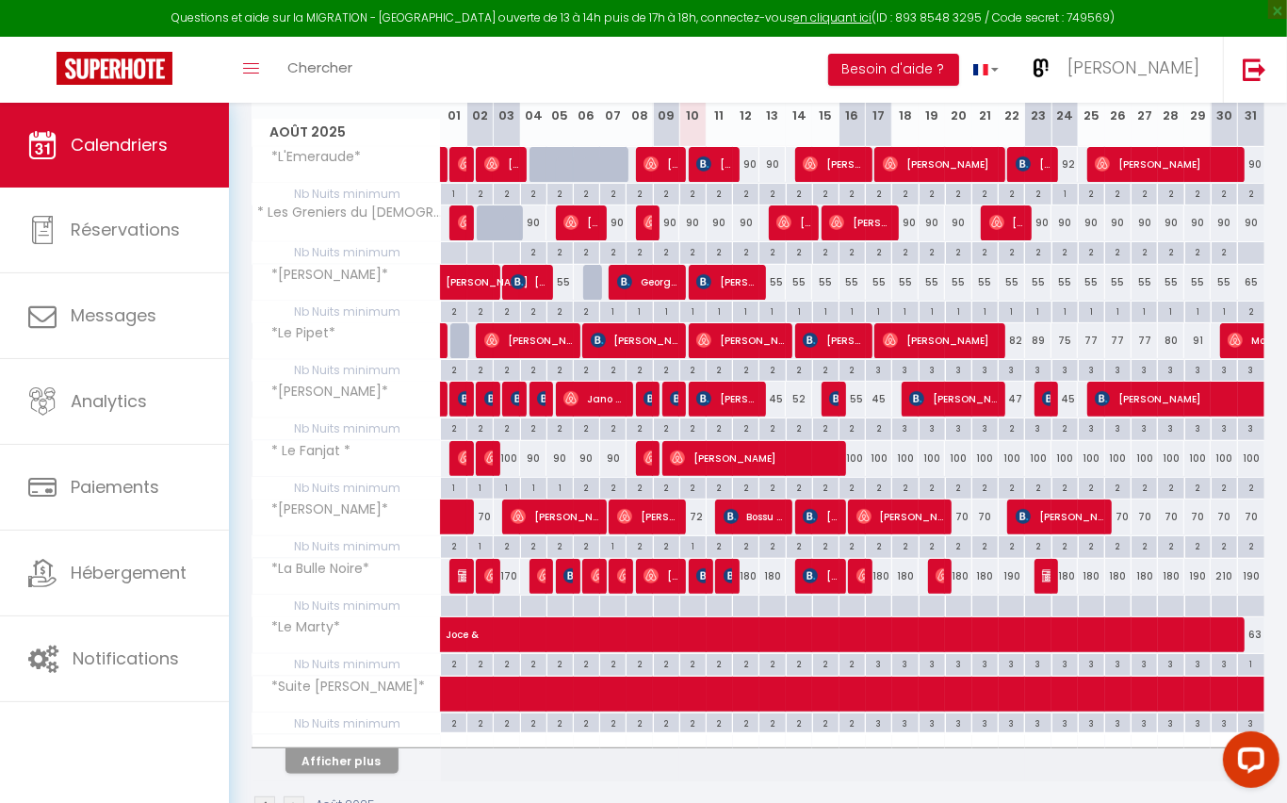
scroll to position [328, 0]
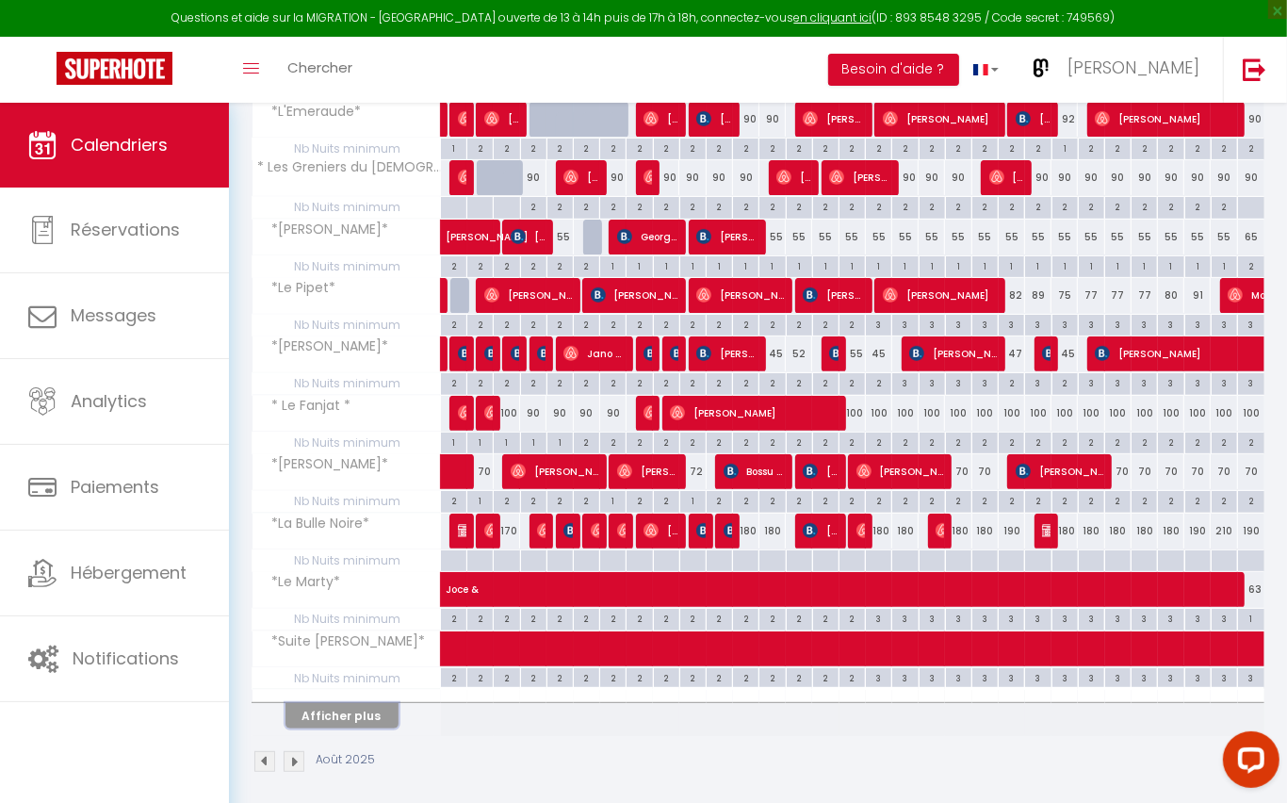
click at [343, 714] on button "Afficher plus" at bounding box center [342, 715] width 113 height 25
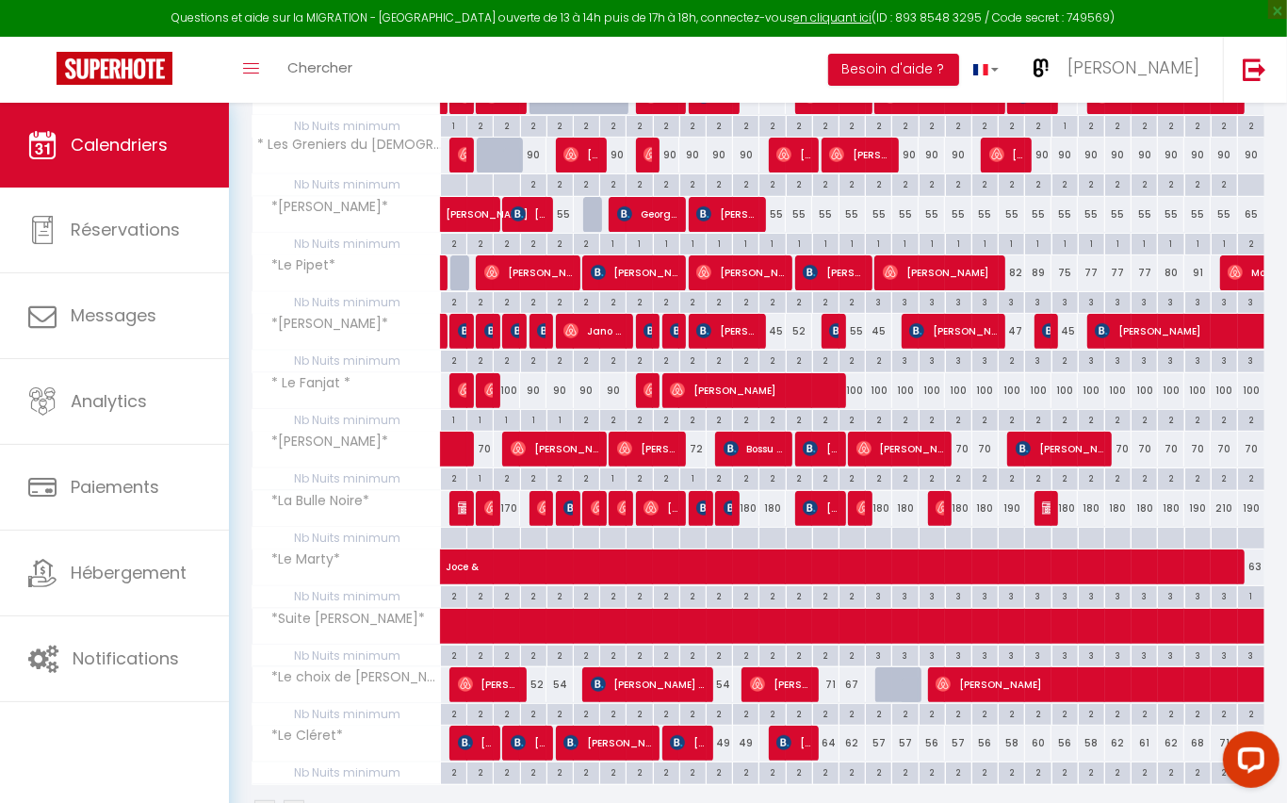
scroll to position [400, 0]
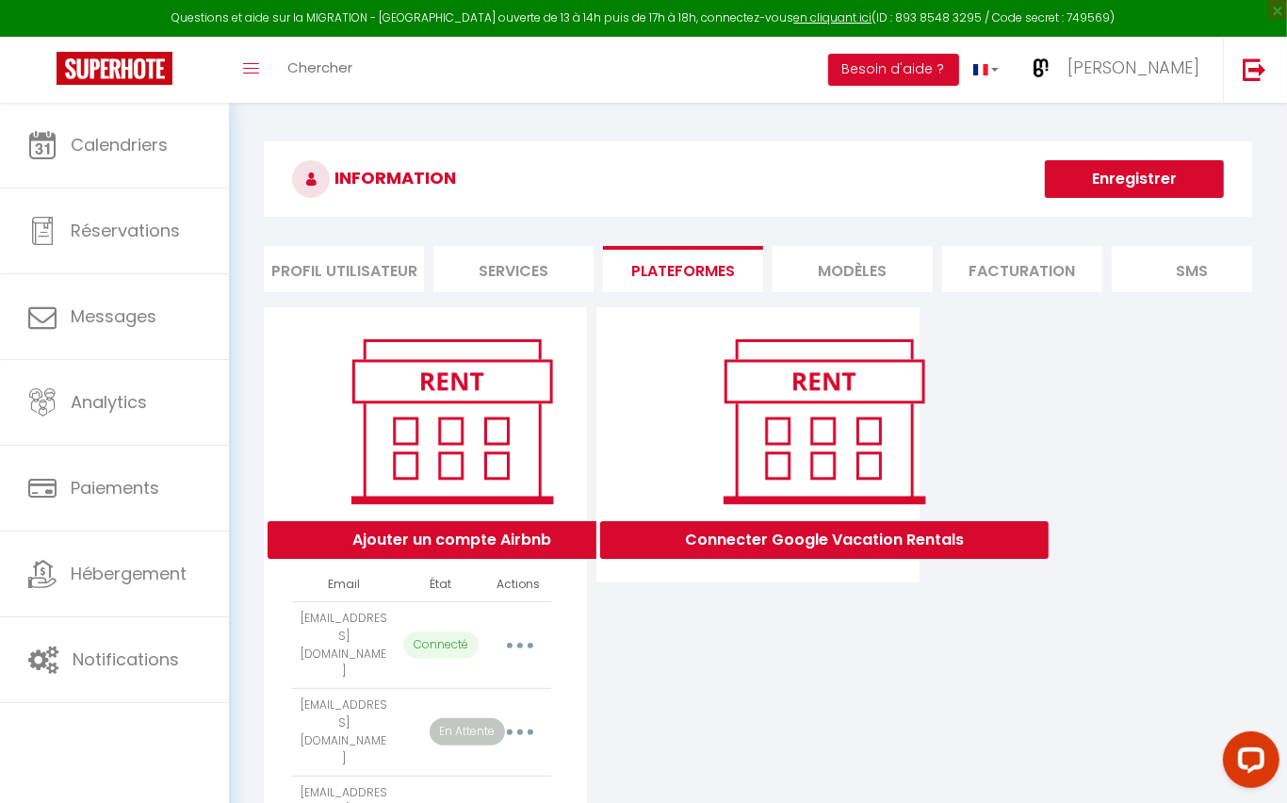
select select "51404"
select select "51405"
select select "51406"
select select "53905"
select select "49924"
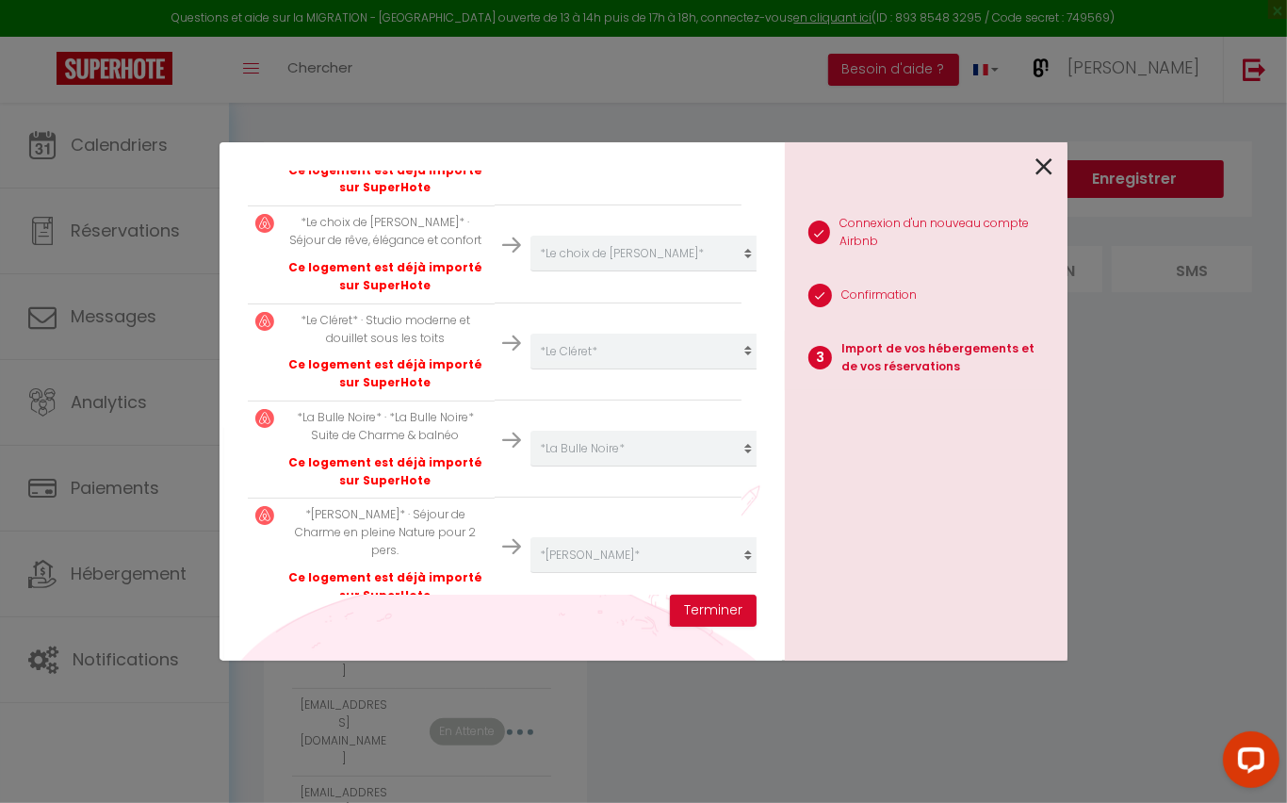
scroll to position [477, 0]
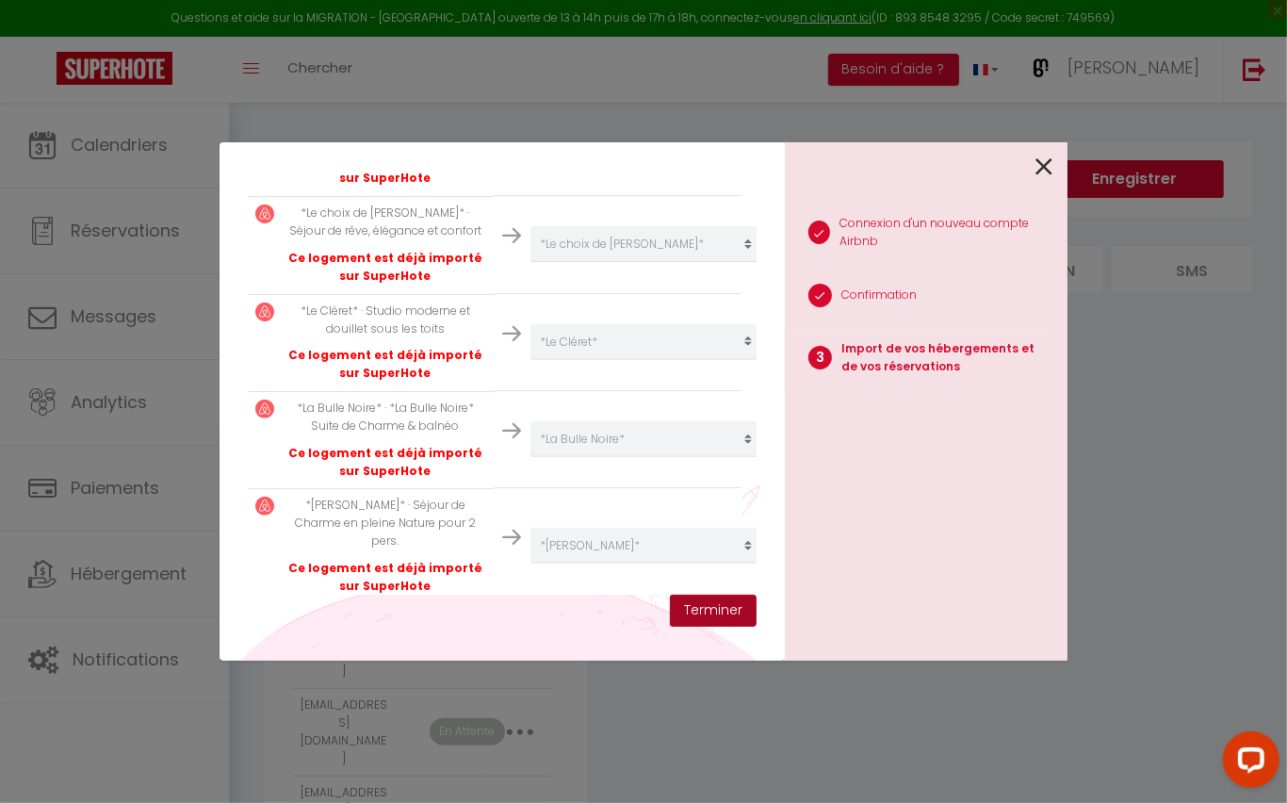
click at [715, 609] on button "Terminer" at bounding box center [713, 611] width 87 height 32
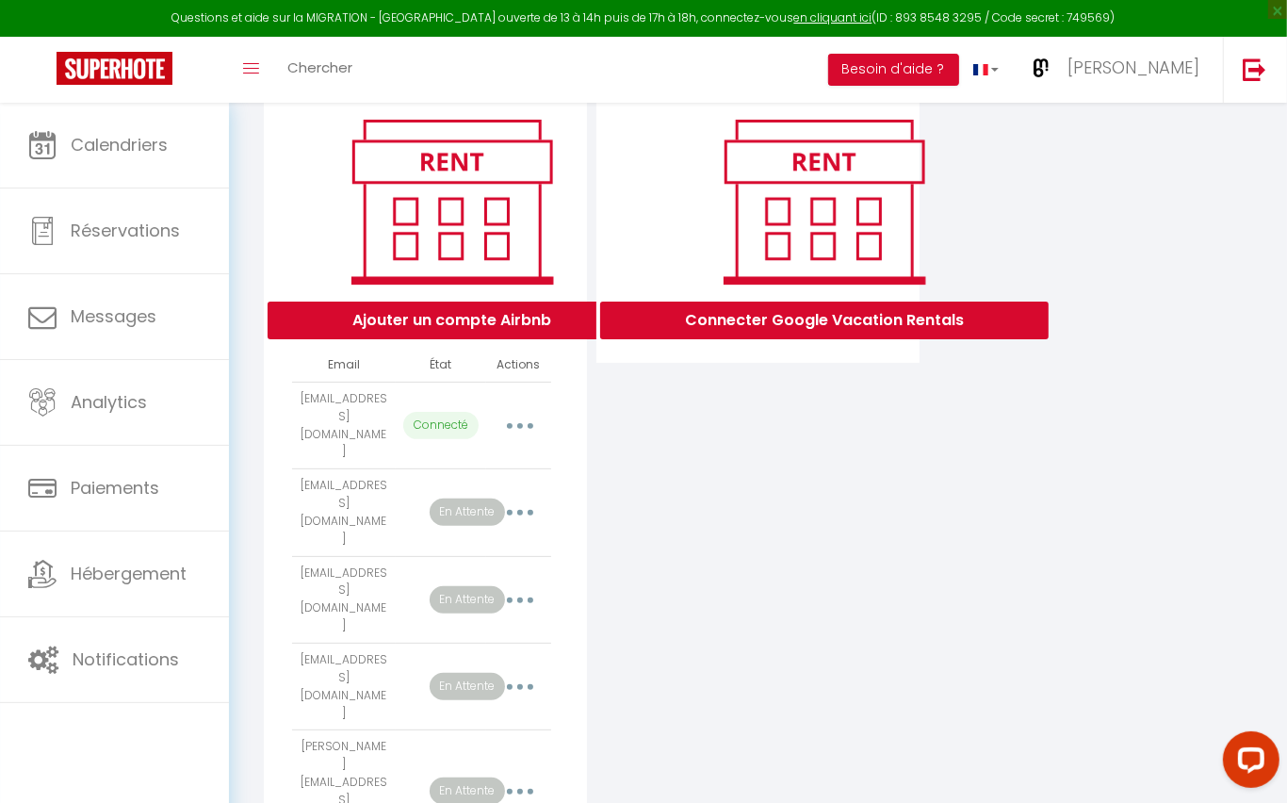
scroll to position [240, 0]
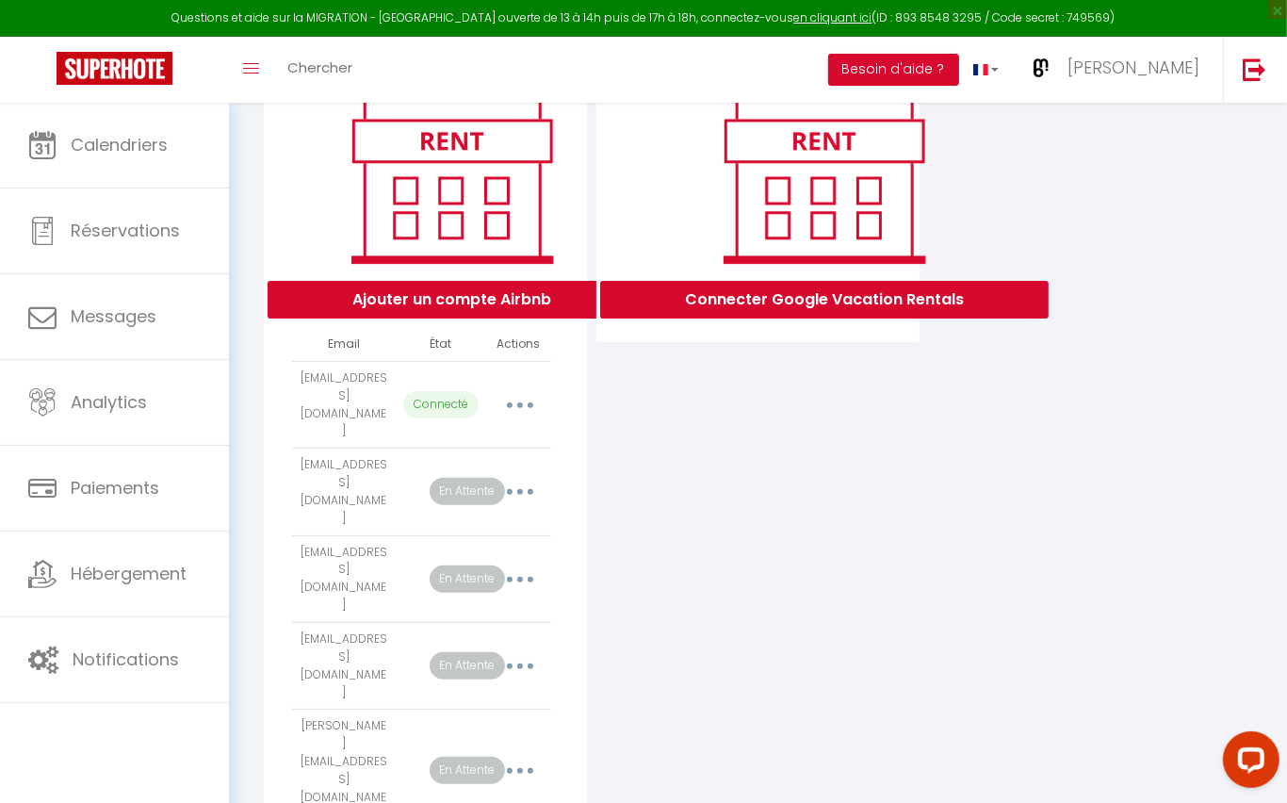
click at [522, 390] on button "button" at bounding box center [520, 405] width 53 height 30
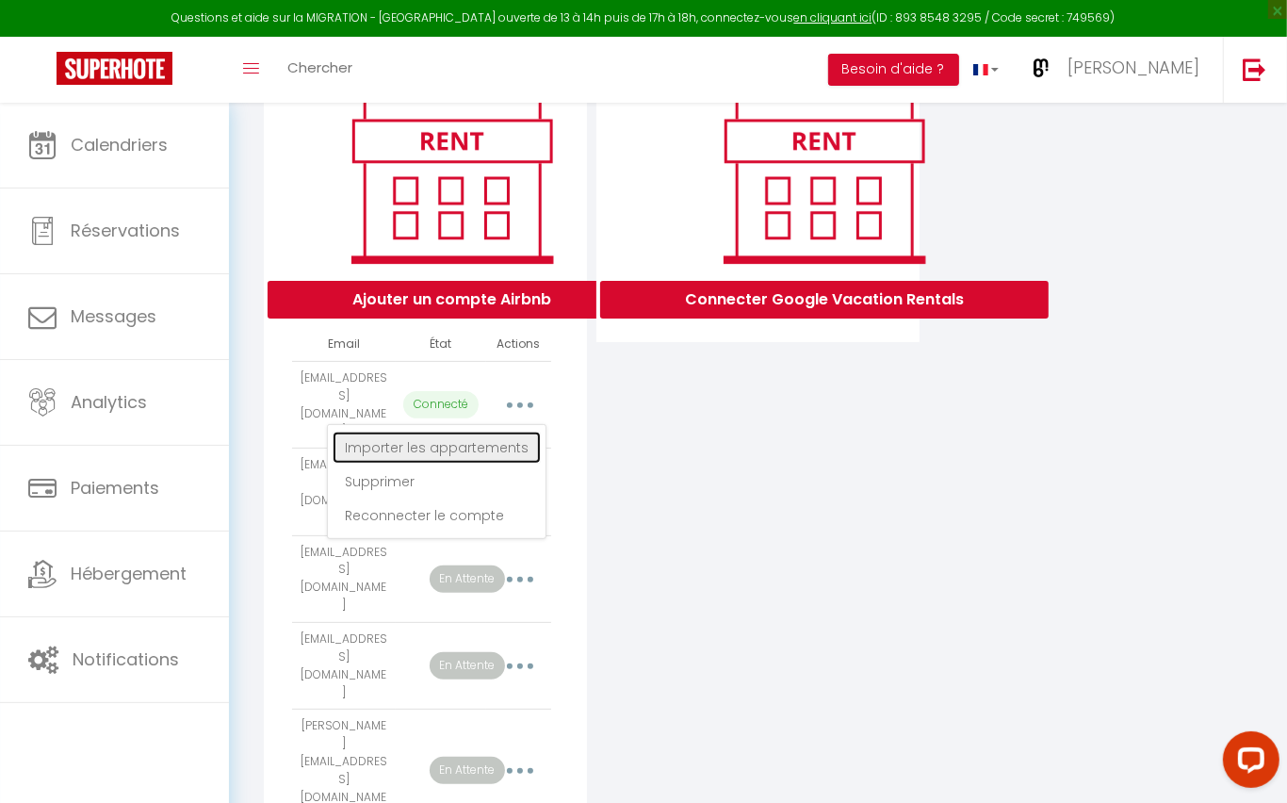
click at [466, 432] on link "Importer les appartements" at bounding box center [437, 448] width 208 height 32
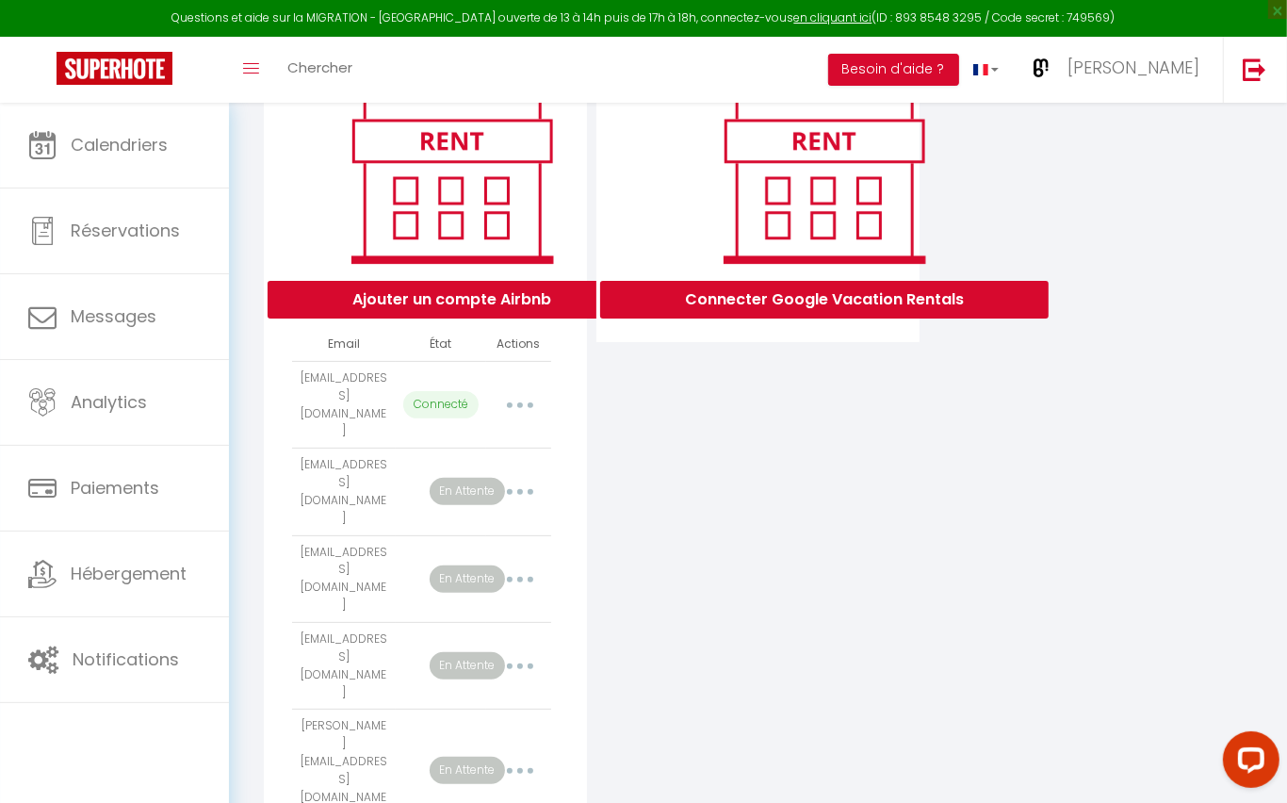
select select "51404"
select select
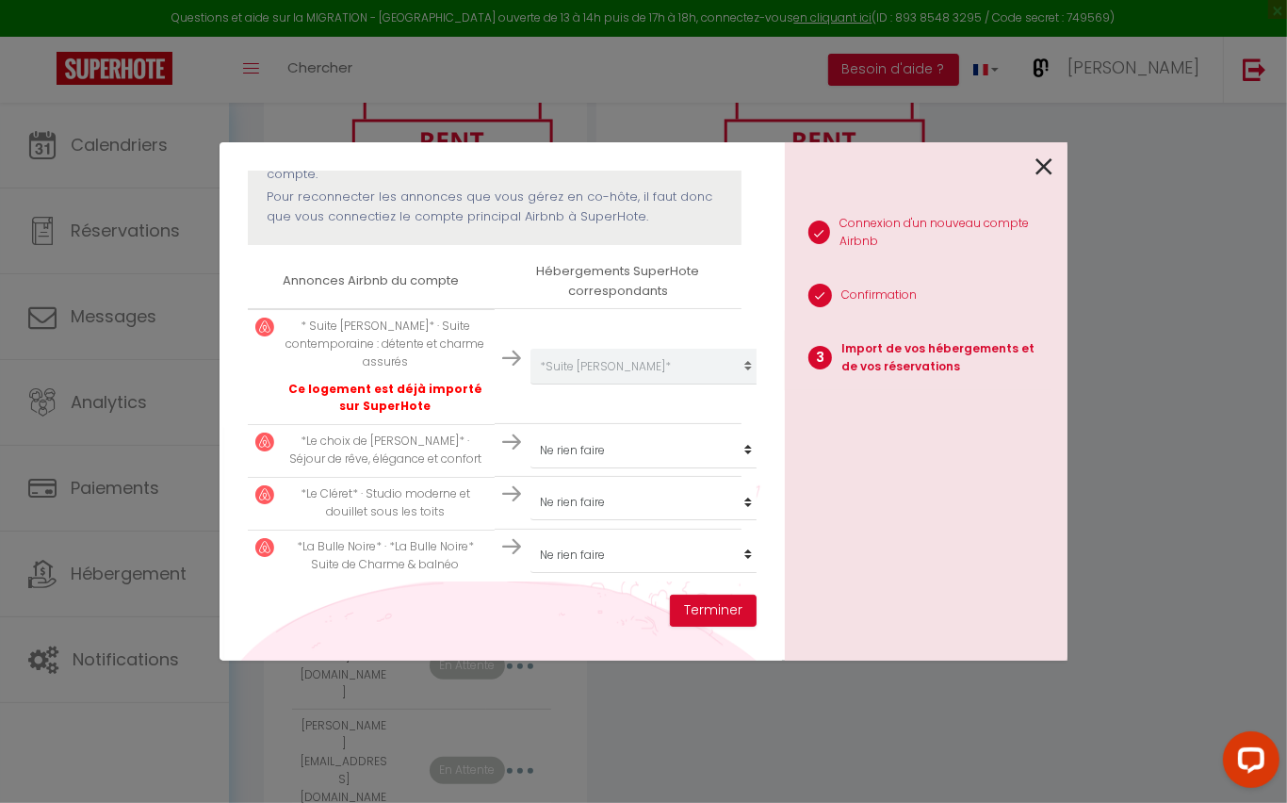
scroll to position [245, 0]
click at [729, 388] on select "Créer un nouveau hébergement Ne rien faire *L'Emeraude* *Maison Irène* *La Bull…" at bounding box center [647, 370] width 232 height 36
select select "51405"
click at [730, 388] on select "Créer un nouveau hébergement Ne rien faire *L'Emeraude* *Maison Irène* *La Bull…" at bounding box center [647, 370] width 232 height 36
select select "51406"
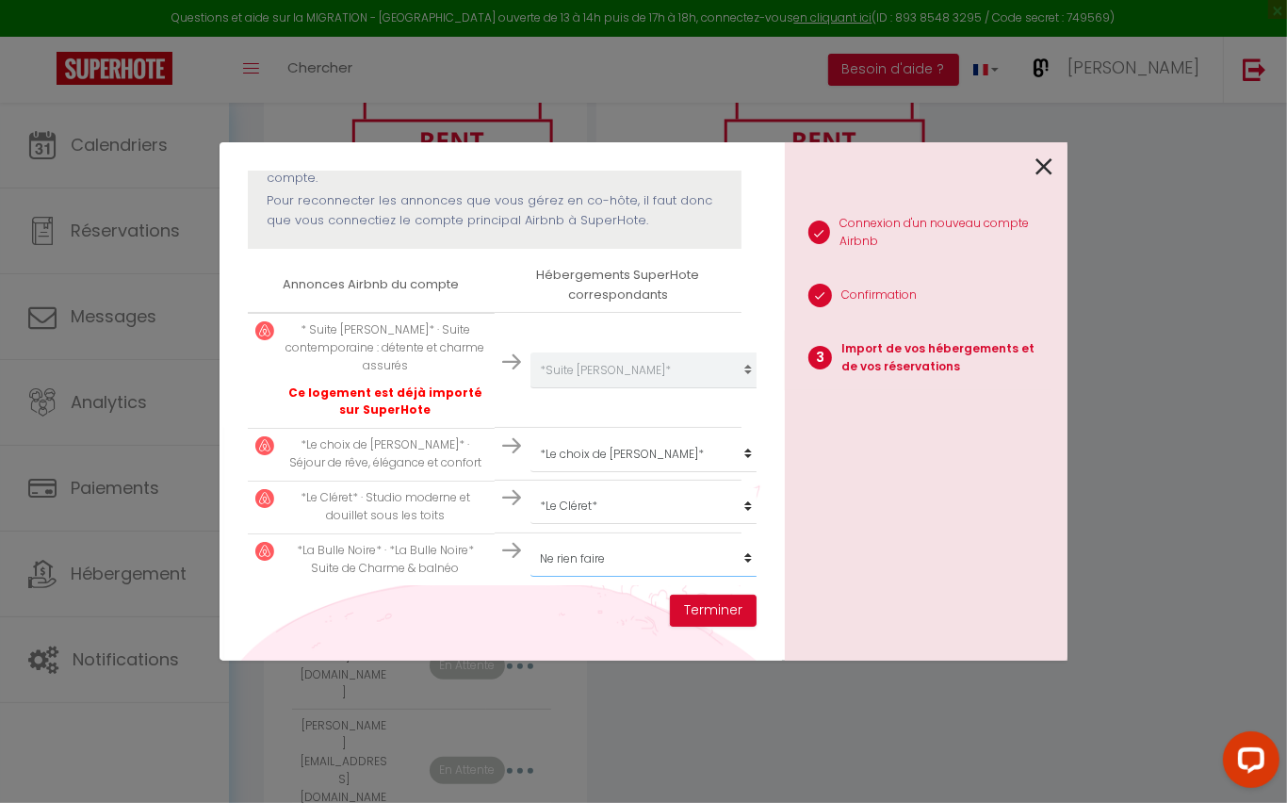
click at [727, 388] on select "Créer un nouveau hébergement Ne rien faire *L'Emeraude* *Maison Irène* *La Bull…" at bounding box center [647, 370] width 232 height 36
select select "53905"
click at [708, 609] on button "Terminer" at bounding box center [713, 611] width 87 height 32
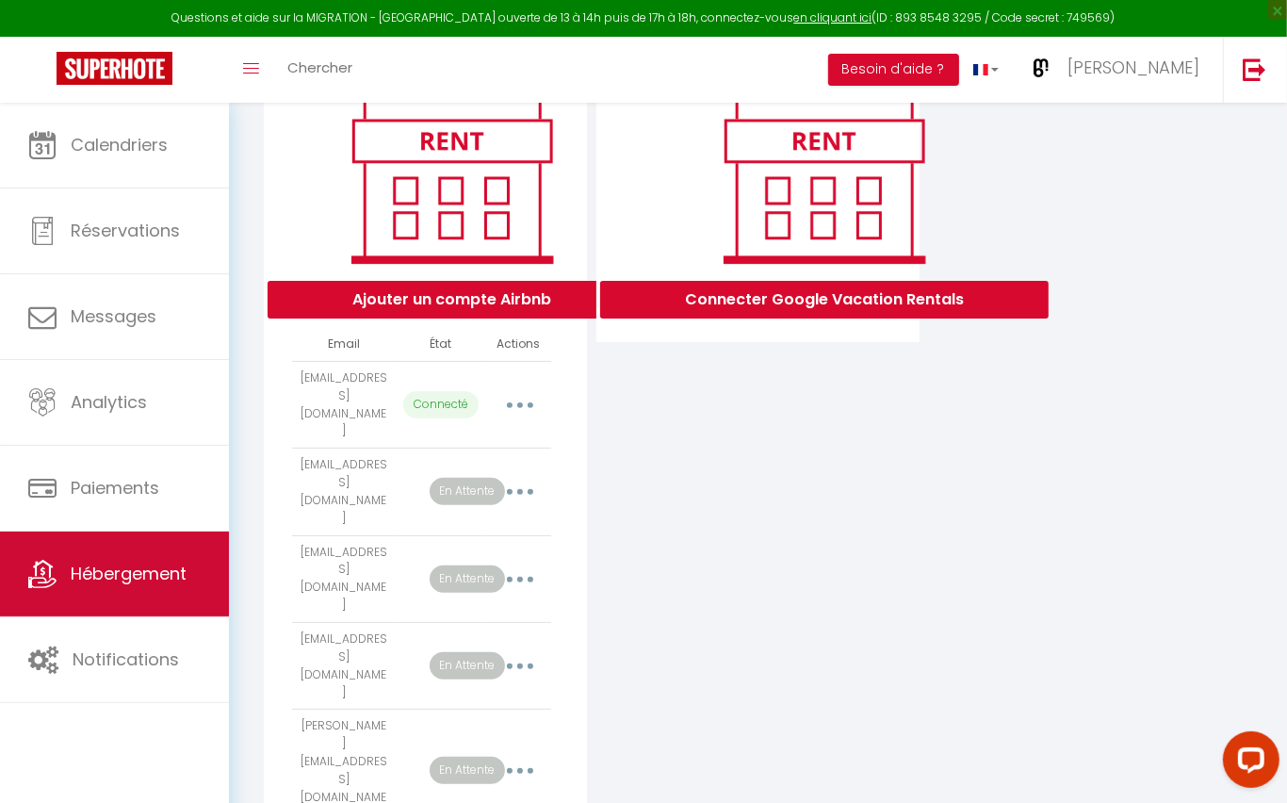
click at [142, 562] on span "Hébergement" at bounding box center [129, 574] width 116 height 24
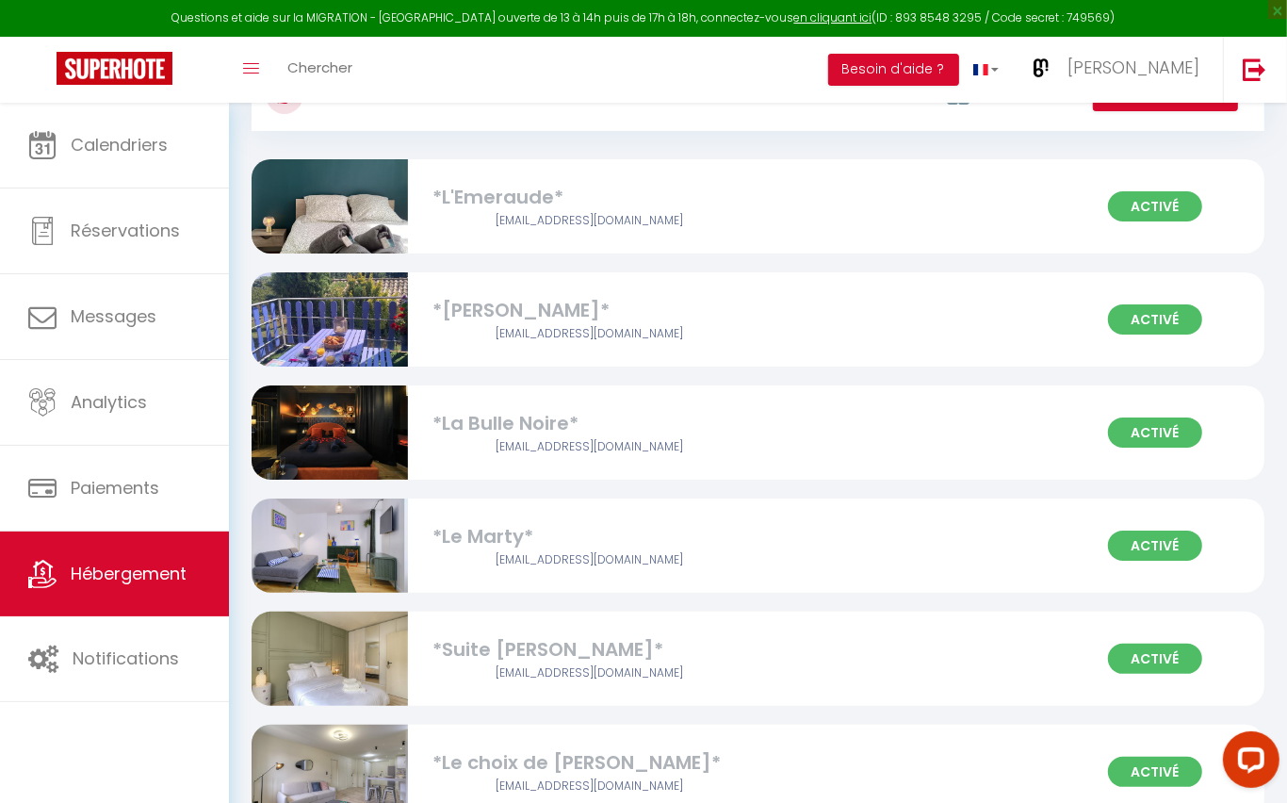
scroll to position [95, 0]
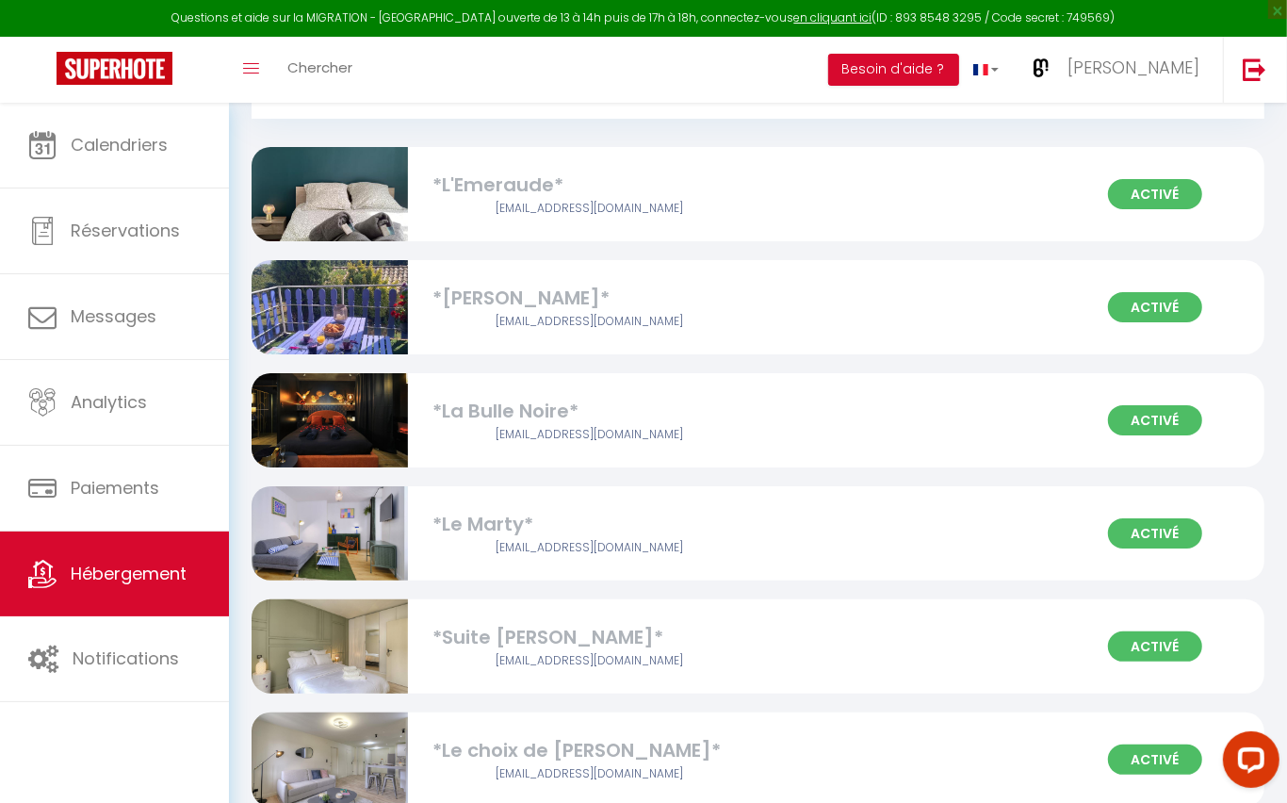
click at [805, 197] on div "Activé *L'Emeraude* bonjour@mbconciergerie.com" at bounding box center [758, 194] width 1013 height 94
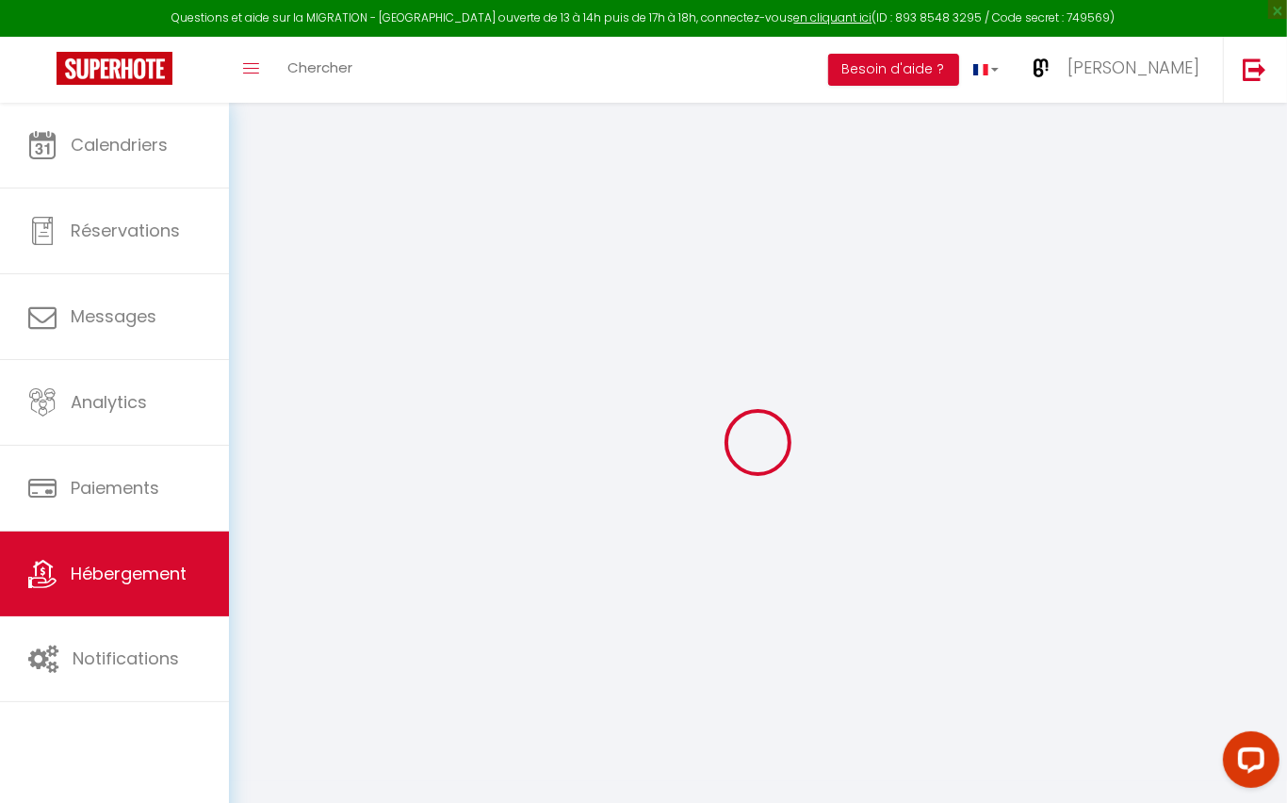
select select "37545"
select select
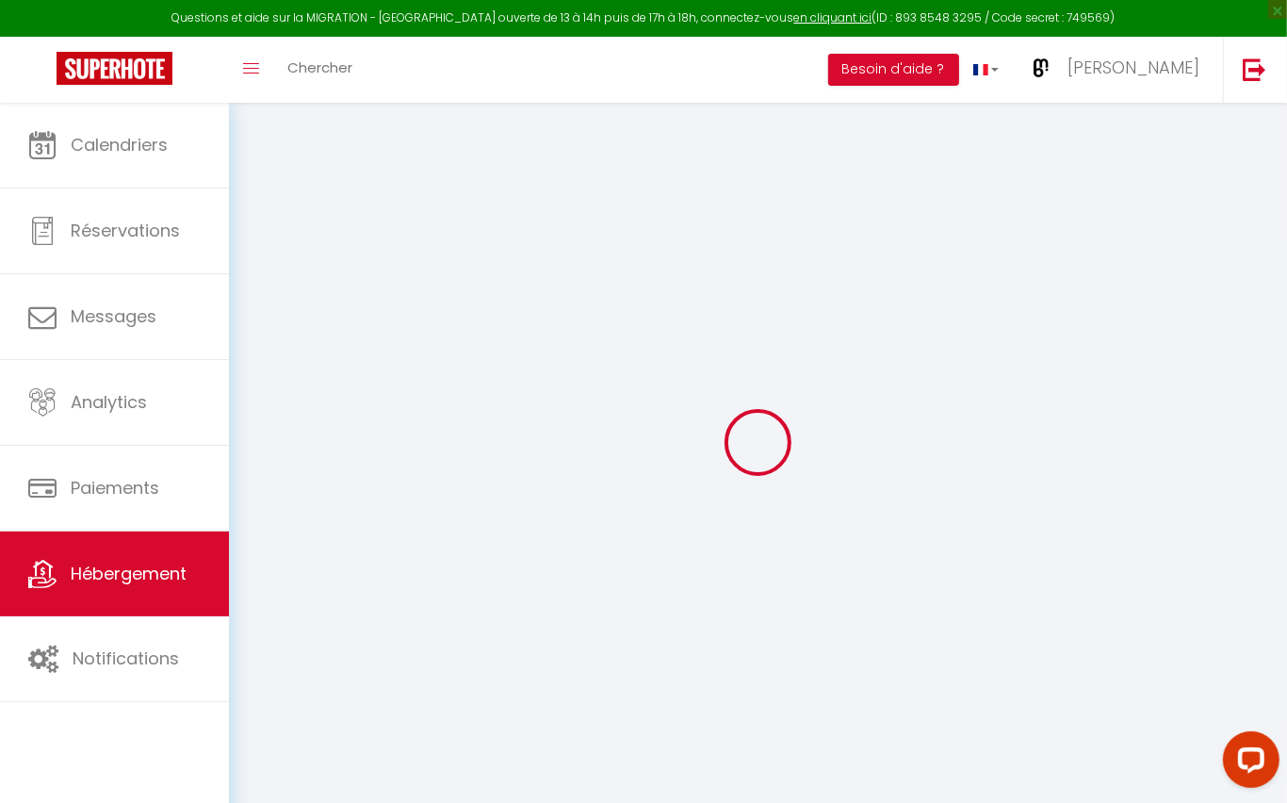
select select
checkbox input "false"
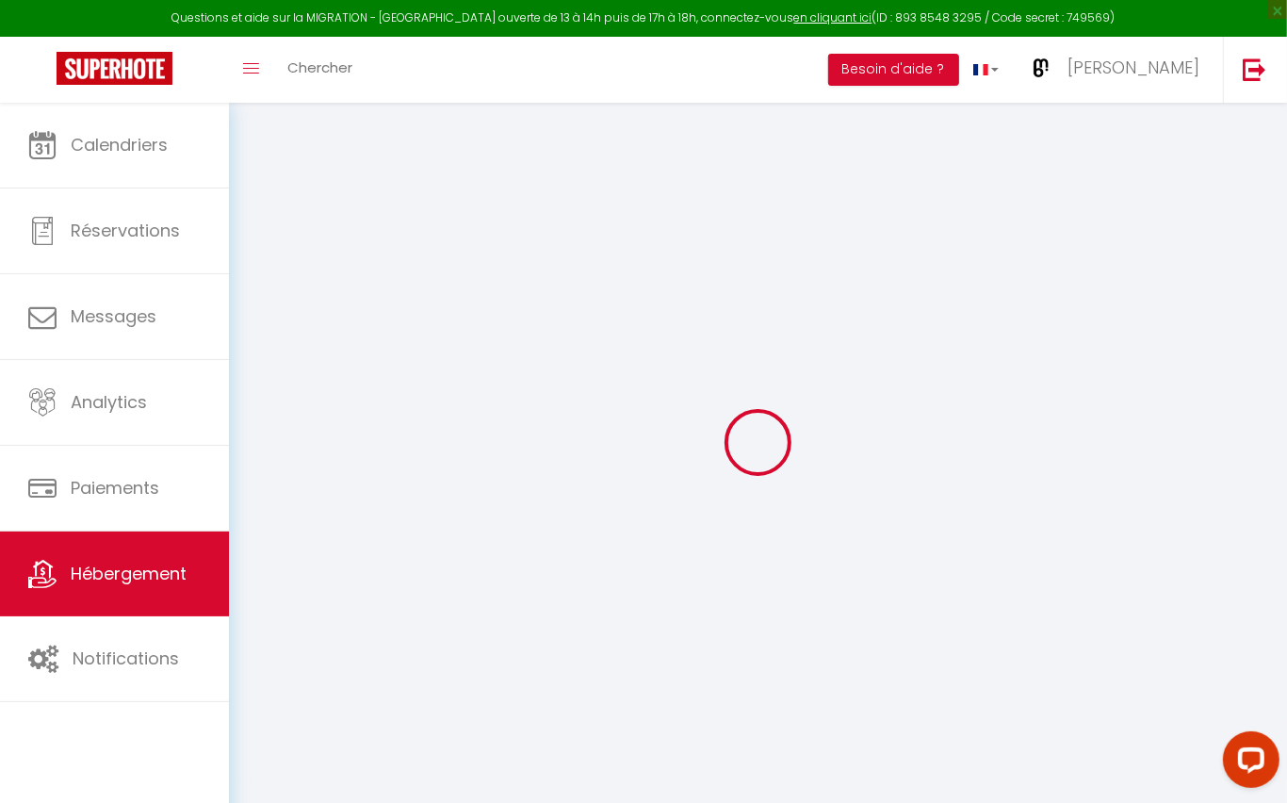
checkbox input "false"
select select "17:00"
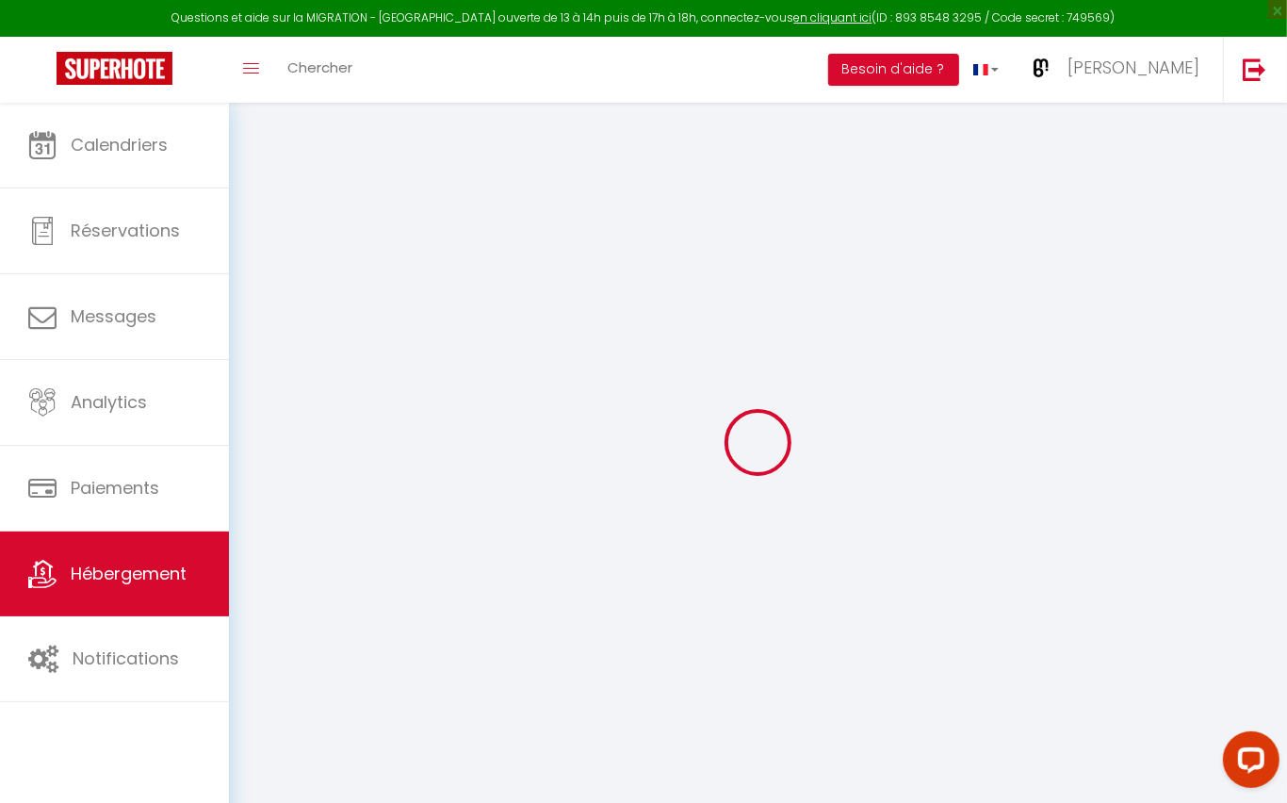
select select
select select "10:00"
select select "15"
select select "120"
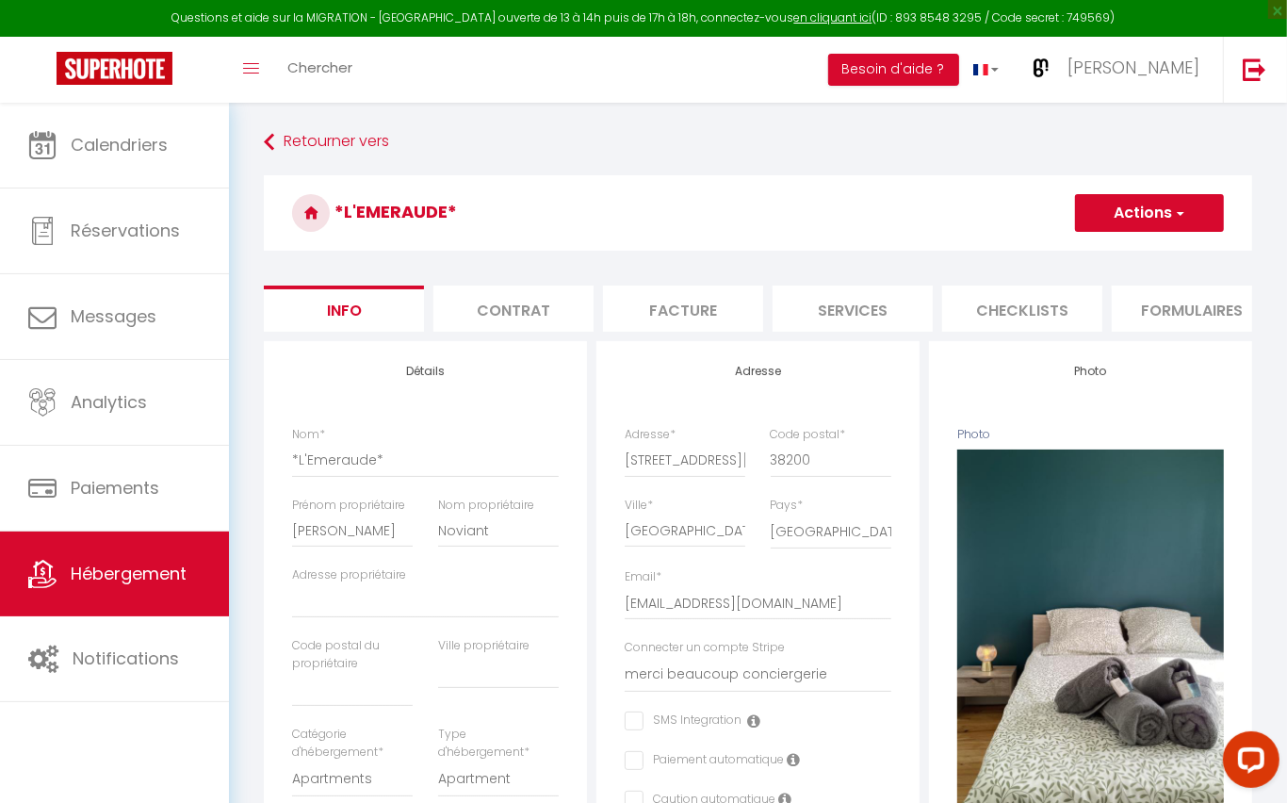
select select
checkbox input "false"
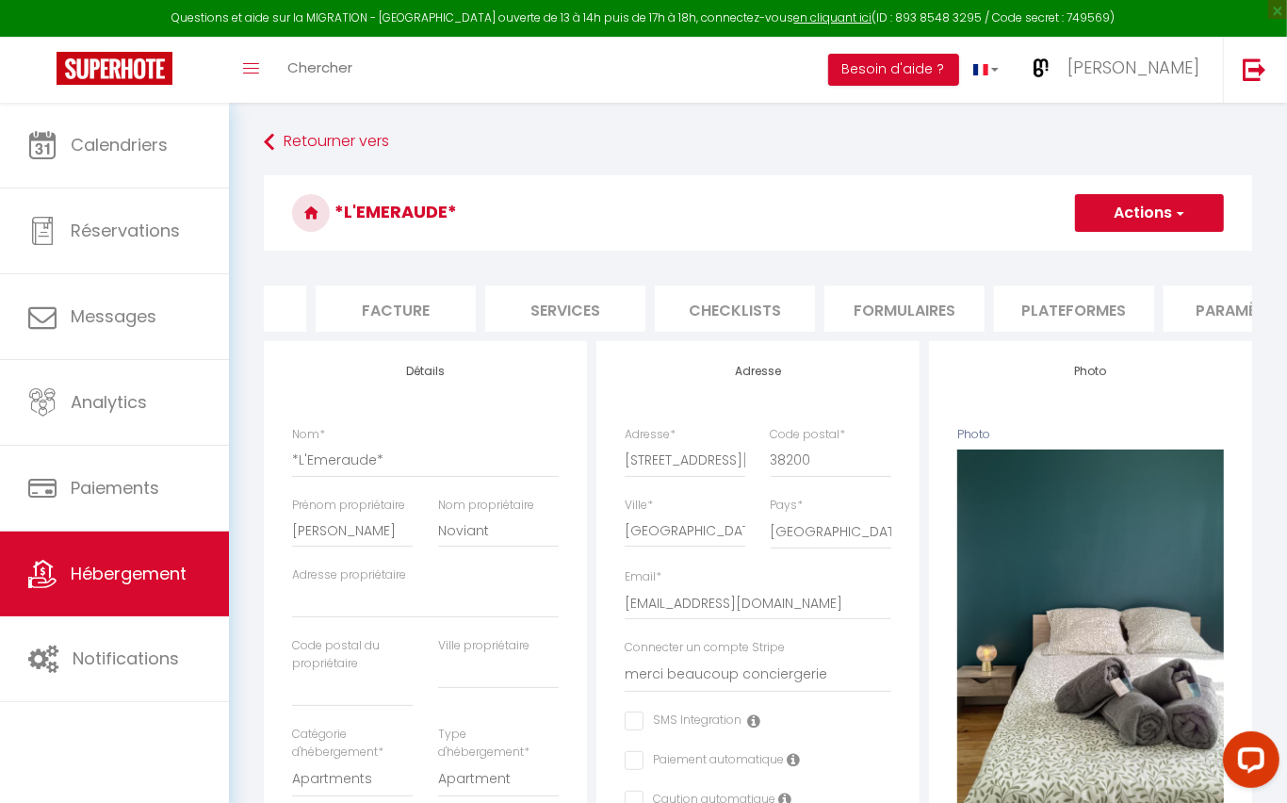
scroll to position [0, 293]
click at [1081, 302] on li "Plateformes" at bounding box center [1069, 309] width 160 height 46
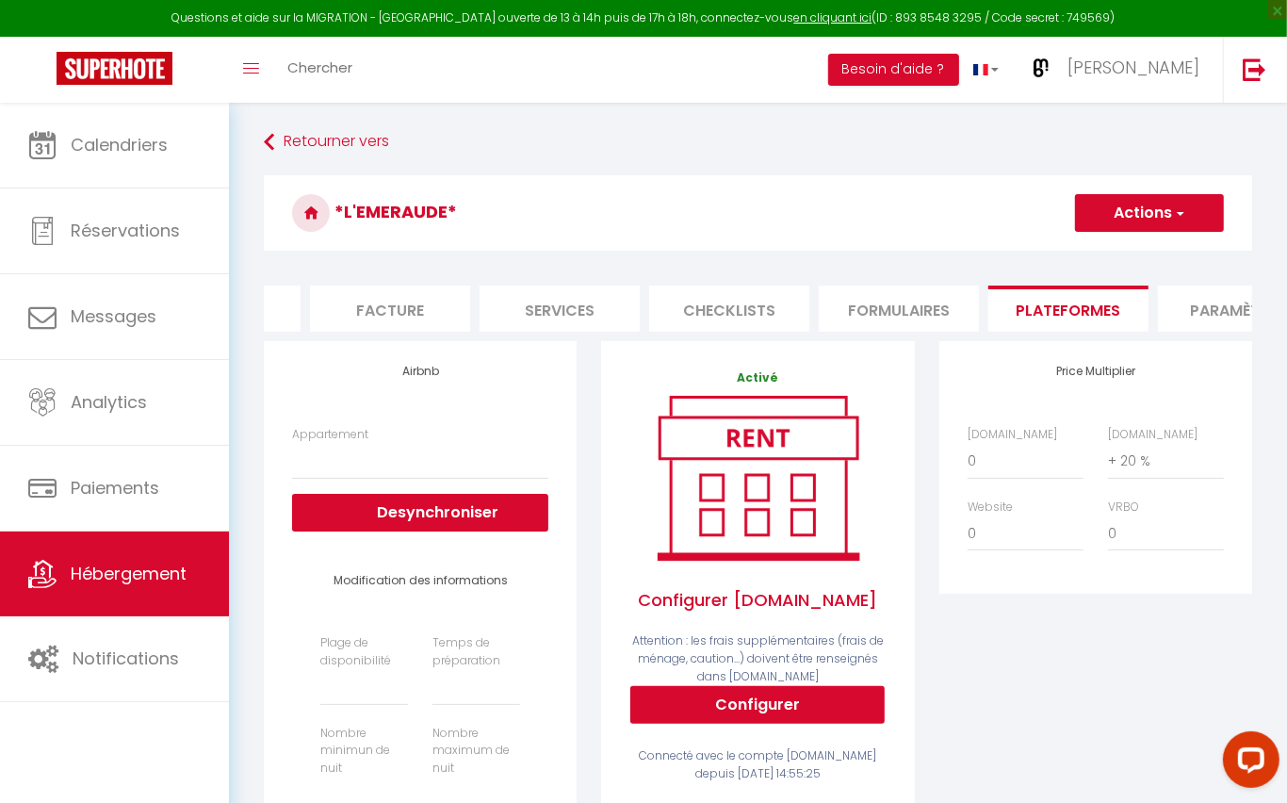
select select
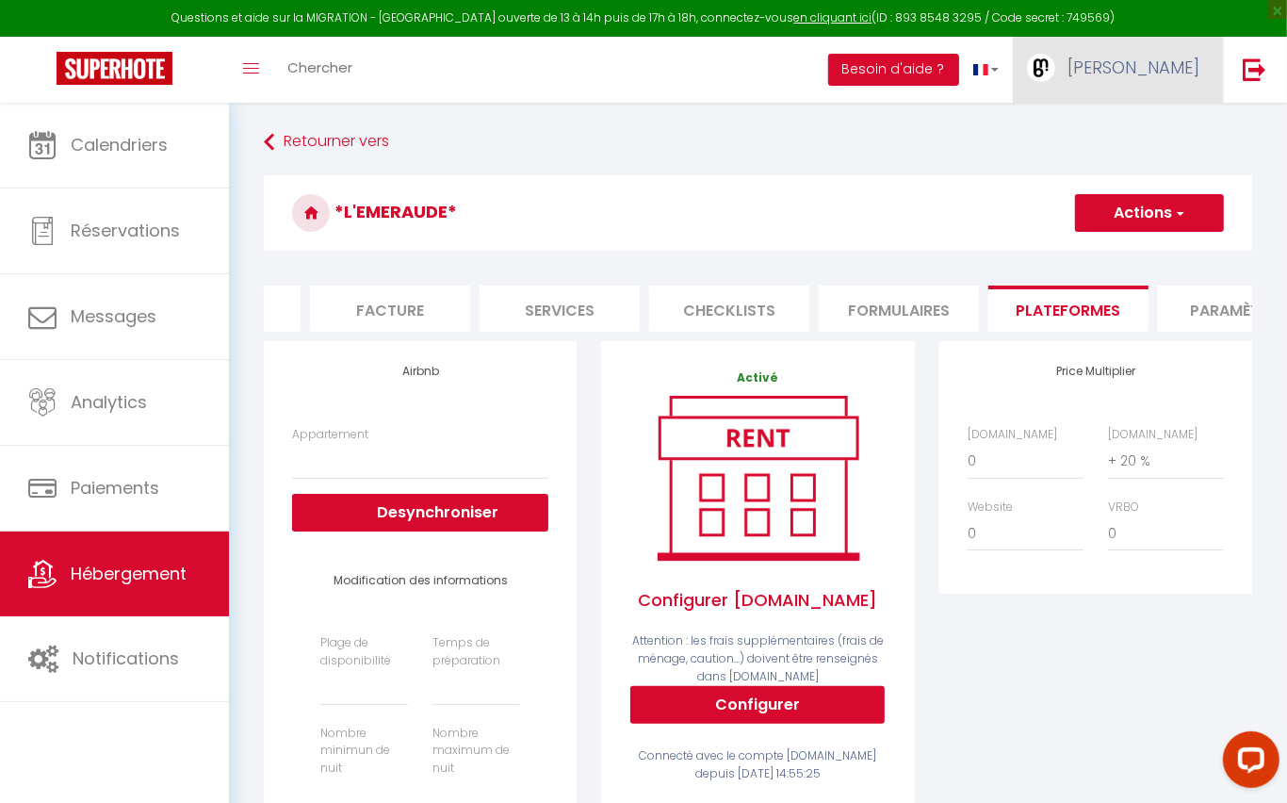
click at [1133, 66] on span "[PERSON_NAME]" at bounding box center [1134, 68] width 132 height 24
click at [1151, 126] on link "Paramètres" at bounding box center [1147, 131] width 139 height 32
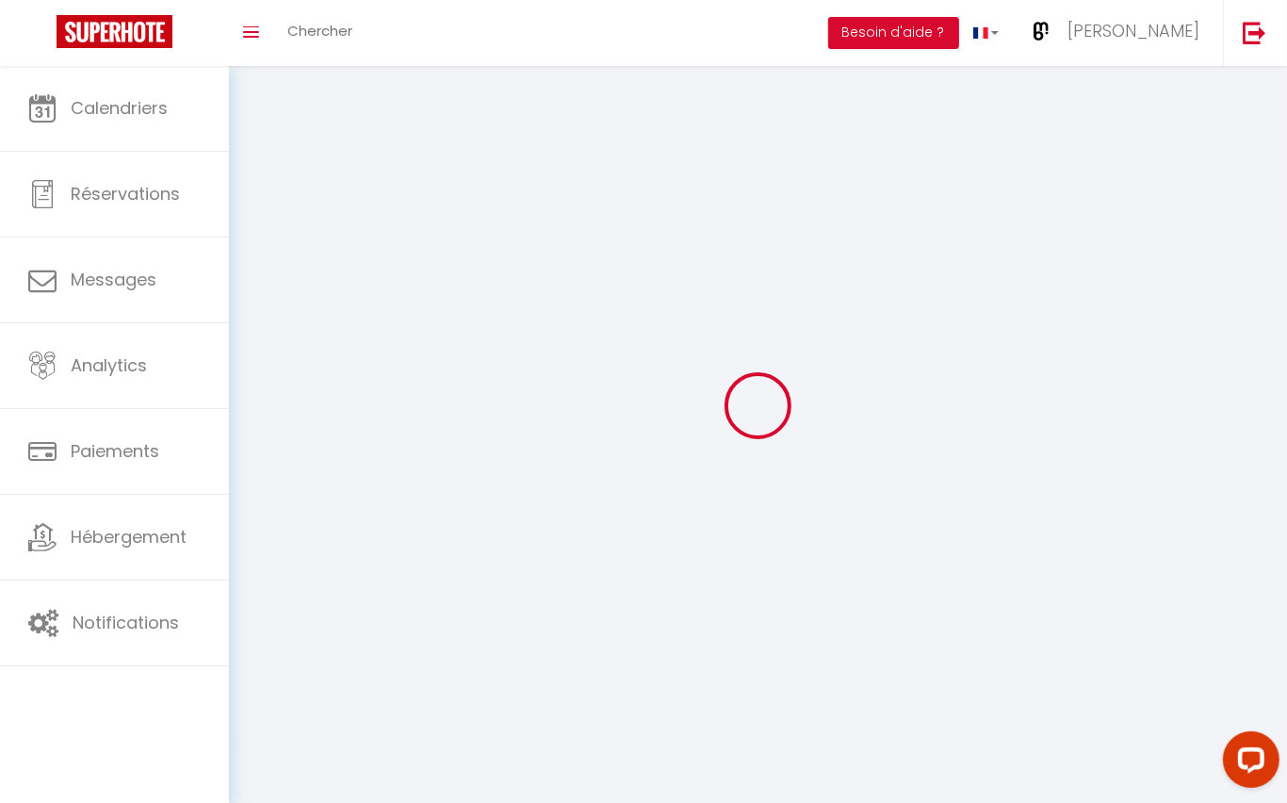
type input "[PERSON_NAME]"
type input "Buchs"
type input "0613884474"
type input "[STREET_ADDRESS][PERSON_NAME]"
type input "38200"
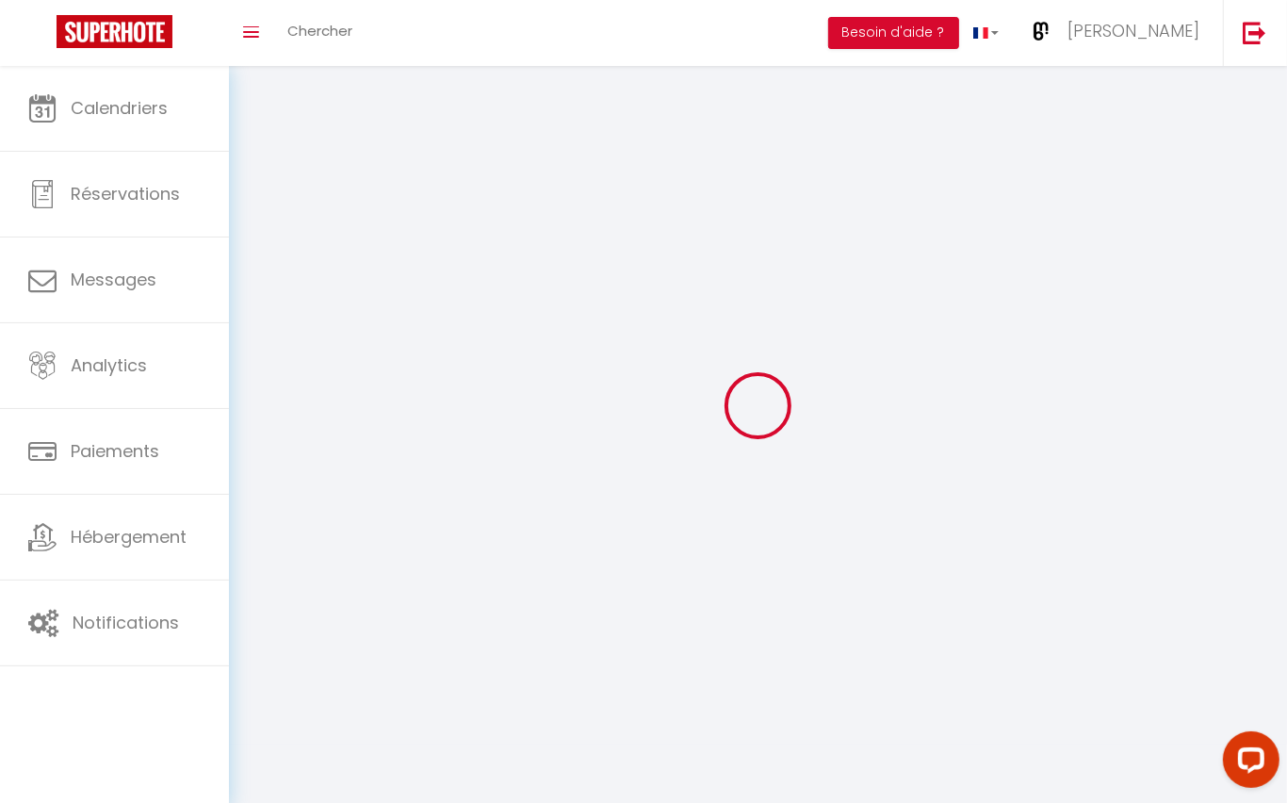
type input "[GEOGRAPHIC_DATA]"
select select "28"
type input "5fEuWrNKwZrLw733OQFwYeUYt"
type input "da3U5z7X8ZN905Y9bNvsm8dwn"
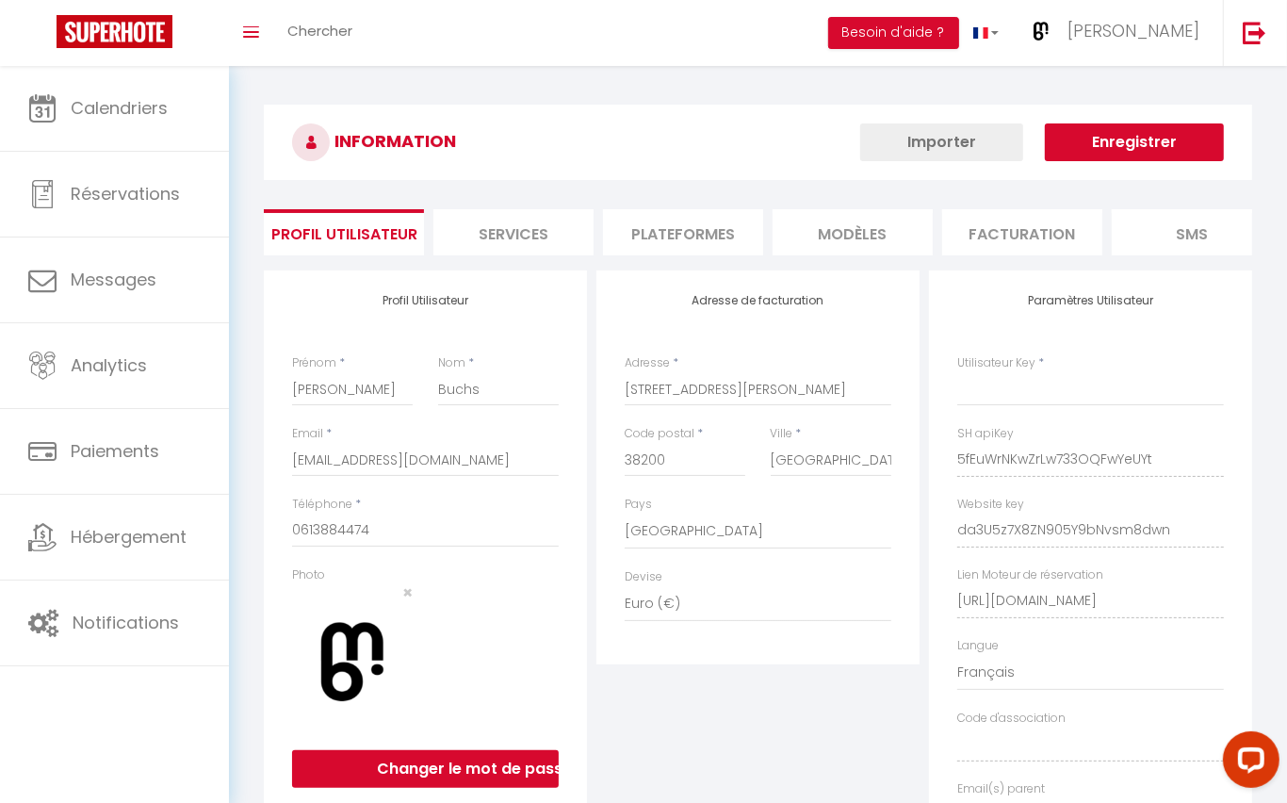
select select "fr"
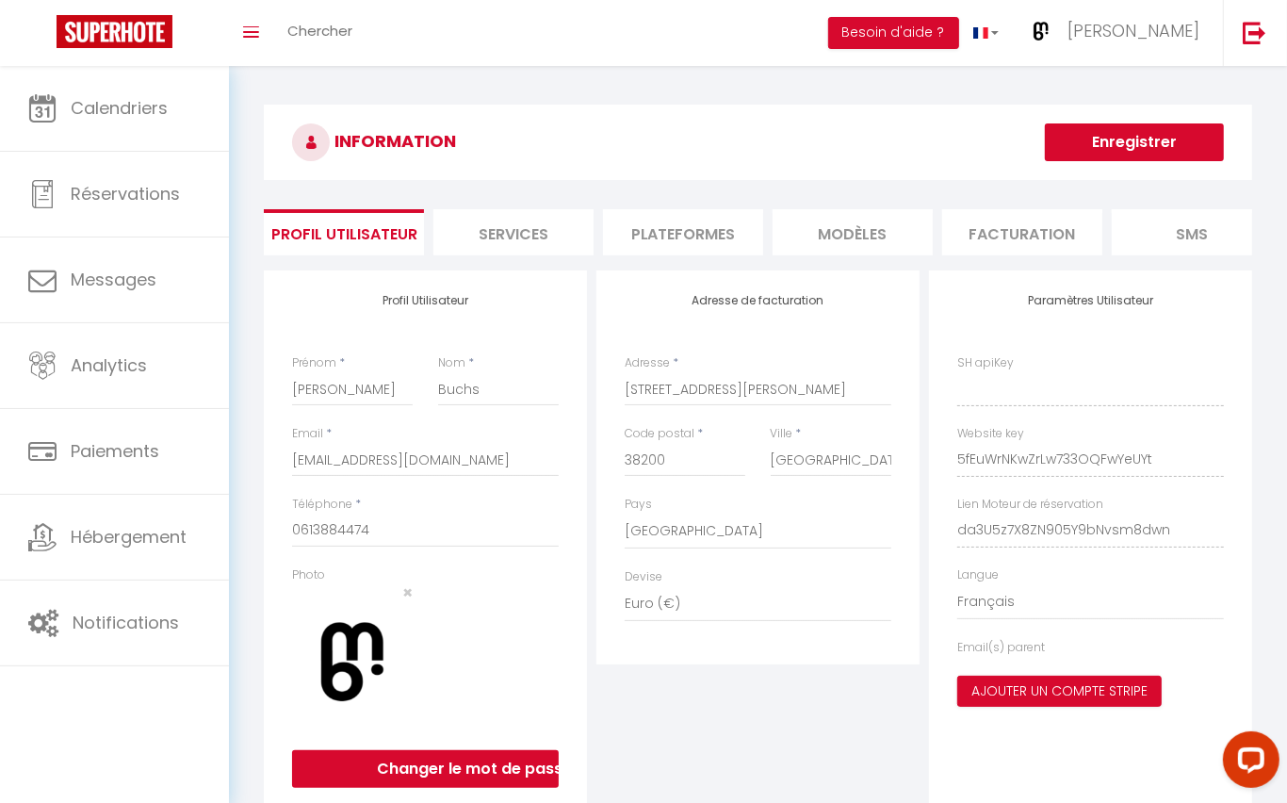
type input "5fEuWrNKwZrLw733OQFwYeUYt"
type input "da3U5z7X8ZN905Y9bNvsm8dwn"
type input "[URL][DOMAIN_NAME]"
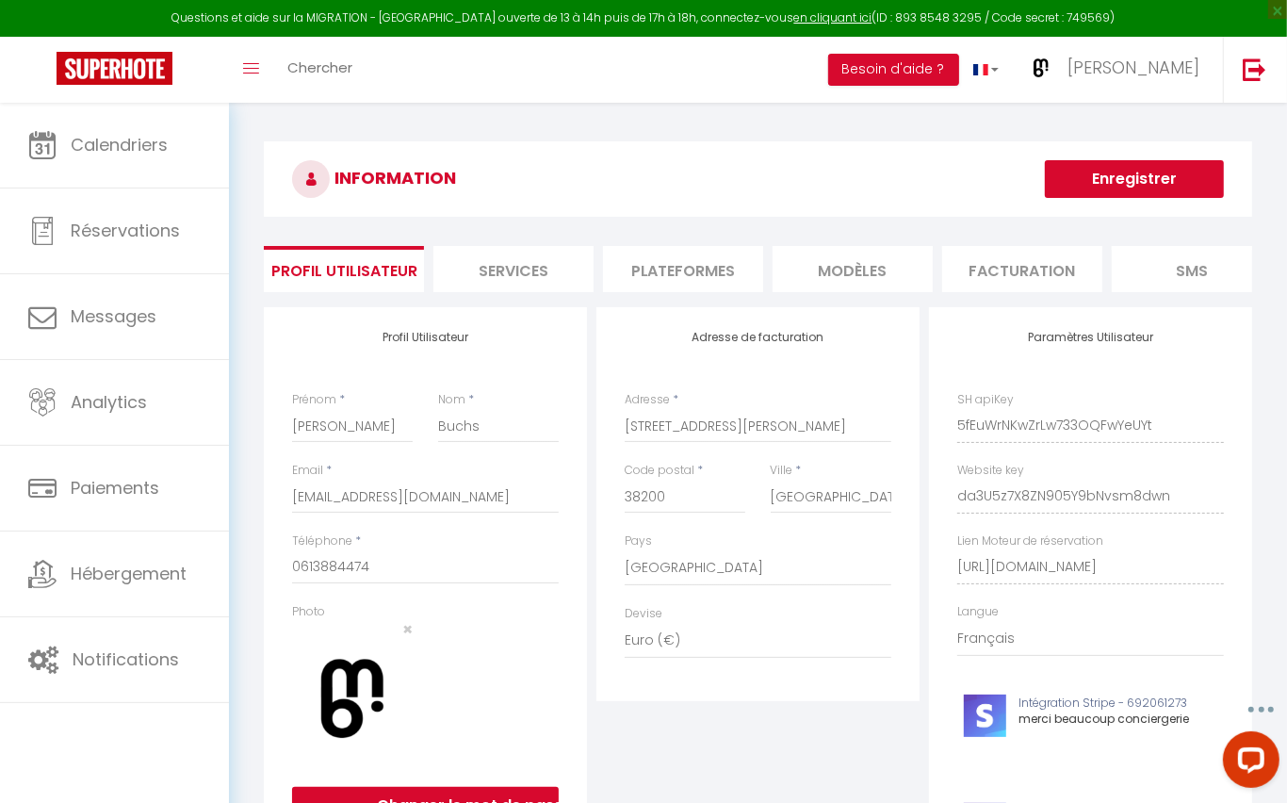
click at [698, 264] on li "Plateformes" at bounding box center [683, 269] width 160 height 46
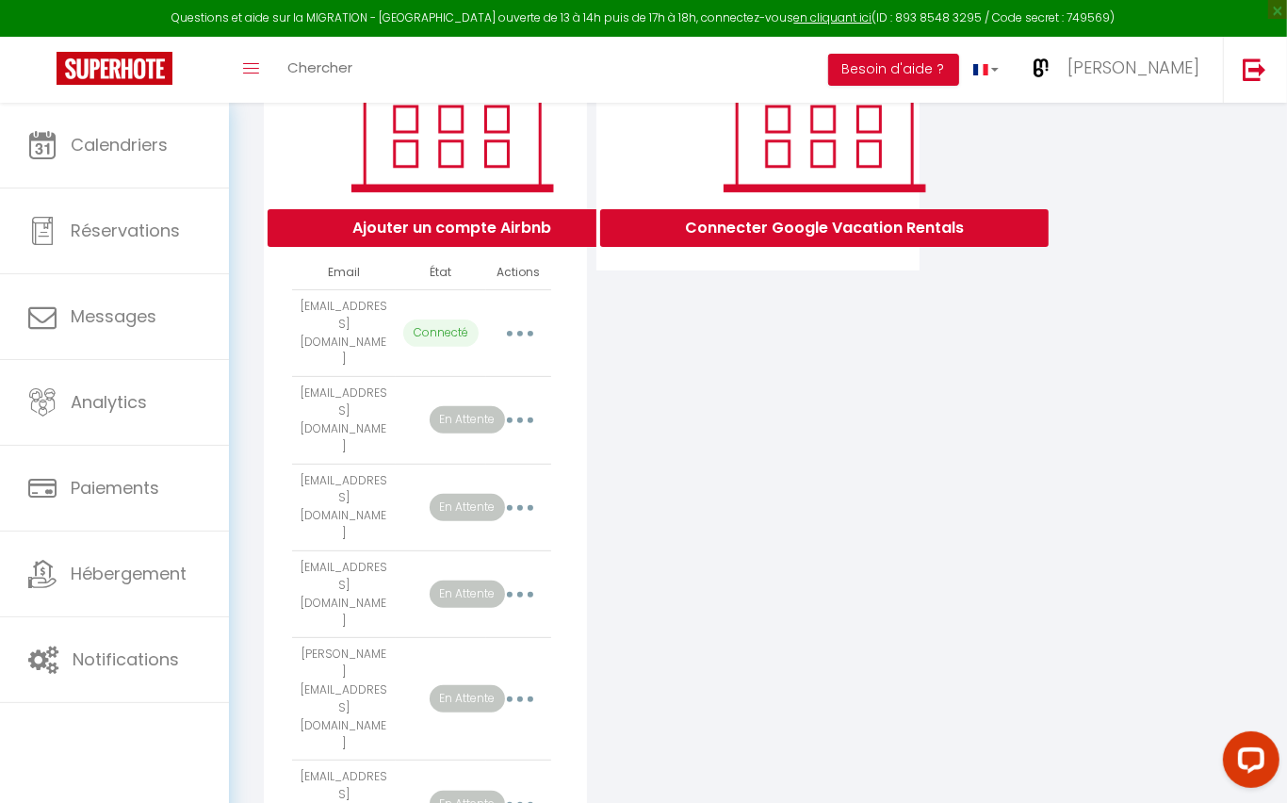
scroll to position [333, 0]
